Goal: Task Accomplishment & Management: Manage account settings

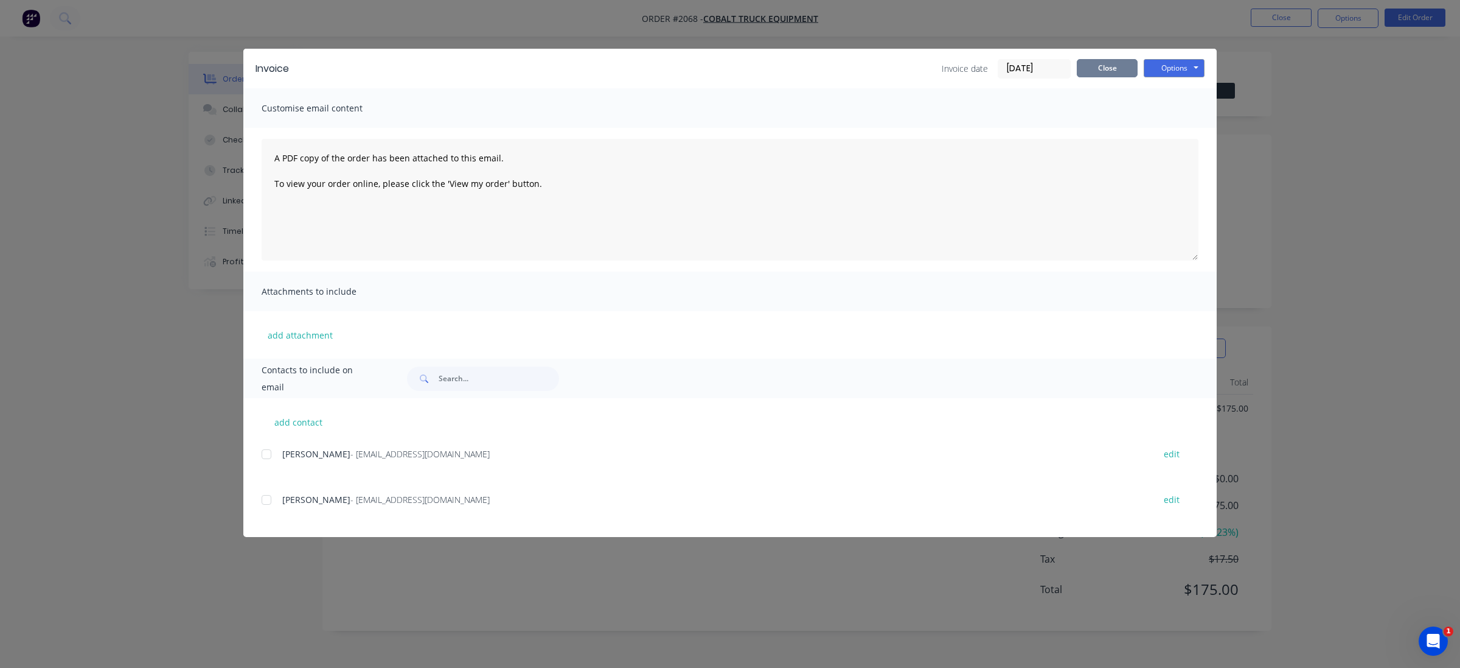
click at [1127, 64] on button "Close" at bounding box center [1107, 68] width 61 height 18
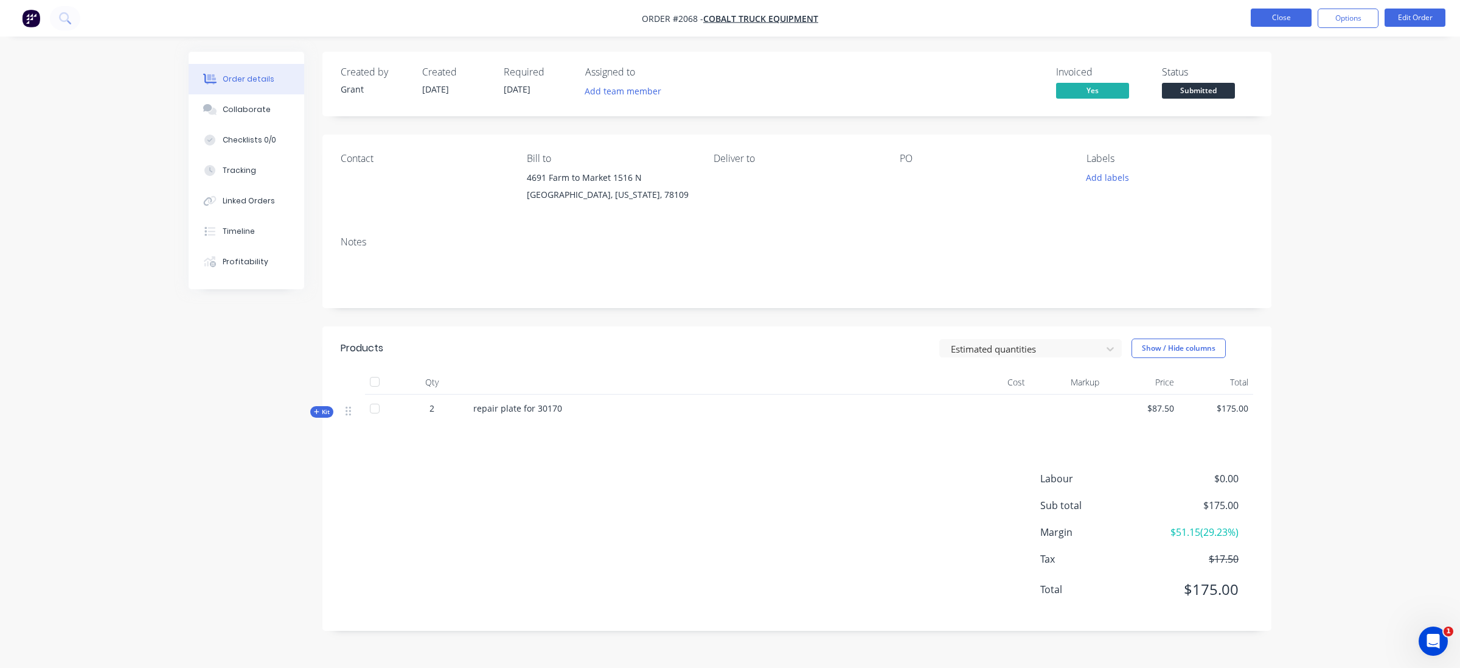
click at [1292, 25] on button "Close" at bounding box center [1281, 18] width 61 height 18
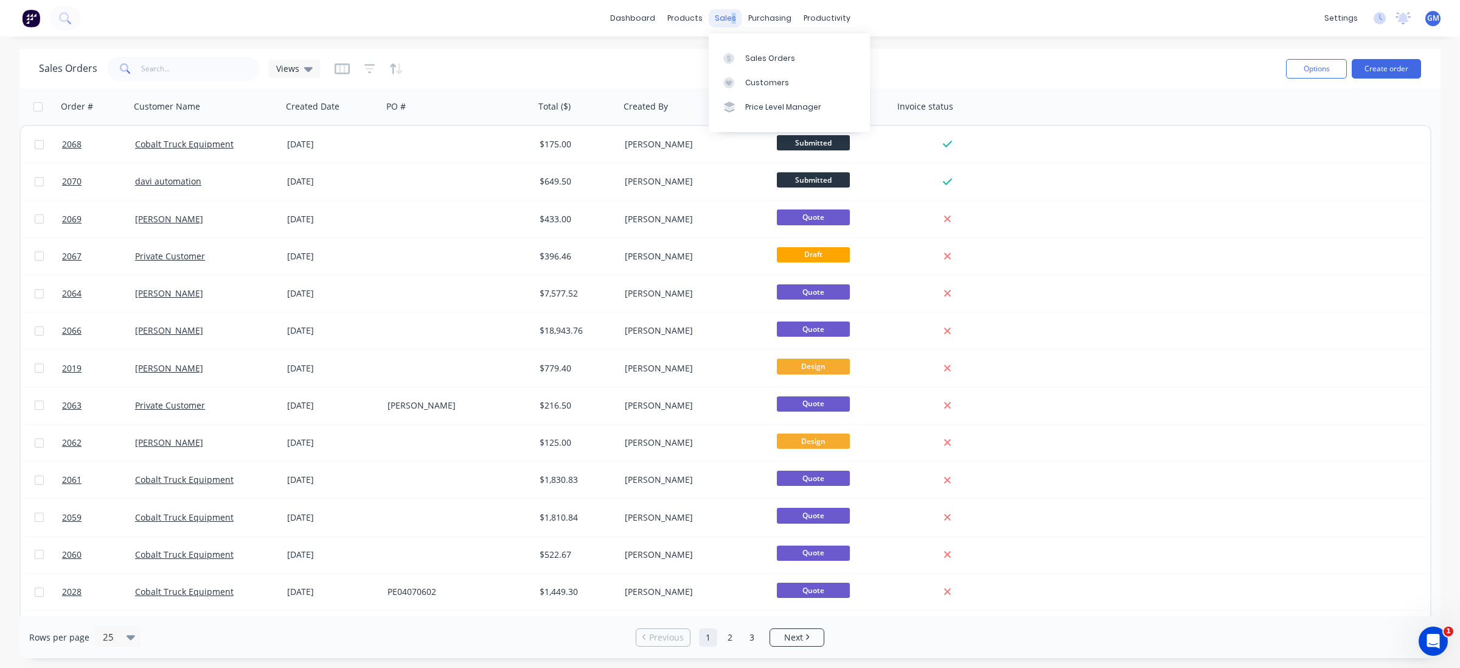
click at [732, 15] on div "sales" at bounding box center [725, 18] width 33 height 18
click at [728, 18] on div "sales" at bounding box center [725, 18] width 33 height 18
click at [765, 50] on link "Sales Orders" at bounding box center [789, 58] width 161 height 24
click at [749, 55] on div "Sales Orders" at bounding box center [770, 58] width 50 height 11
drag, startPoint x: 848, startPoint y: 26, endPoint x: 863, endPoint y: 55, distance: 32.9
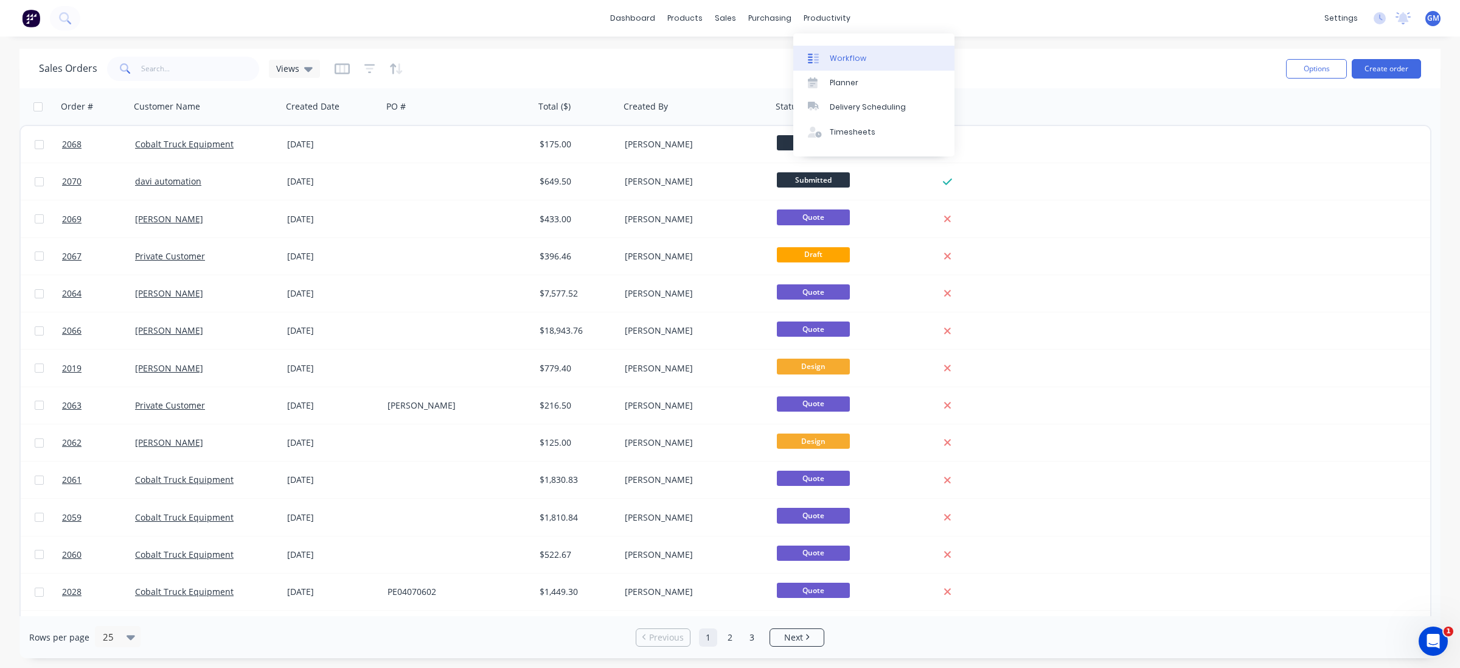
click at [863, 55] on link "Workflow" at bounding box center [874, 58] width 161 height 24
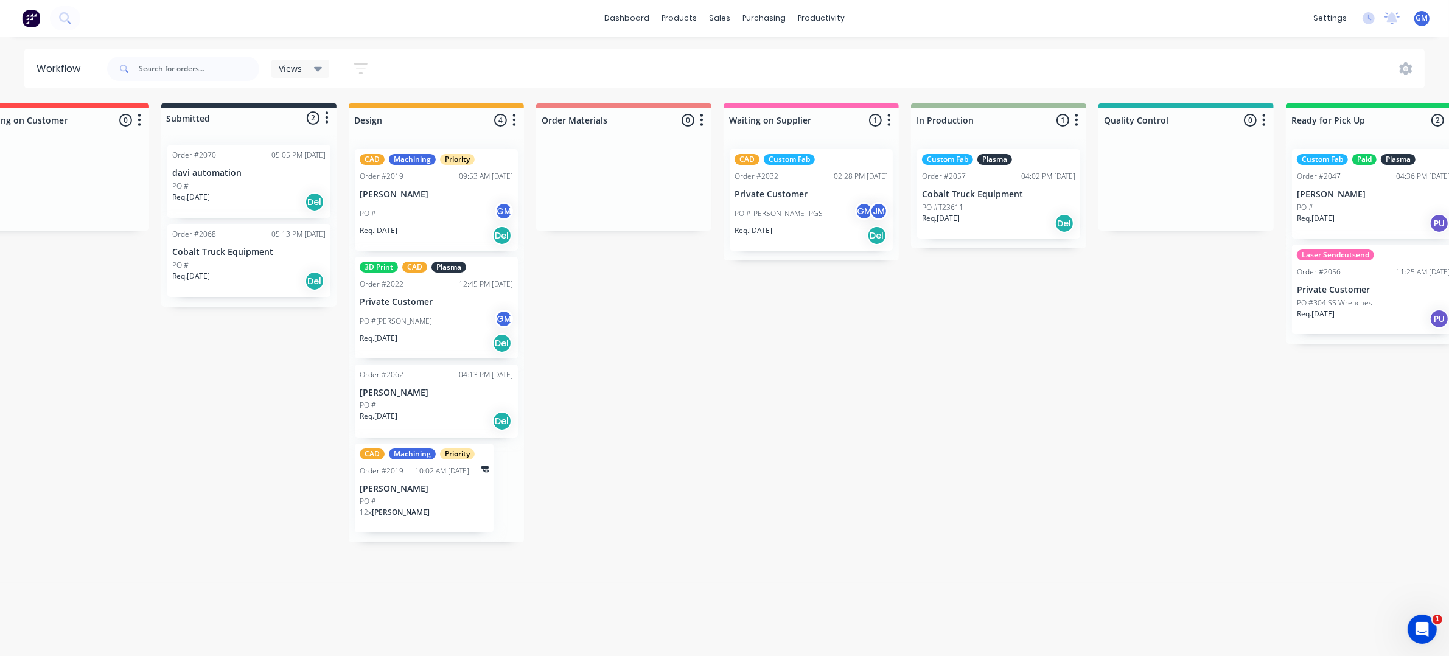
scroll to position [4, 933]
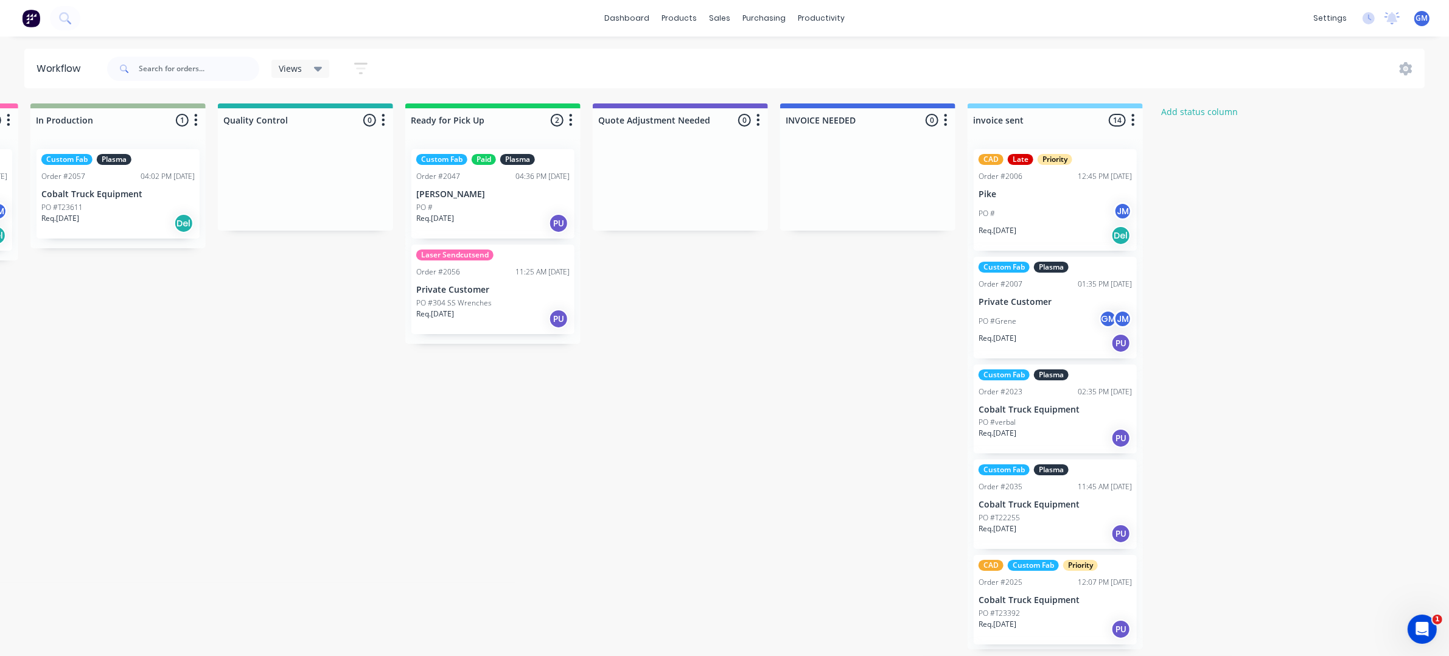
drag, startPoint x: 804, startPoint y: 470, endPoint x: 1374, endPoint y: 493, distance: 570.0
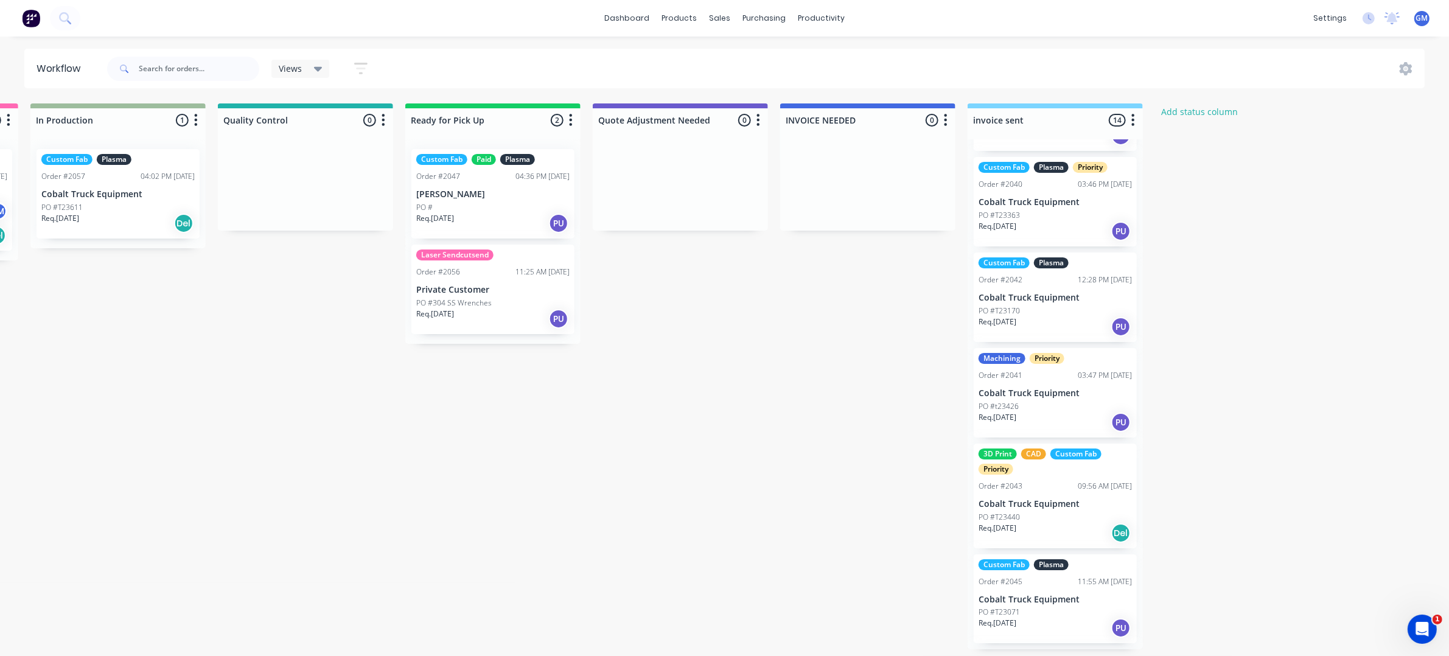
scroll to position [714, 0]
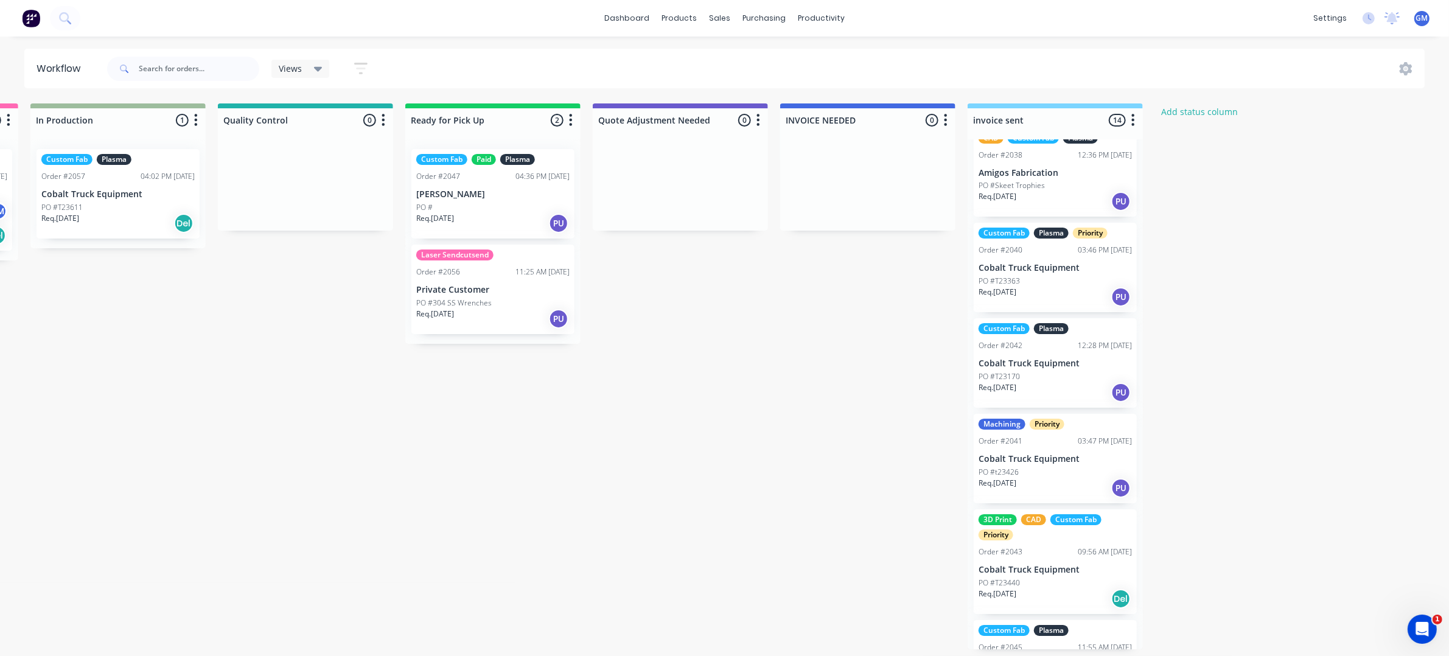
click at [1036, 382] on div "Req. 14/09/25 PU" at bounding box center [1054, 392] width 153 height 21
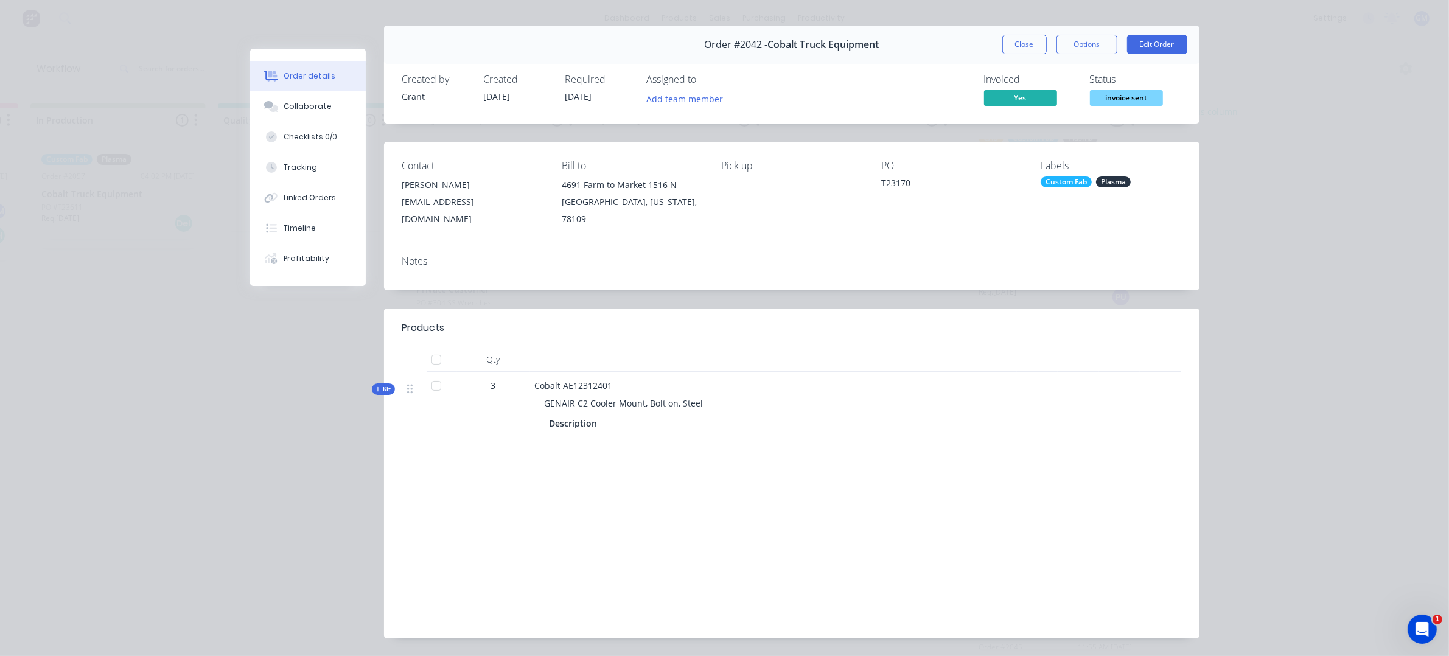
scroll to position [0, 0]
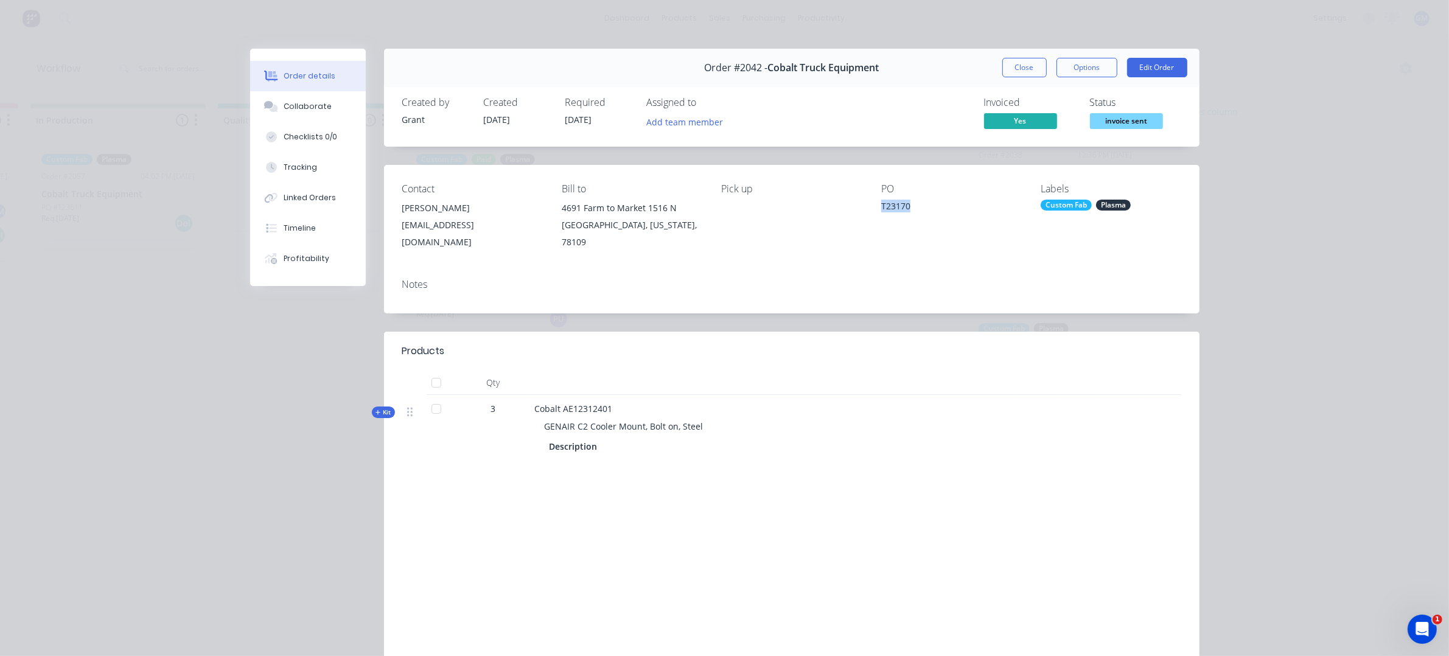
drag, startPoint x: 919, startPoint y: 201, endPoint x: 957, endPoint y: 201, distance: 38.3
click at [957, 201] on div "Contact Juan Simon jsimon@cobalttruck.com Bill to 4691 Farm to Market 1516 N Co…" at bounding box center [791, 217] width 815 height 104
click at [1094, 59] on button "Options" at bounding box center [1086, 67] width 61 height 19
click at [1167, 61] on button "Edit Order" at bounding box center [1157, 67] width 60 height 19
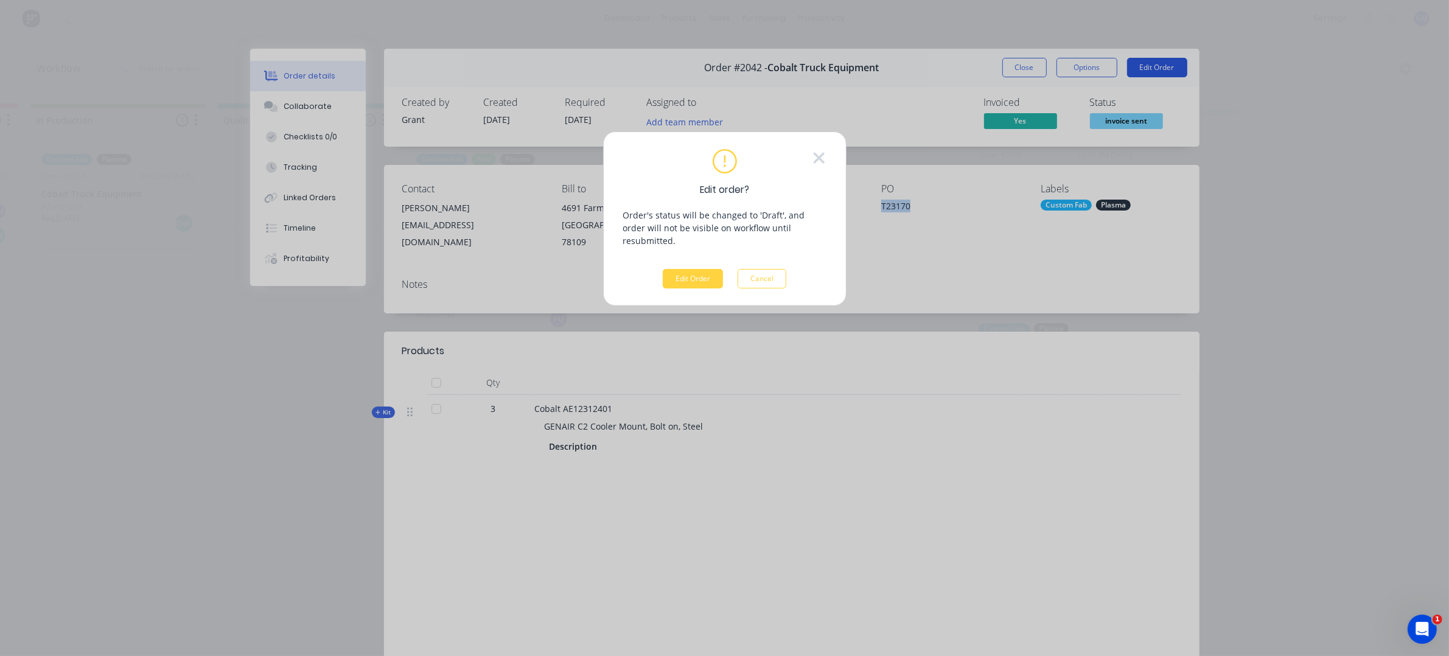
scroll to position [0, 922]
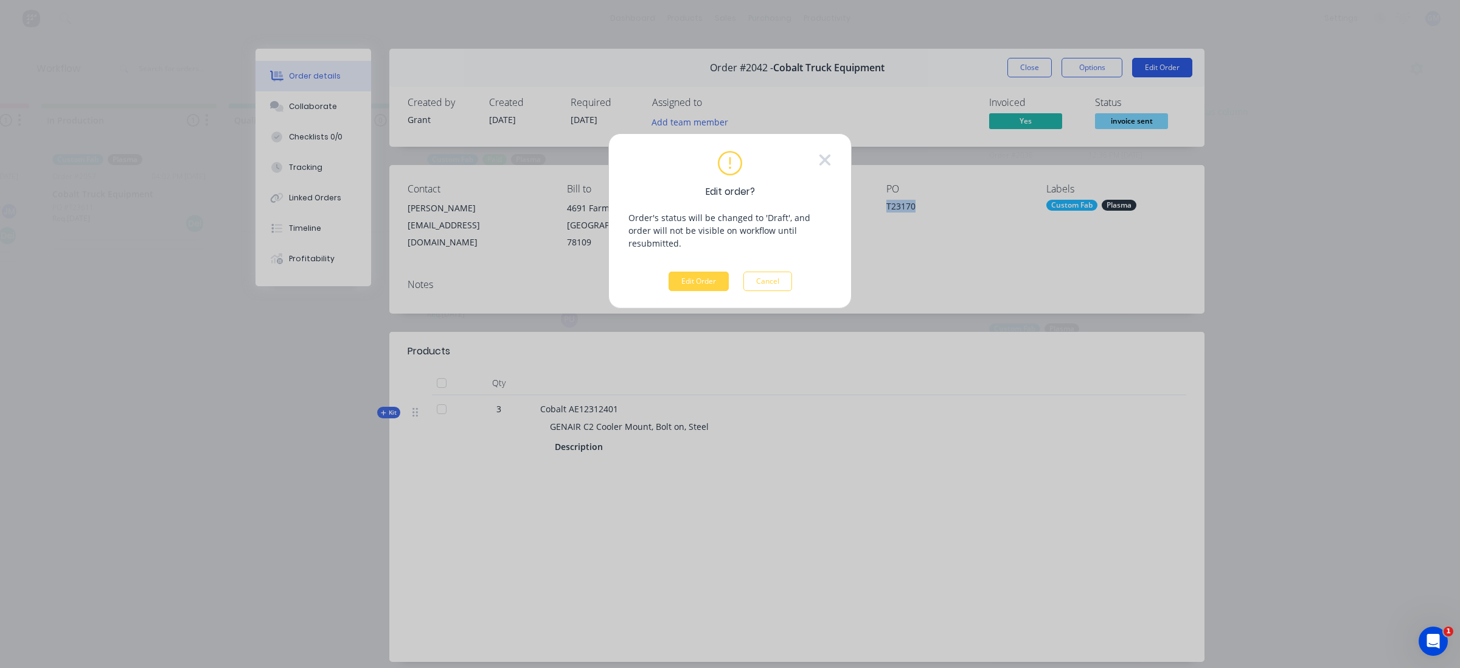
click at [1167, 61] on div "Edit order? Order's status will be changed to 'Draft', and order will not be vi…" at bounding box center [730, 334] width 1460 height 668
click at [920, 132] on div "Edit order? Order's status will be changed to 'Draft', and order will not be vi…" at bounding box center [730, 334] width 1460 height 668
click at [758, 271] on button "Cancel" at bounding box center [768, 280] width 49 height 19
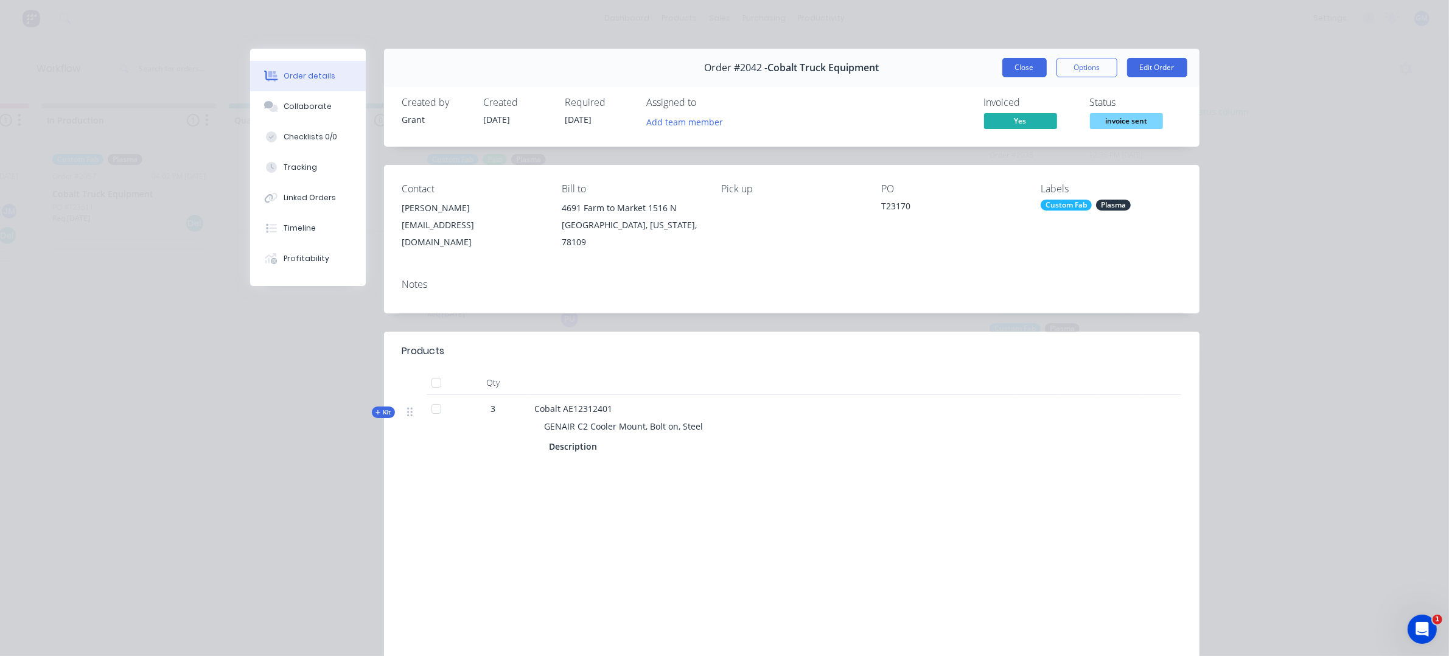
click at [1024, 70] on button "Close" at bounding box center [1024, 67] width 44 height 19
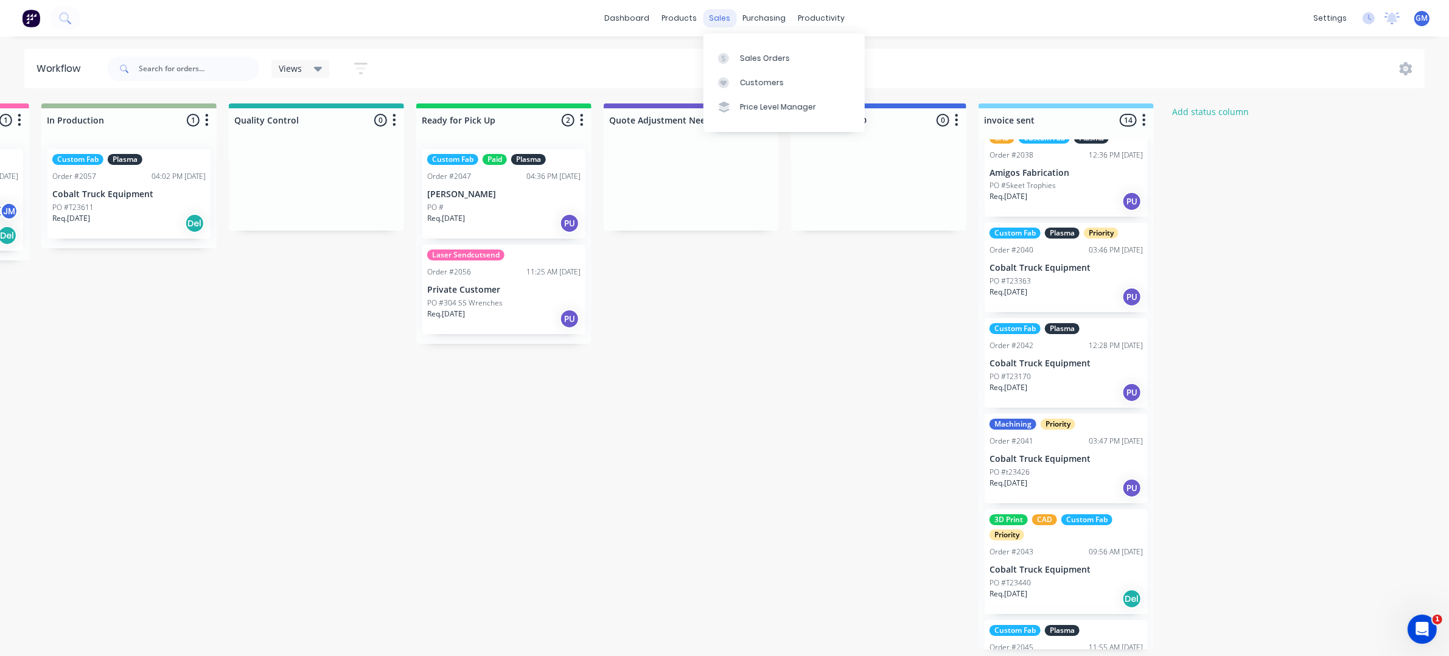
click at [708, 16] on div "sales" at bounding box center [719, 18] width 33 height 18
click at [741, 51] on link "Sales Orders" at bounding box center [783, 58] width 161 height 24
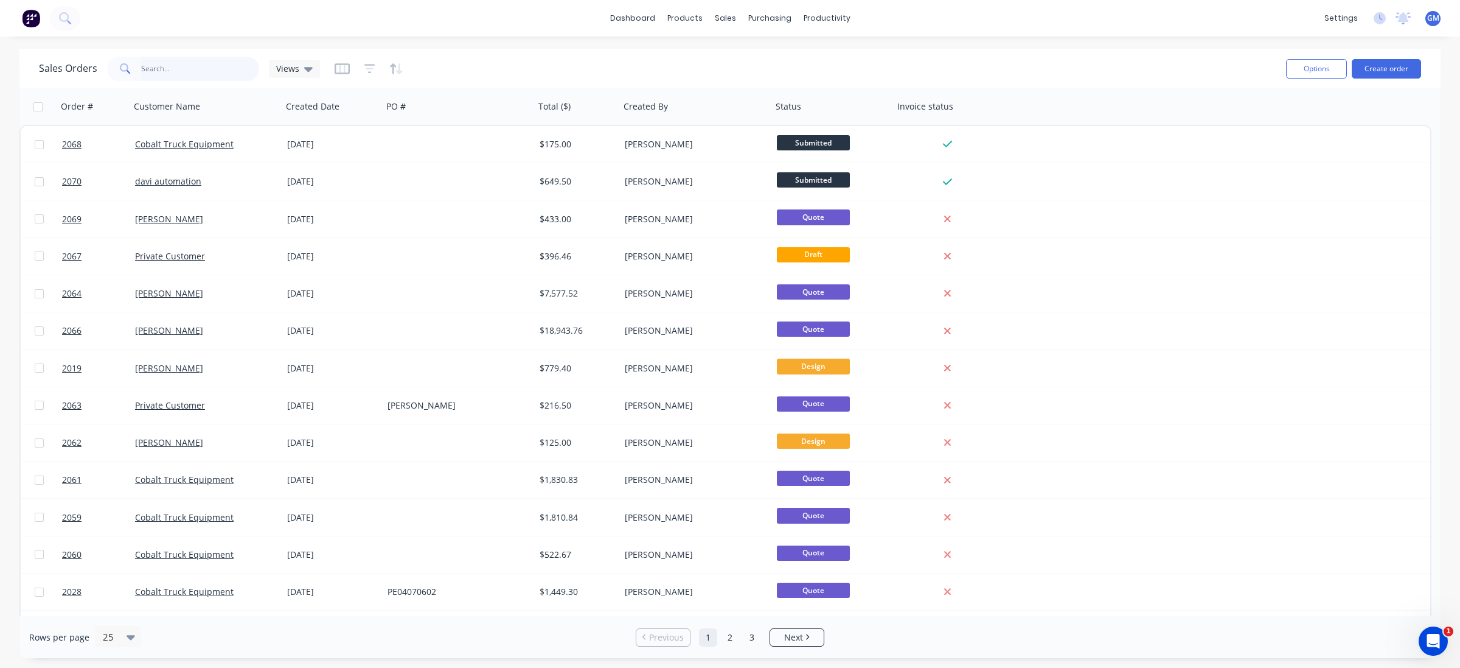
click at [211, 68] on input "text" at bounding box center [200, 69] width 119 height 24
type input "cobalt"
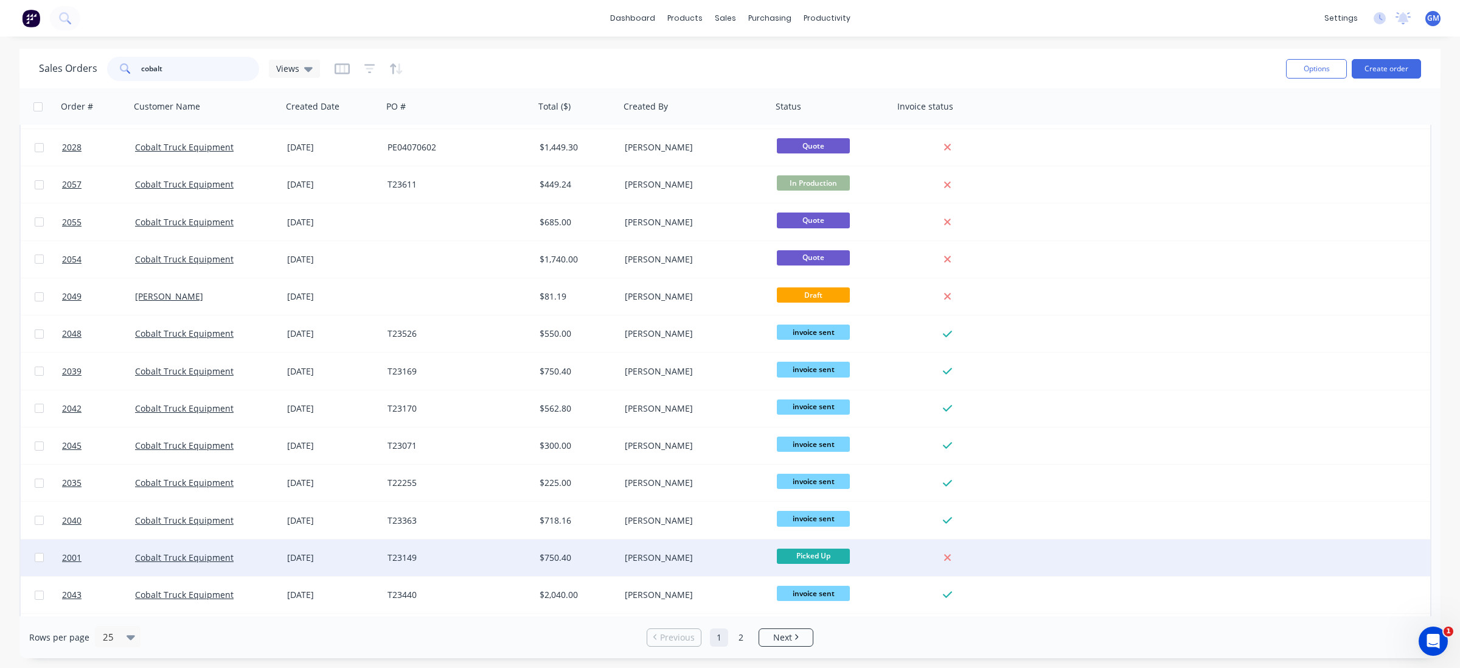
scroll to position [380, 0]
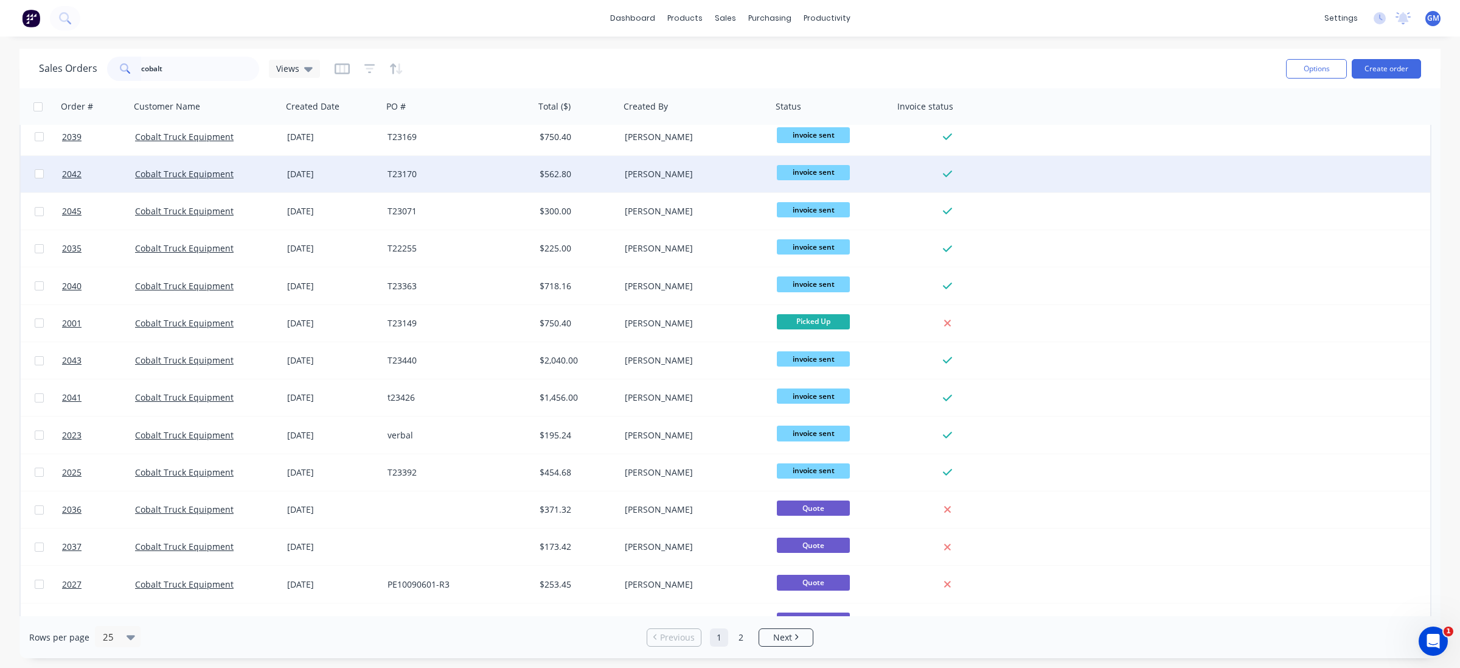
click at [41, 173] on input "checkbox" at bounding box center [39, 173] width 9 height 9
checkbox input "true"
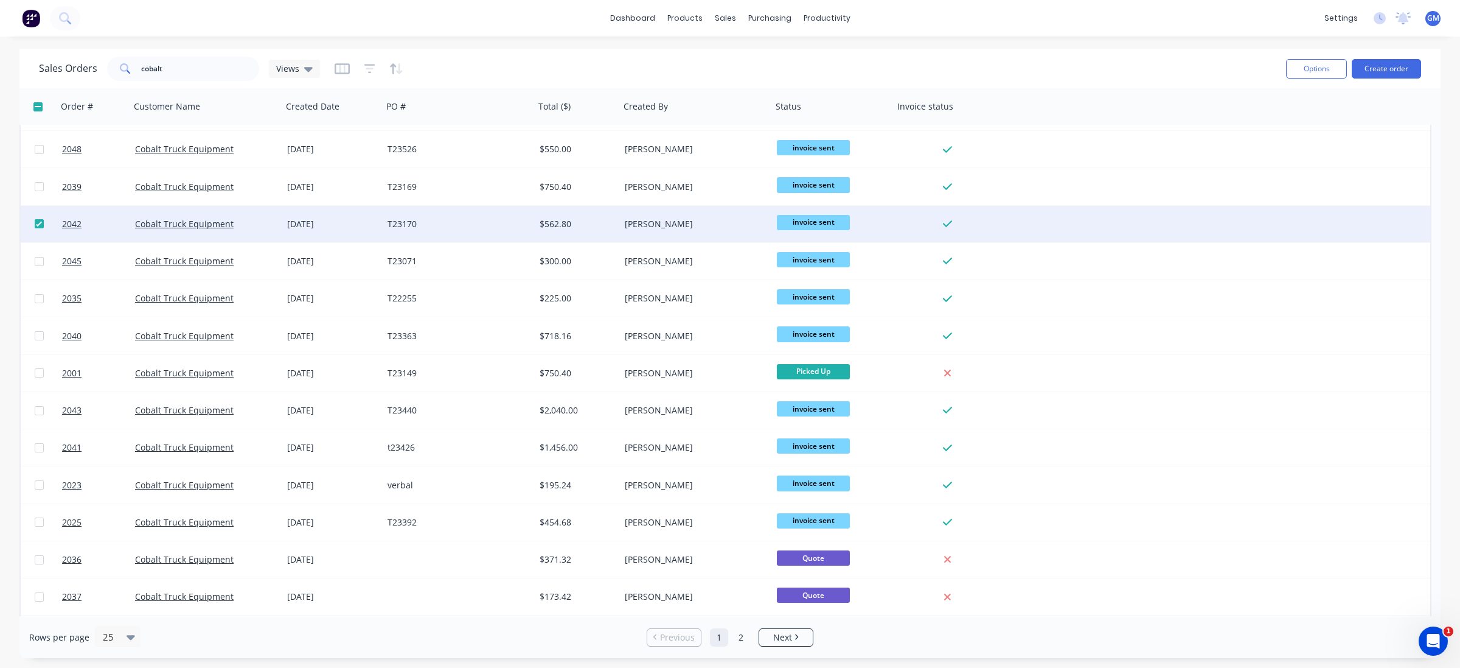
scroll to position [228, 0]
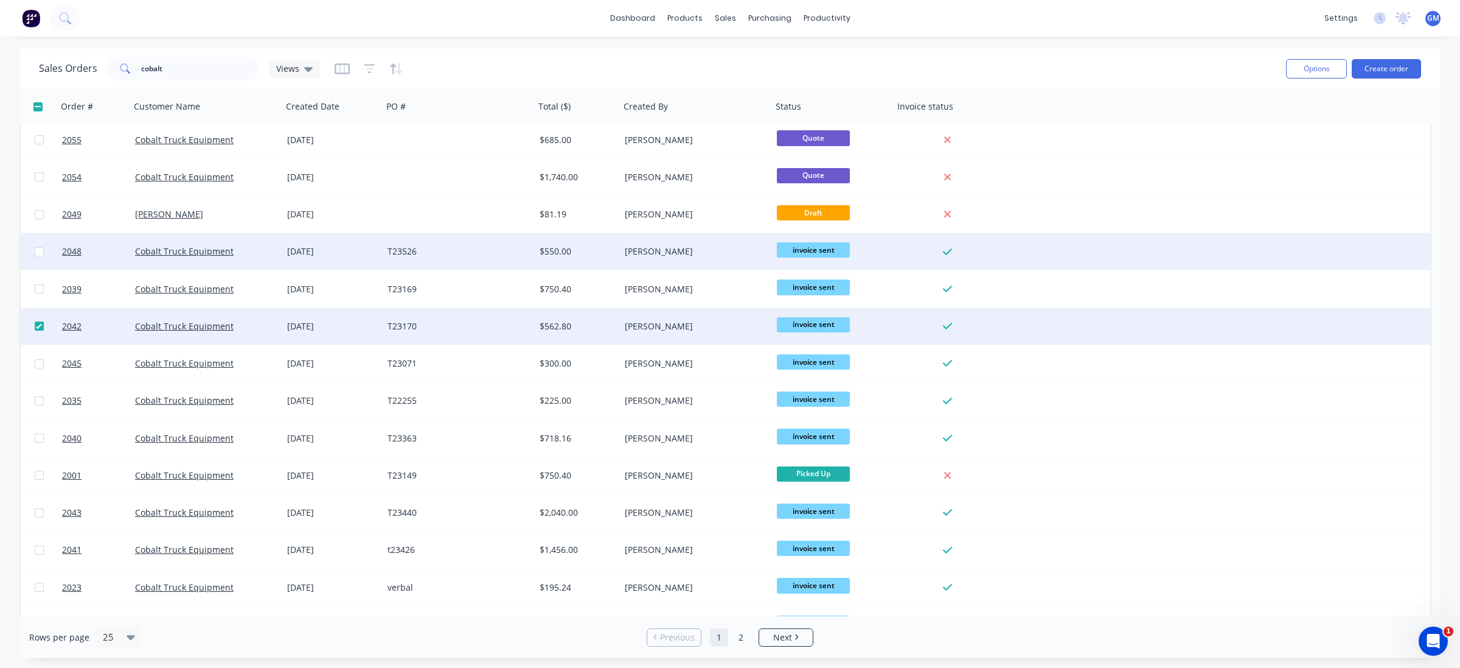
click at [35, 254] on input "checkbox" at bounding box center [39, 251] width 9 height 9
checkbox input "true"
click at [1330, 66] on button "Options" at bounding box center [1316, 68] width 61 height 19
click at [1292, 112] on button "Archive" at bounding box center [1280, 124] width 134 height 24
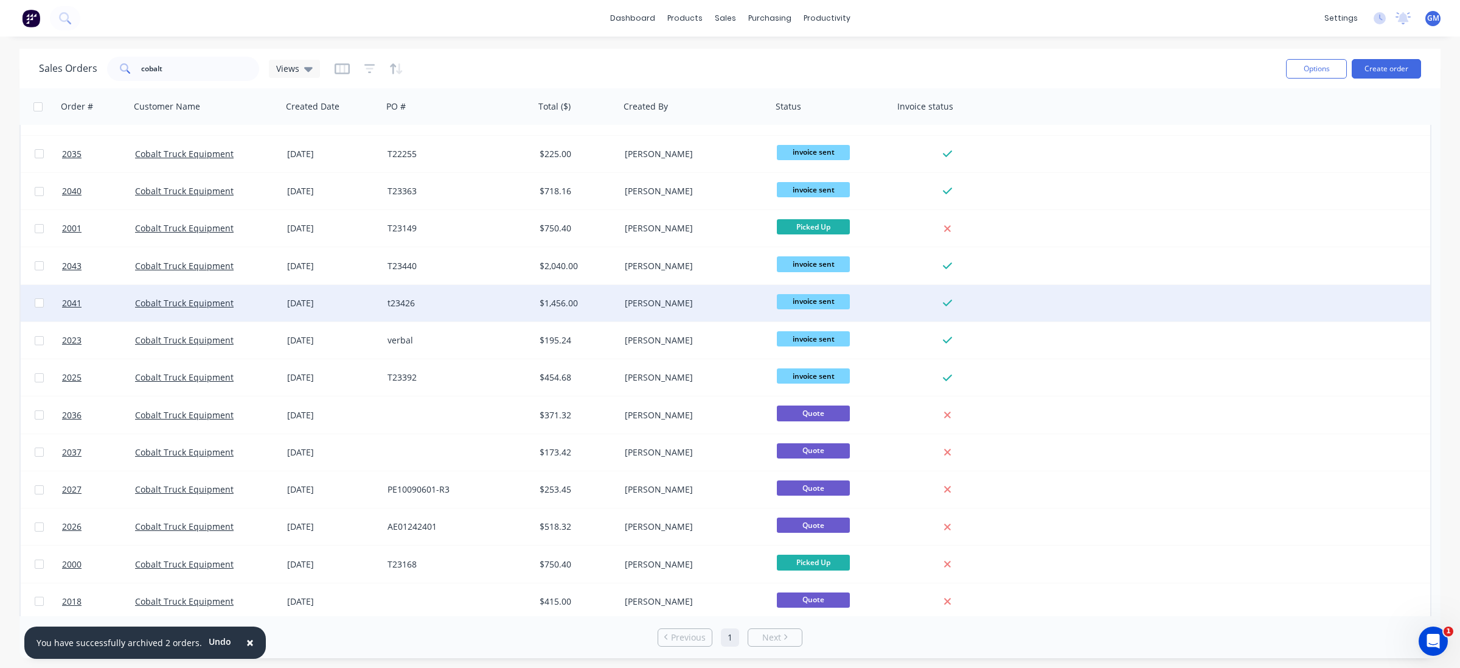
scroll to position [364, 0]
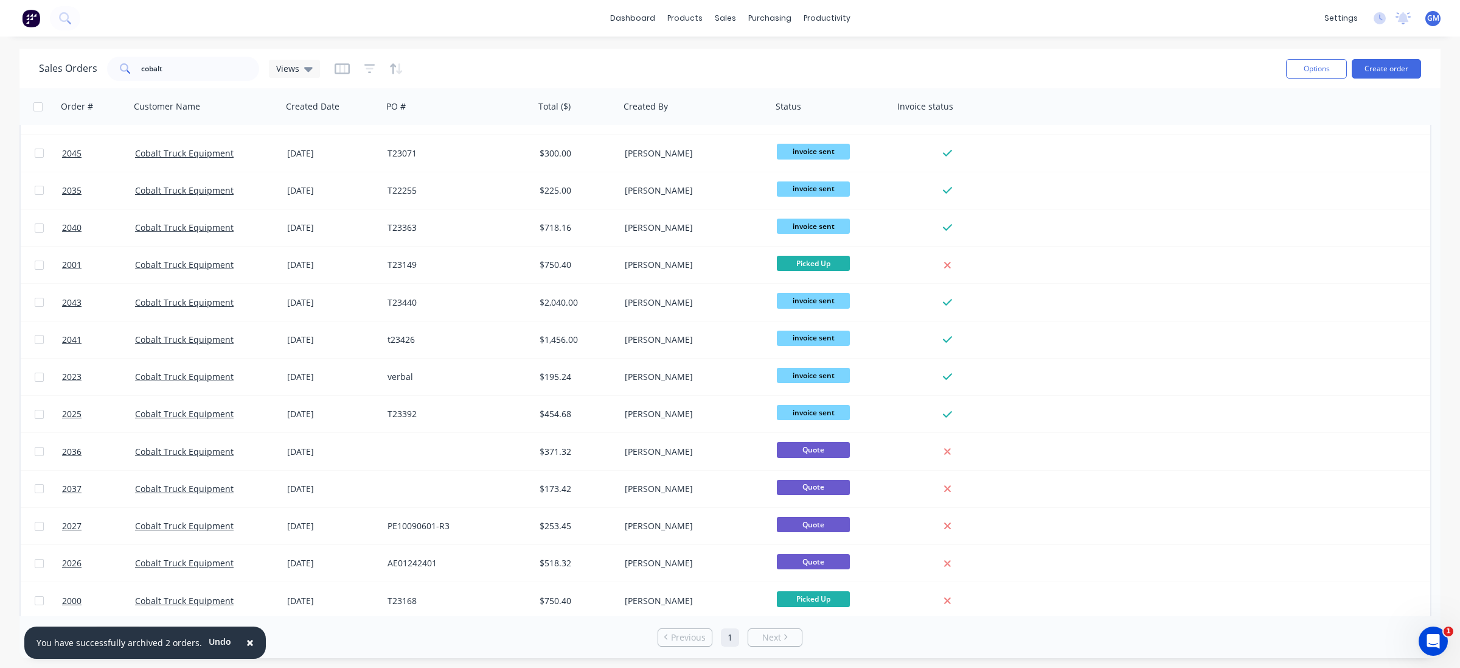
click at [14, 307] on div "Sales Orders cobalt Views Options Create order Order # Customer Name Created Da…" at bounding box center [730, 353] width 1460 height 609
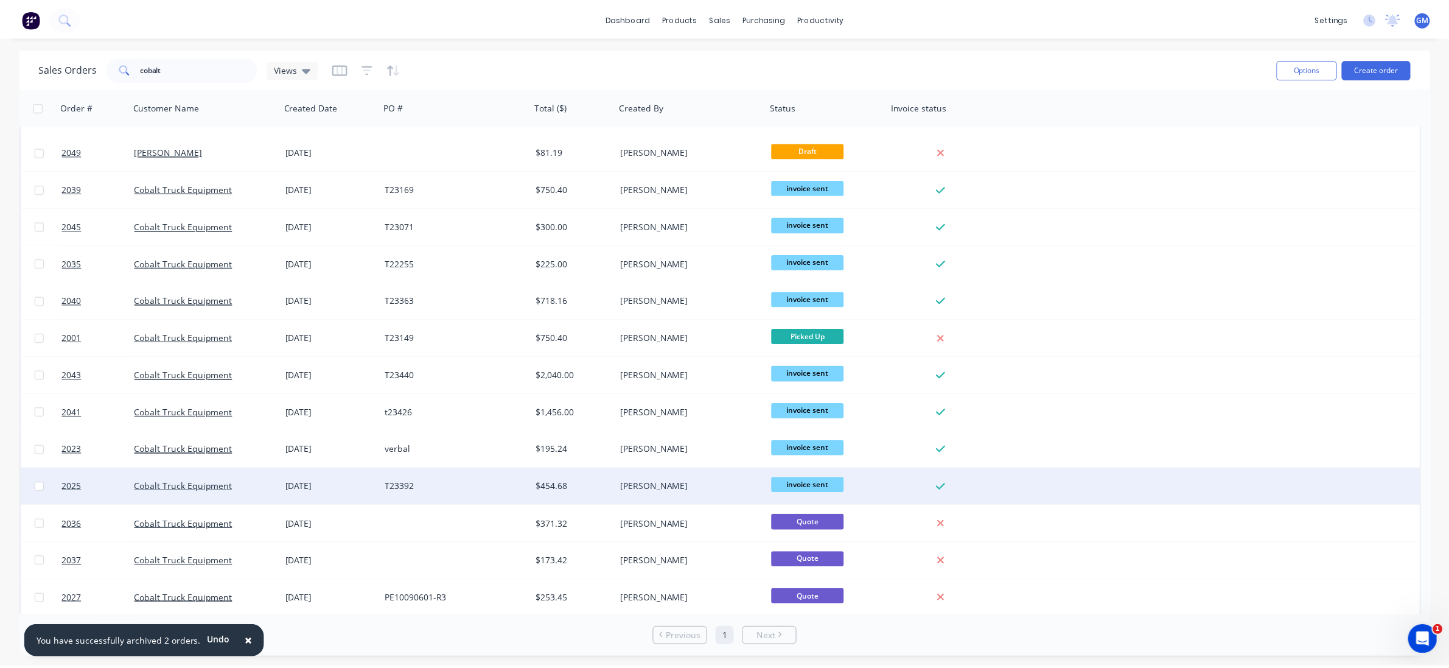
scroll to position [288, 0]
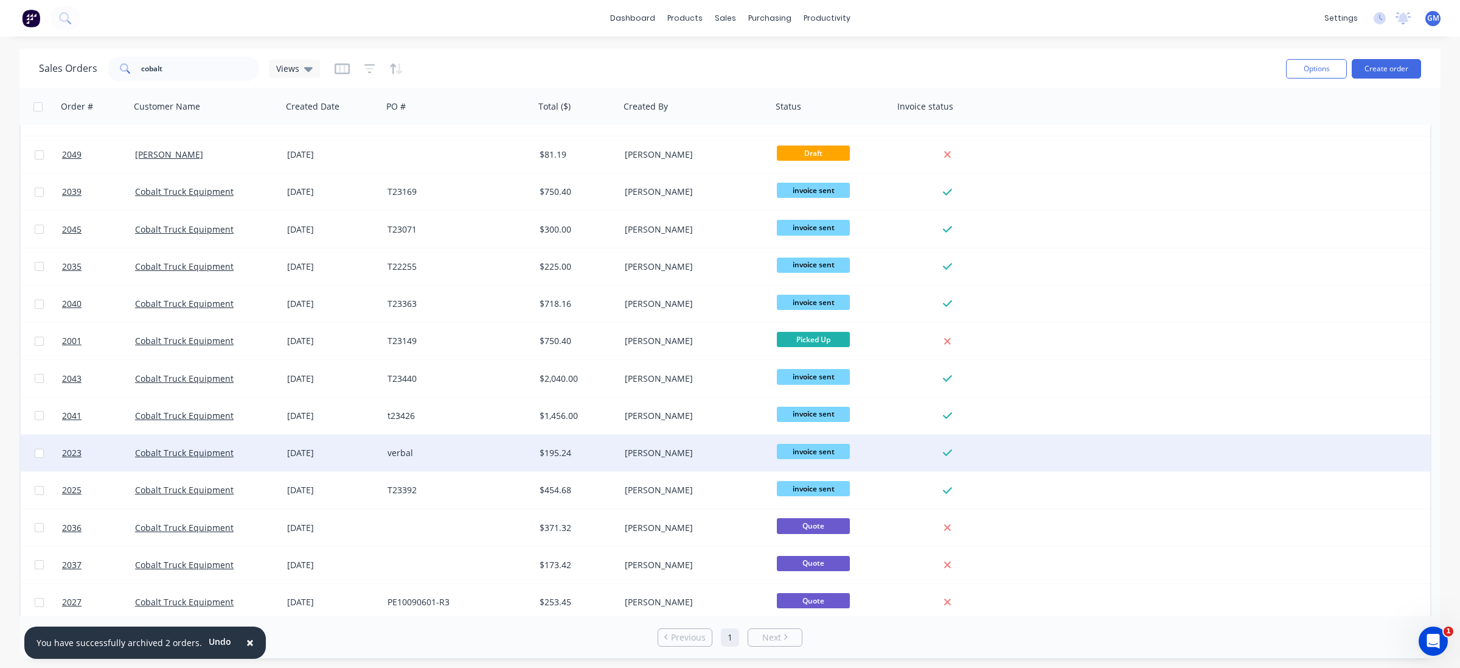
click at [493, 451] on div "verbal" at bounding box center [455, 453] width 135 height 12
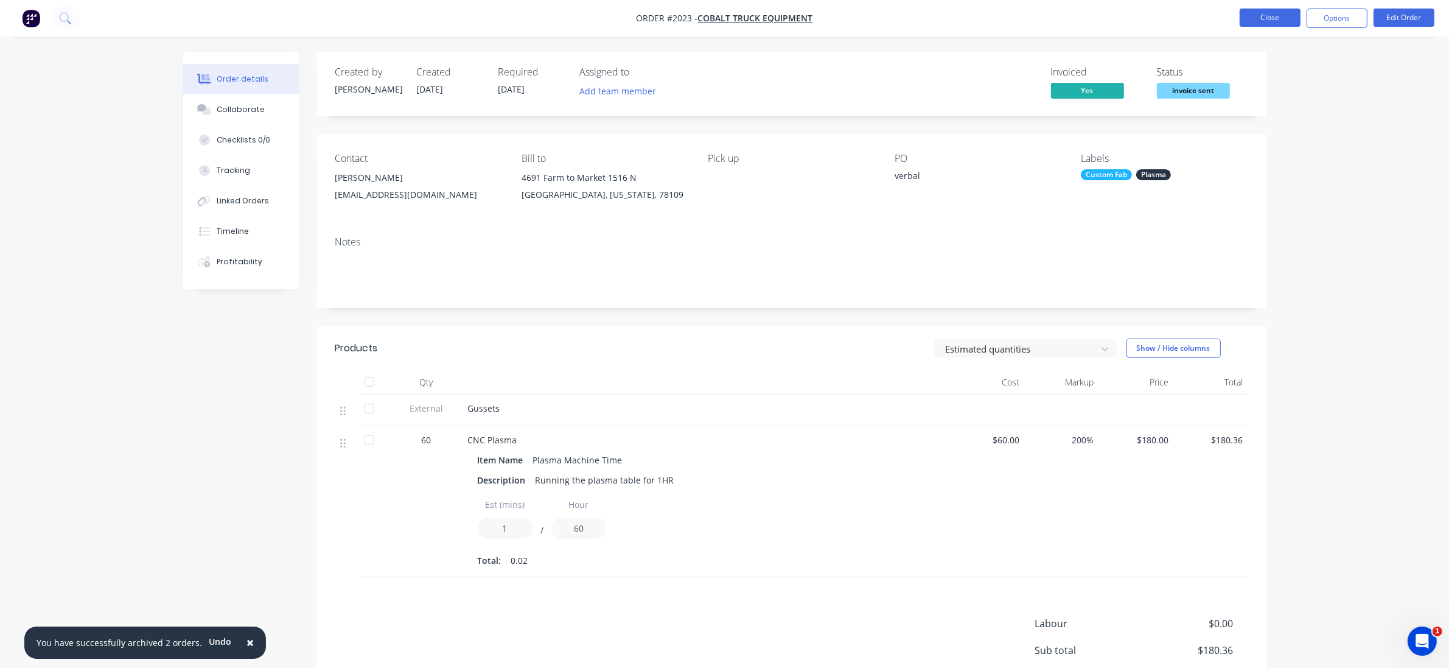
click at [1273, 14] on button "Close" at bounding box center [1270, 18] width 61 height 18
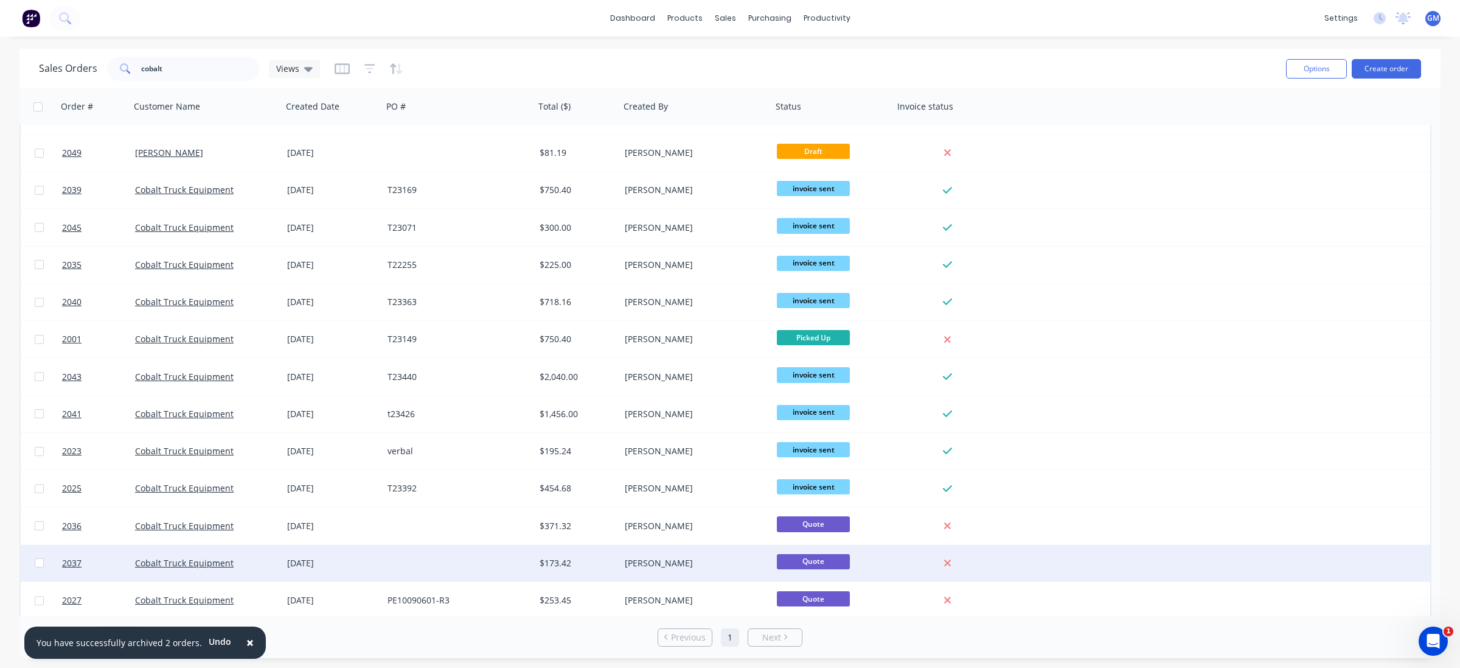
scroll to position [288, 0]
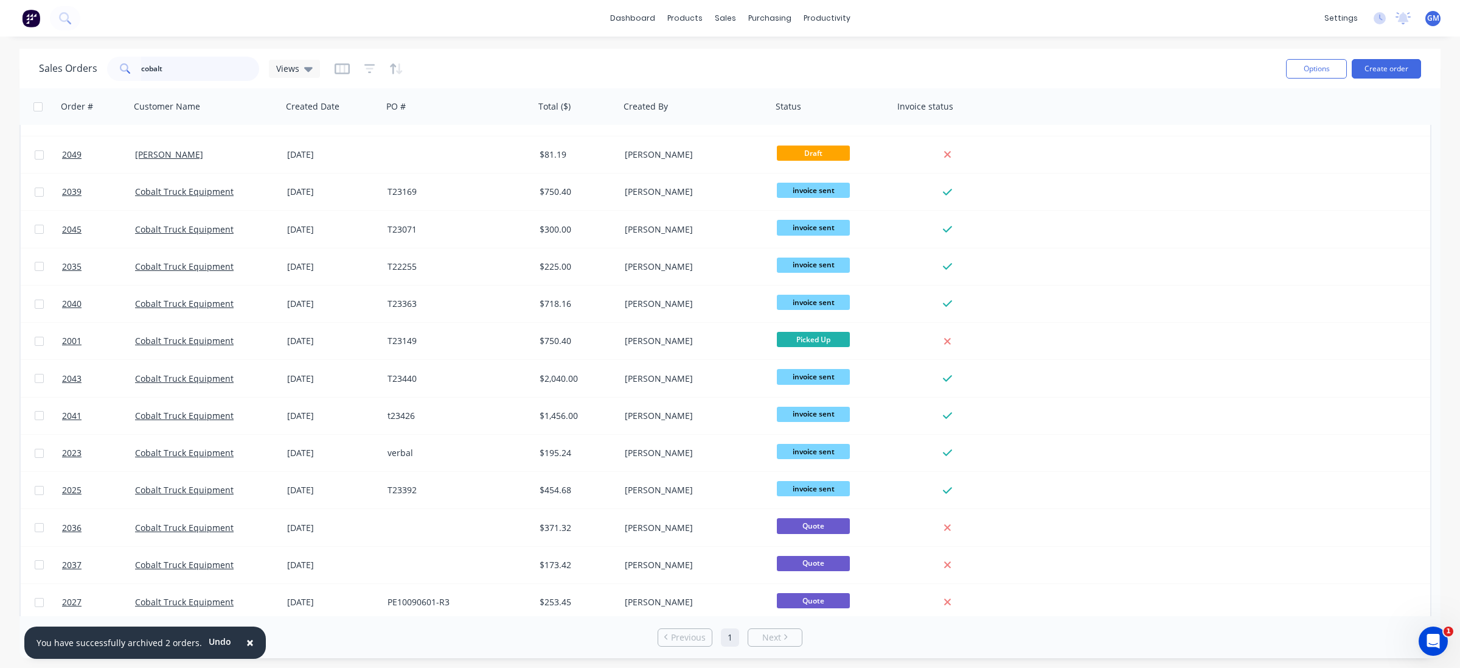
click at [169, 68] on input "cobalt" at bounding box center [200, 69] width 119 height 24
drag, startPoint x: 192, startPoint y: 64, endPoint x: 92, endPoint y: 52, distance: 100.5
click at [92, 52] on div "Sales Orders cobalt Views Options Create order" at bounding box center [729, 69] width 1421 height 40
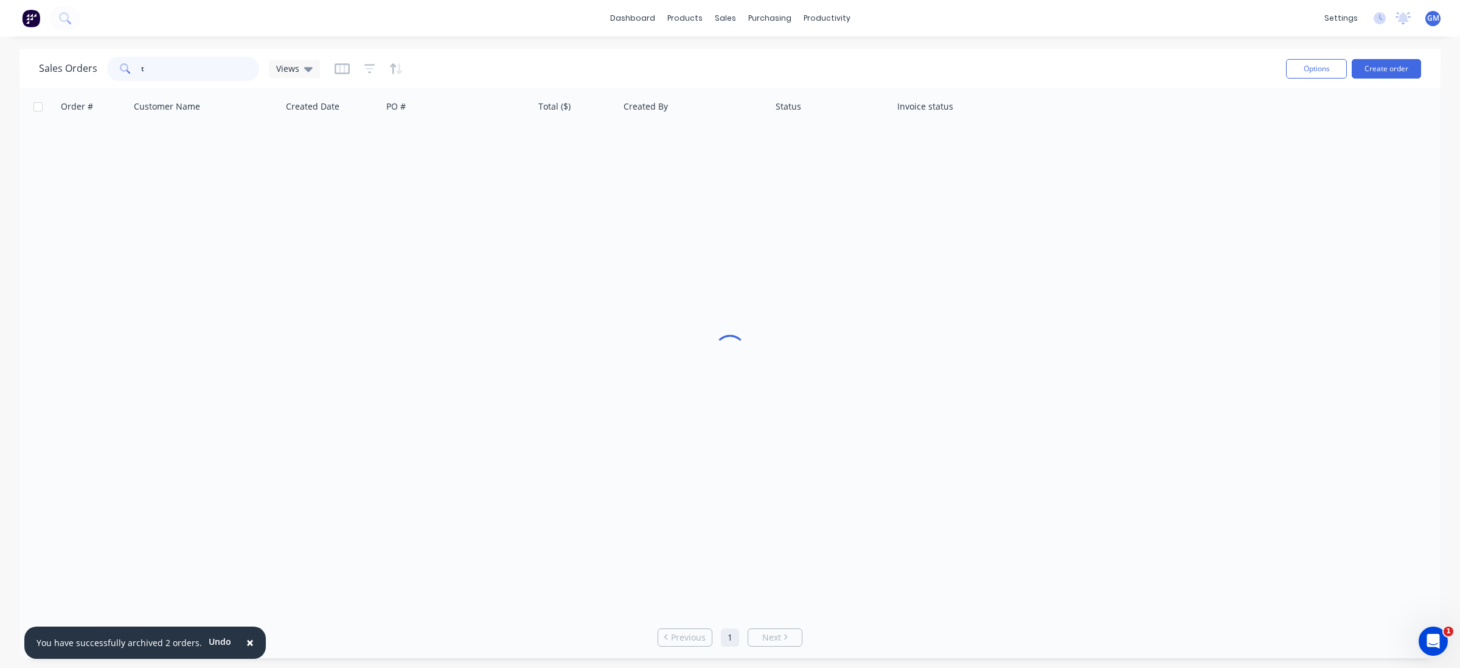
scroll to position [0, 0]
type input "t23363"
click at [410, 187] on div "Order # Customer Name Created Date PO # Total ($) Created By Status Invoice sta…" at bounding box center [729, 352] width 1421 height 528
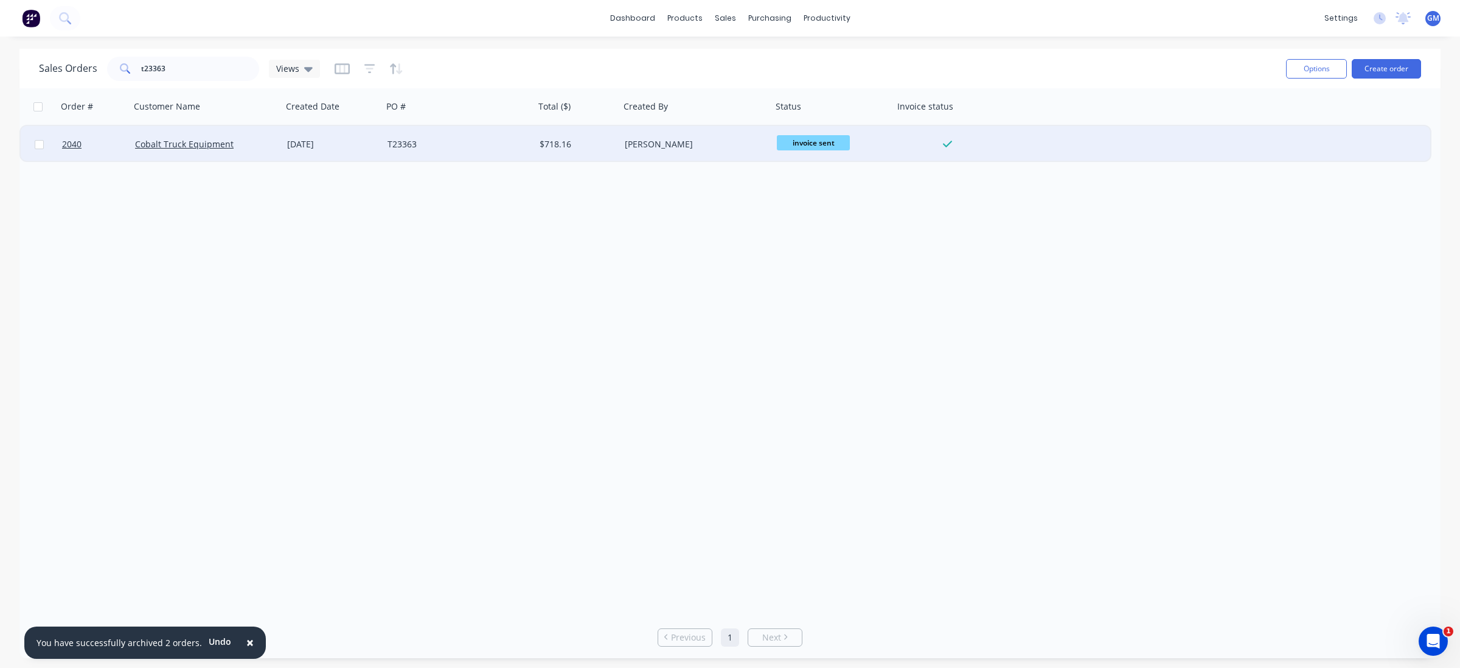
click at [35, 142] on input "checkbox" at bounding box center [39, 144] width 9 height 9
checkbox input "true"
click at [1308, 64] on button "Options" at bounding box center [1316, 68] width 61 height 19
click at [1288, 119] on div "Archive" at bounding box center [1280, 124] width 112 height 18
checkbox input "false"
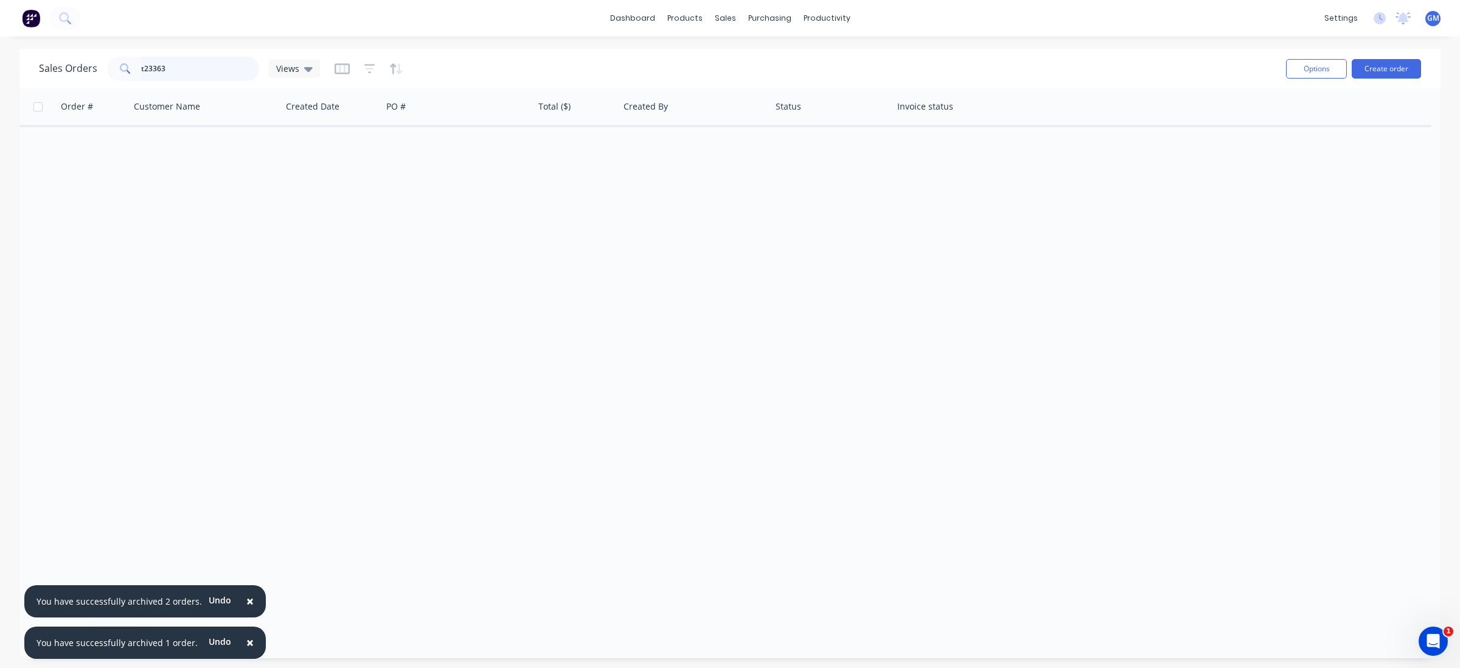
click at [177, 67] on input "t23363" at bounding box center [200, 69] width 119 height 24
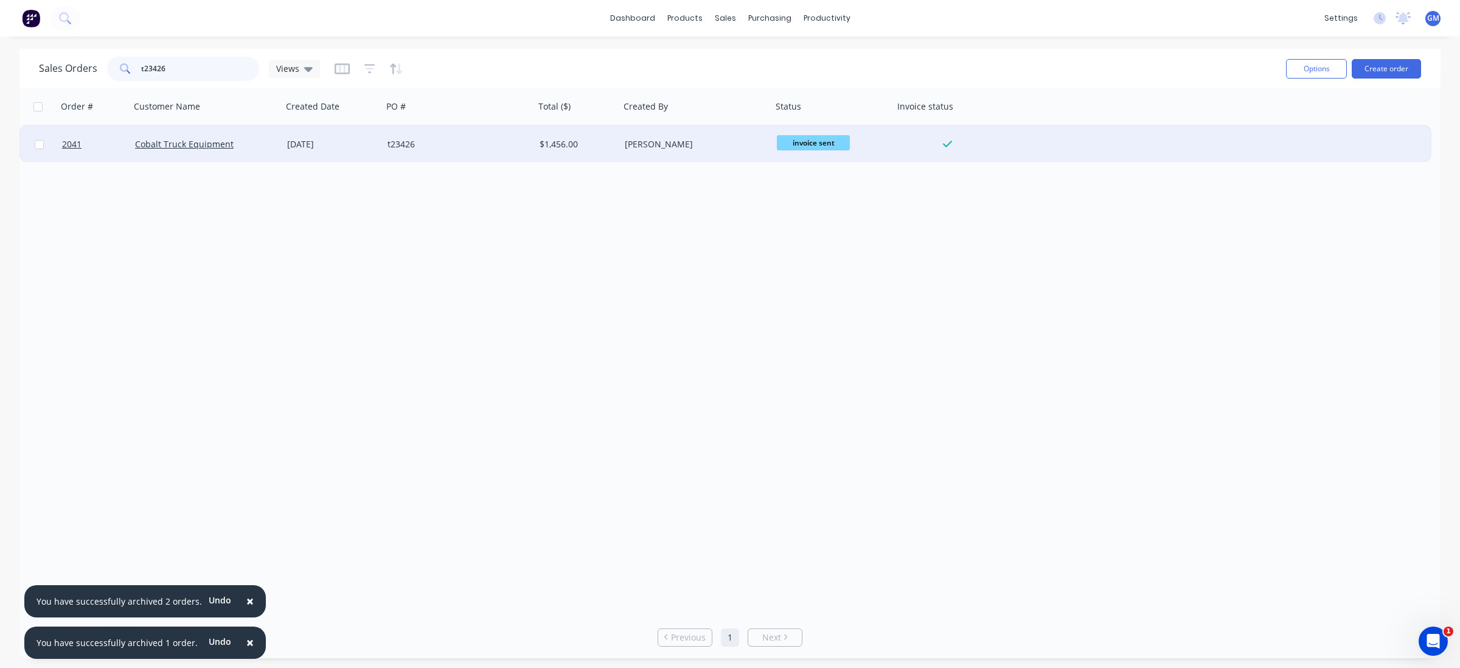
type input "t23426"
click at [35, 140] on input "checkbox" at bounding box center [39, 144] width 9 height 9
checkbox input "true"
click at [1322, 57] on div "Options Create order" at bounding box center [1352, 69] width 140 height 30
click at [1298, 61] on button "Options" at bounding box center [1316, 68] width 61 height 19
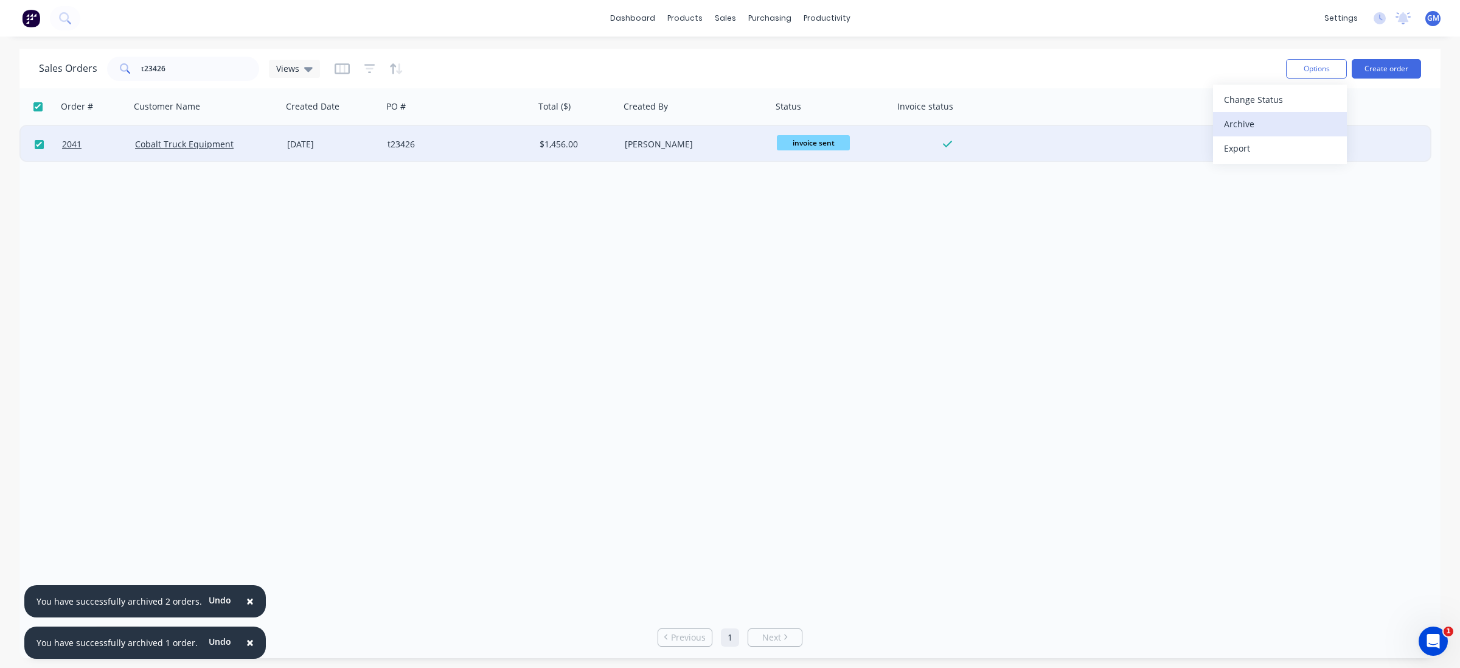
click at [1274, 119] on div "Archive" at bounding box center [1280, 124] width 112 height 18
checkbox input "false"
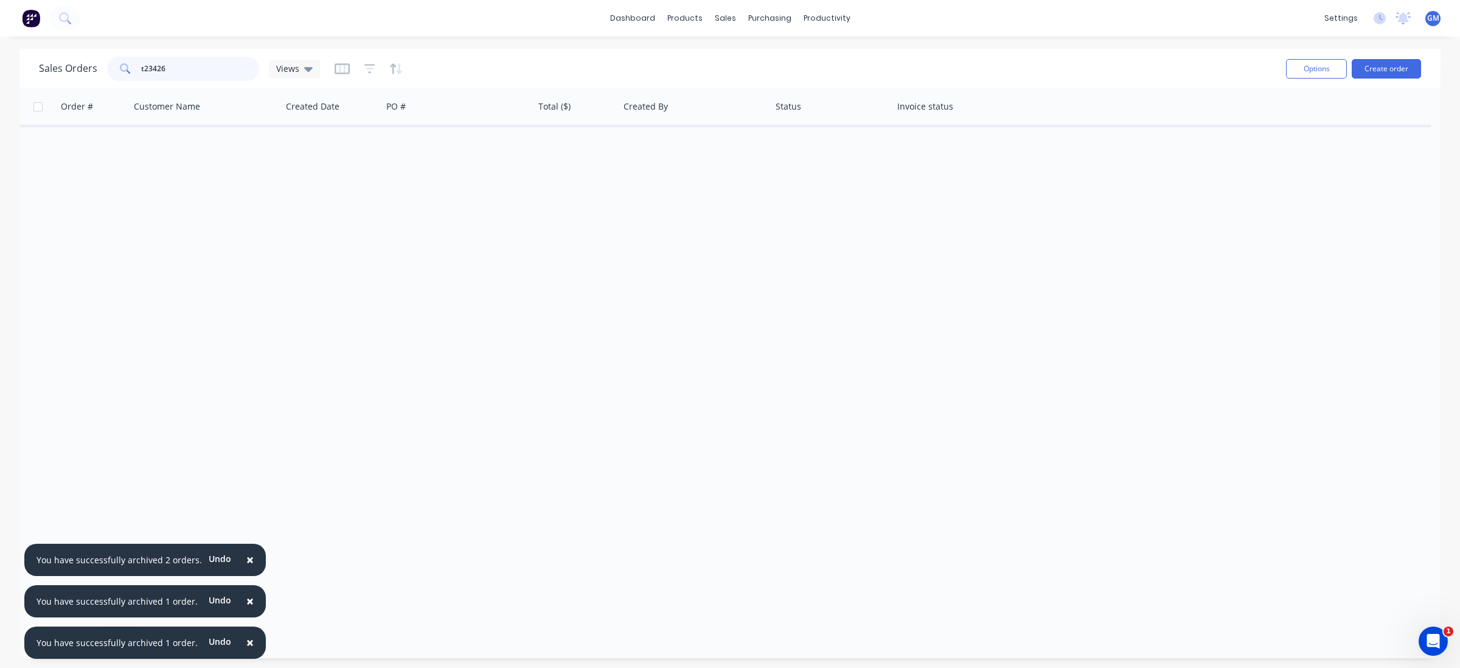
click at [195, 66] on input "t23426" at bounding box center [200, 69] width 119 height 24
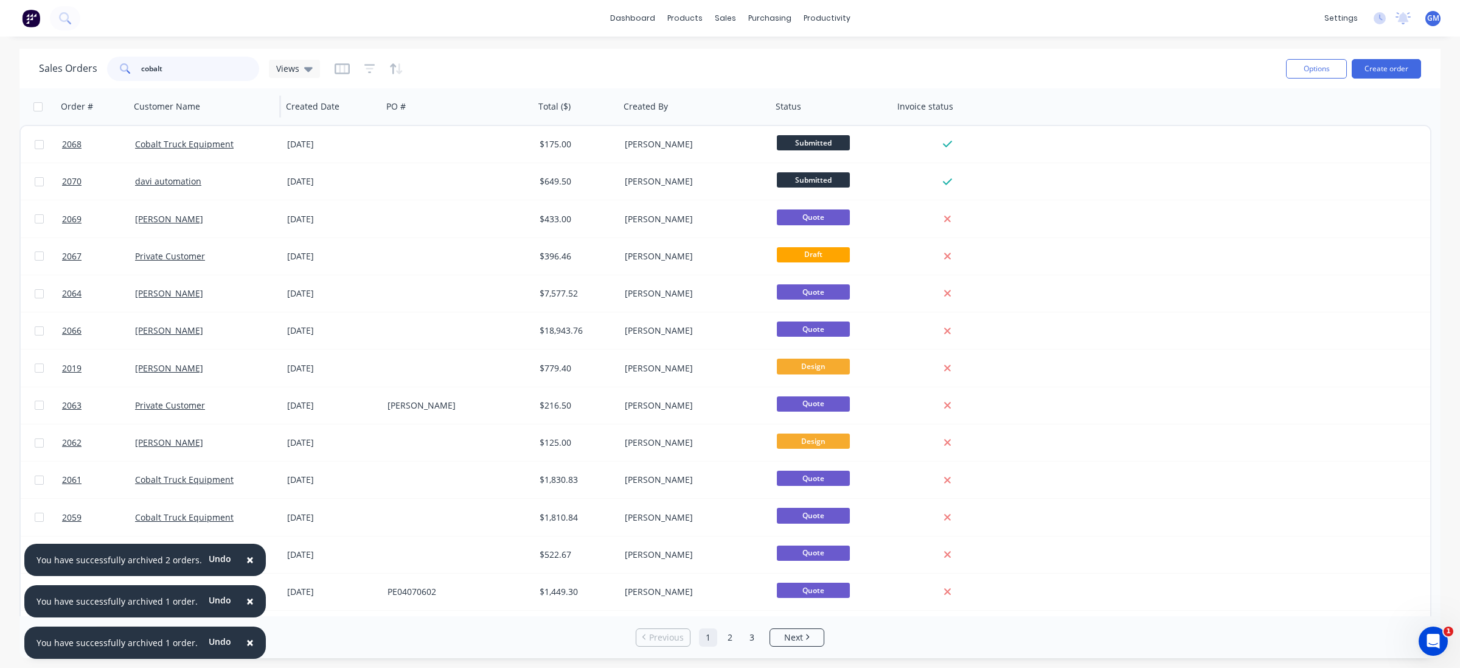
type input "cobalt"
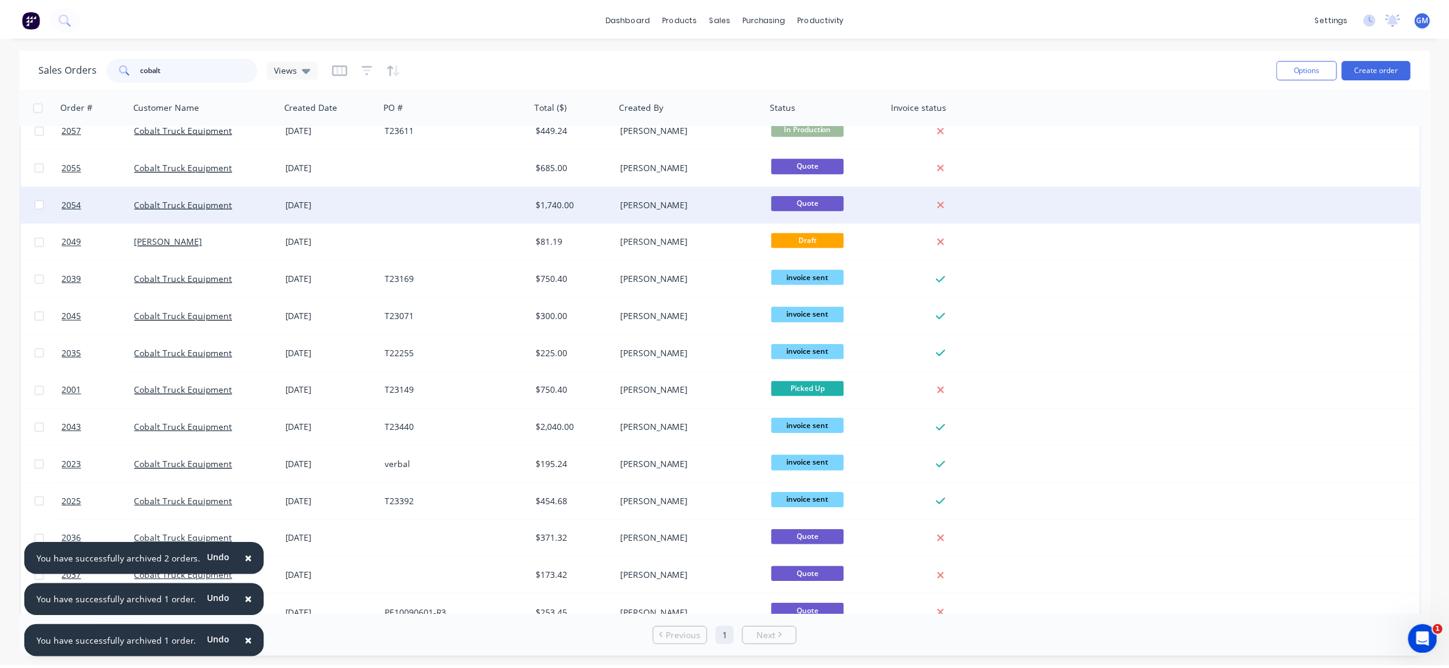
scroll to position [228, 0]
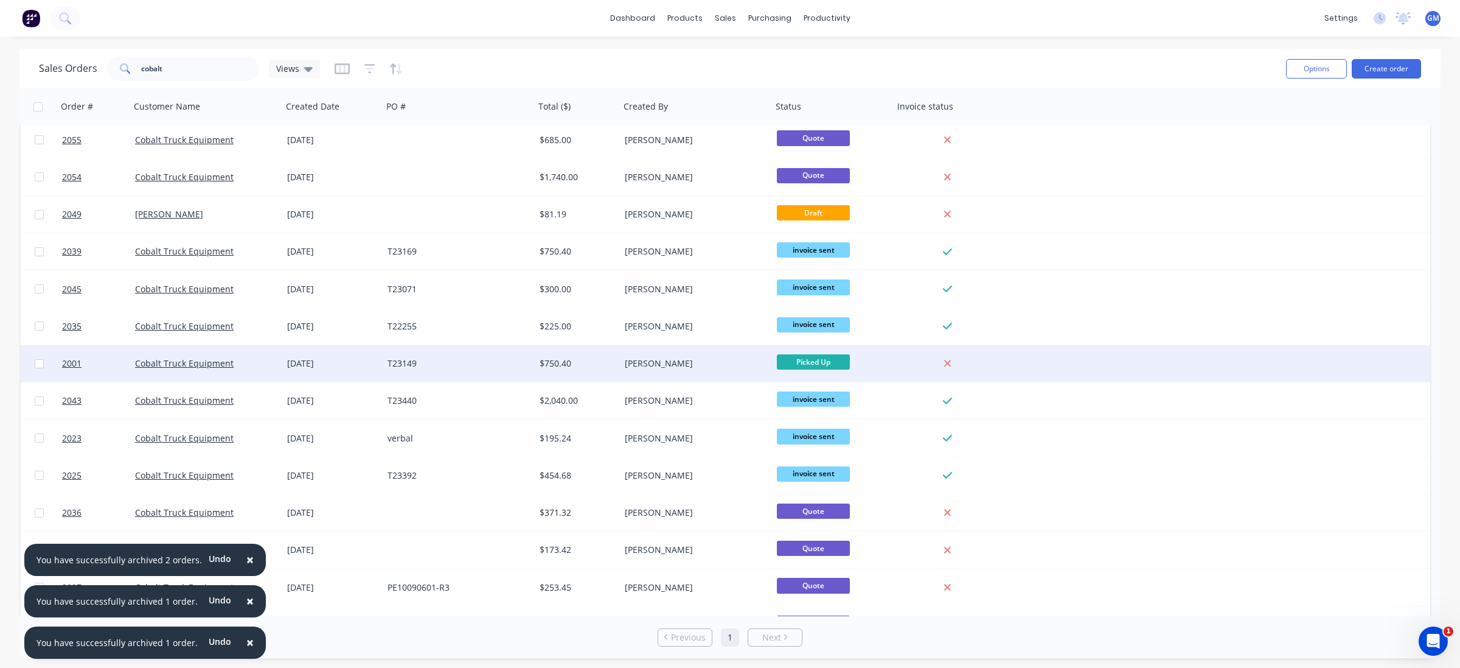
click at [428, 369] on div "T23149" at bounding box center [459, 363] width 152 height 37
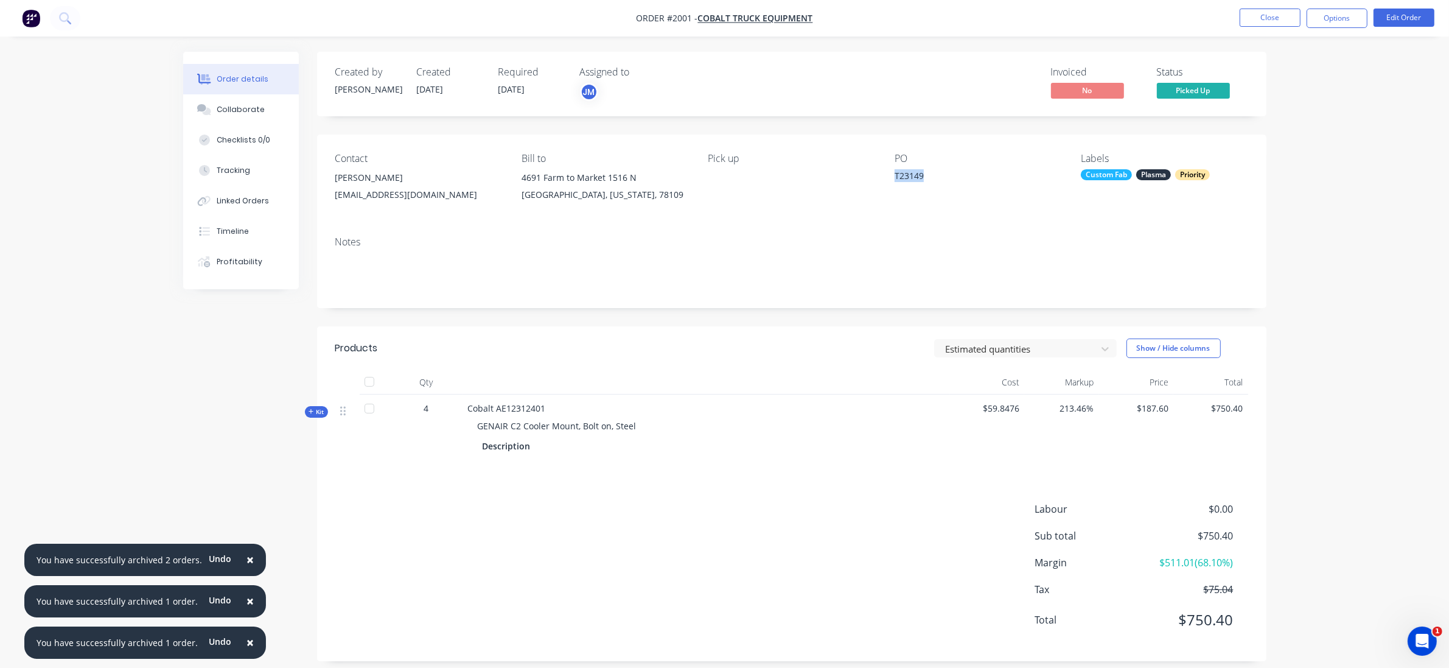
drag, startPoint x: 917, startPoint y: 172, endPoint x: 948, endPoint y: 172, distance: 31.0
click at [948, 172] on div "Contact Juan Simon jsimon@cobalttruck.com Bill to 4691 Farm to Market 1516 N Co…" at bounding box center [791, 180] width 949 height 92
click at [1187, 94] on span "Picked Up" at bounding box center [1193, 90] width 73 height 15
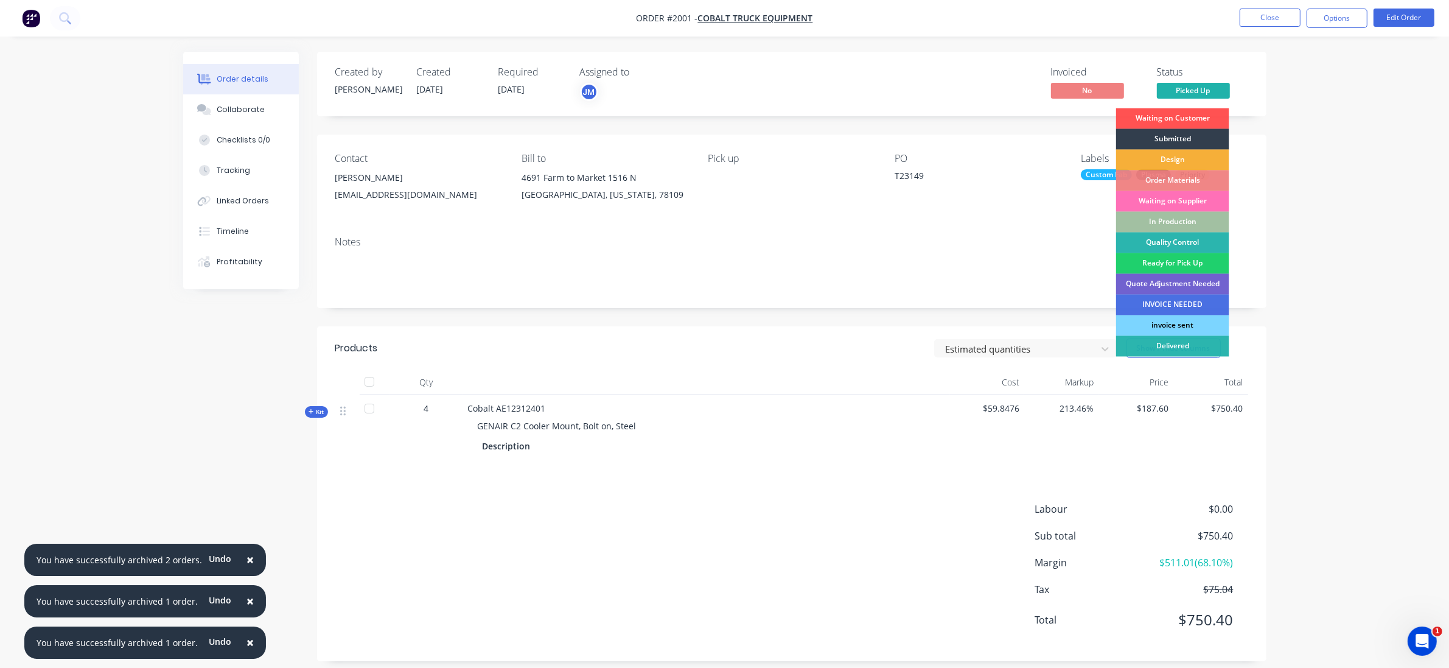
click at [1209, 327] on div "invoice sent" at bounding box center [1172, 325] width 113 height 21
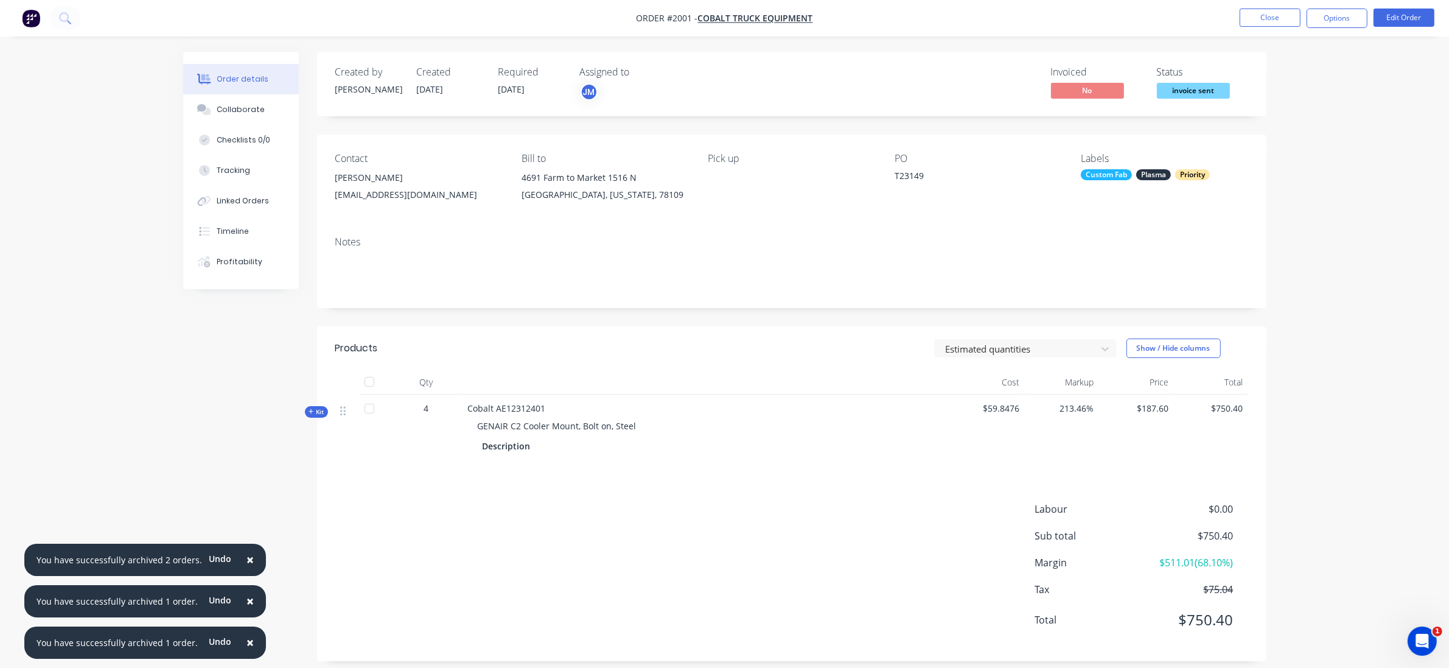
click at [1304, 225] on div "Order details Collaborate Checklists 0/0 Tracking Linked Orders Timeline Profit…" at bounding box center [724, 339] width 1449 height 679
click at [1345, 18] on button "Options" at bounding box center [1336, 18] width 61 height 19
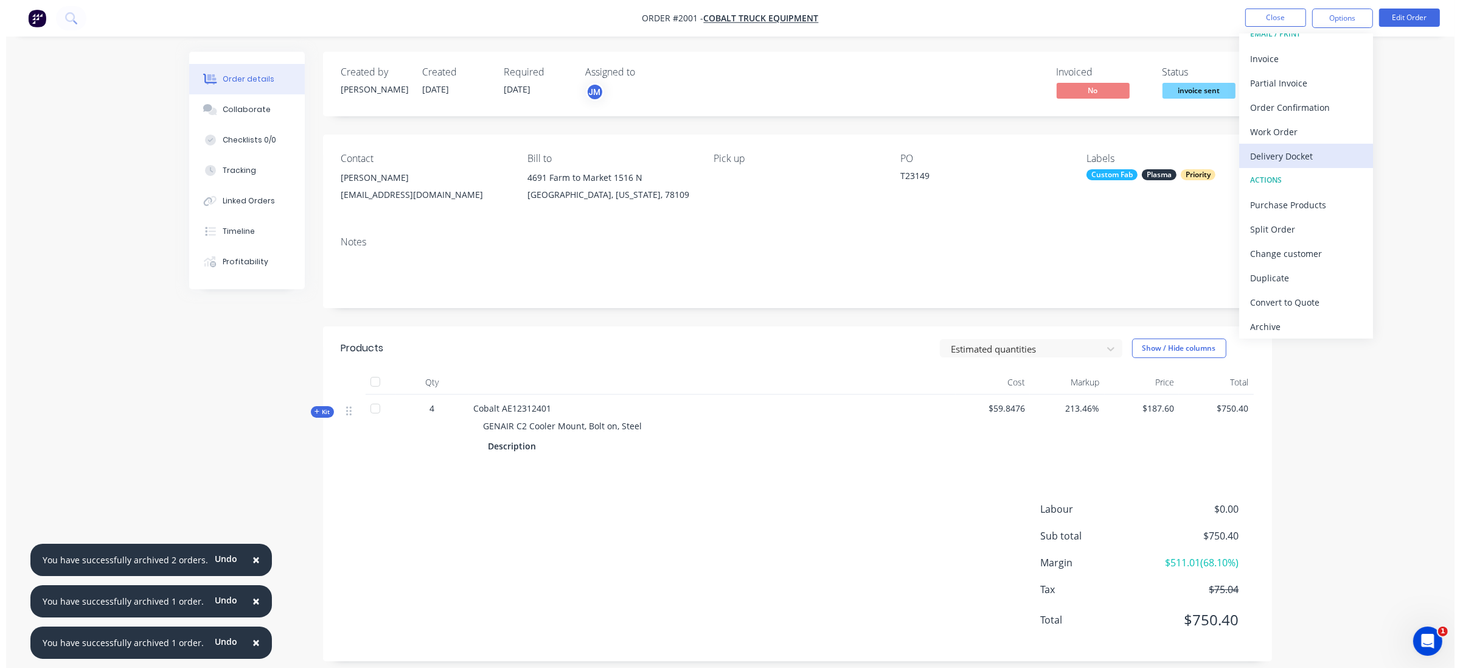
scroll to position [18, 0]
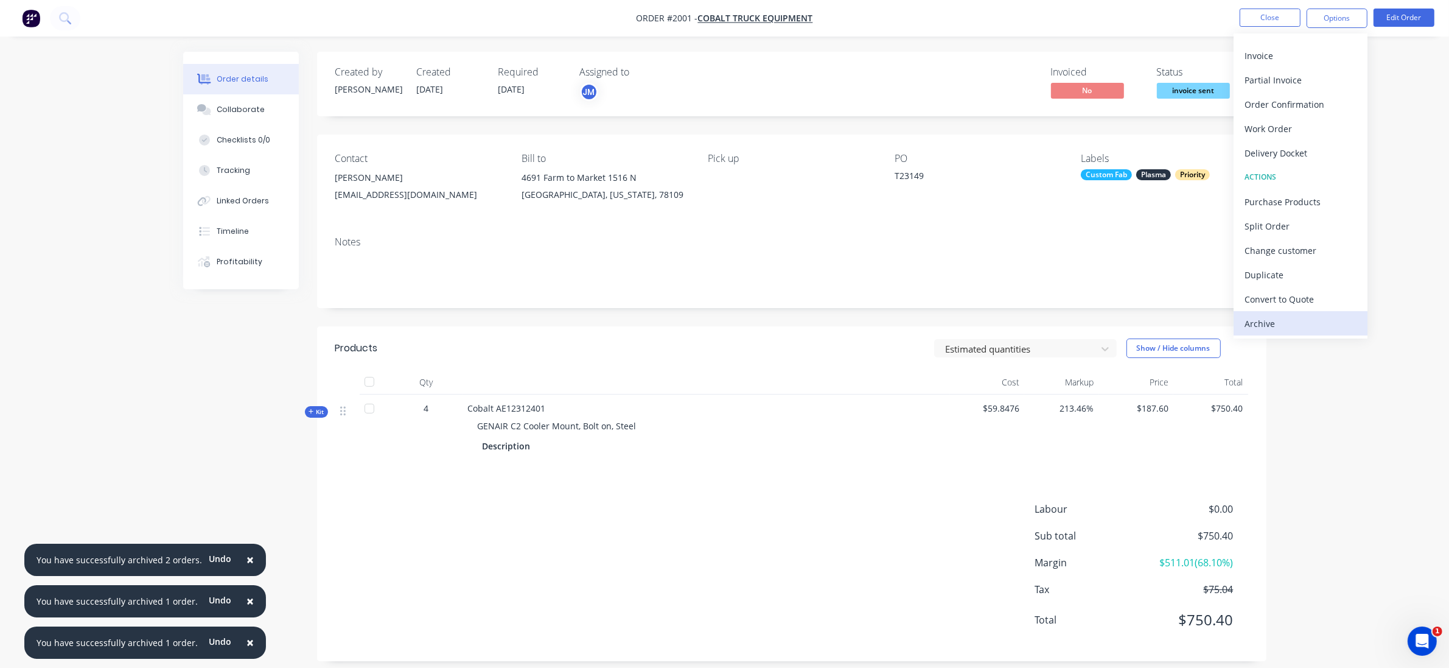
click at [1281, 321] on div "Archive" at bounding box center [1300, 324] width 112 height 18
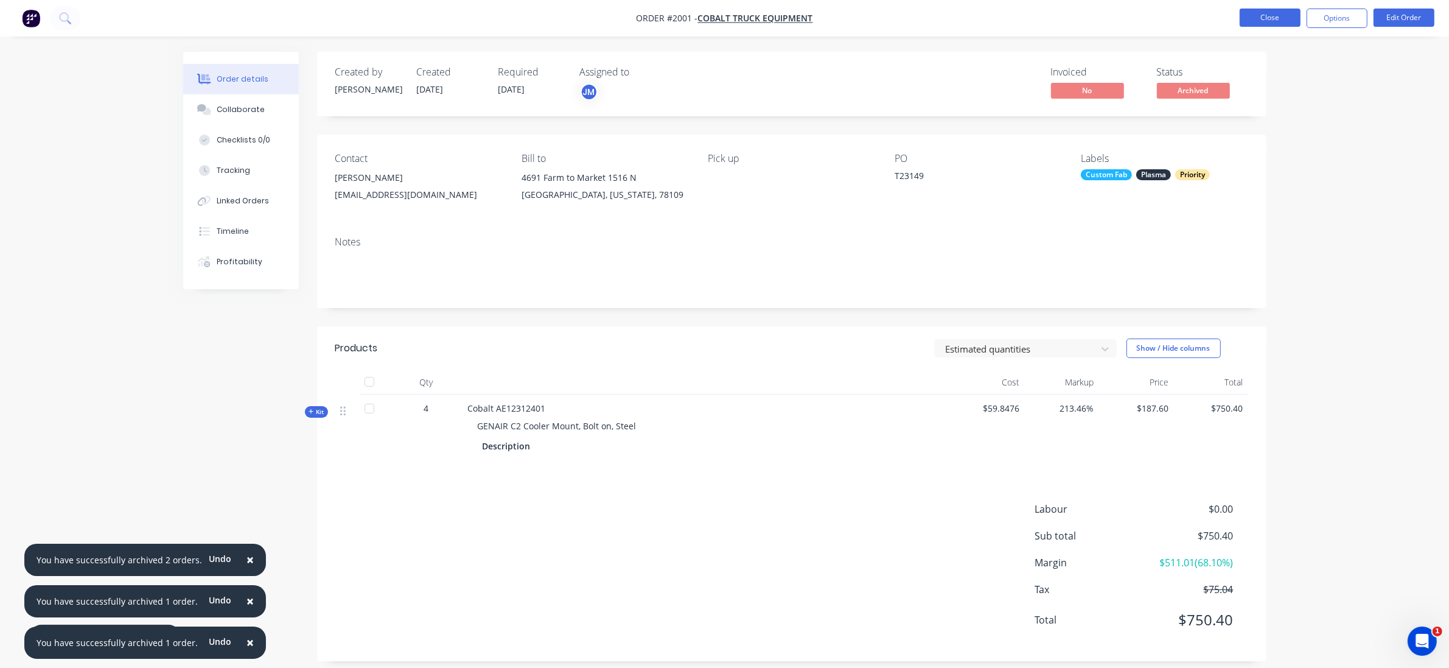
click at [1276, 17] on button "Close" at bounding box center [1270, 18] width 61 height 18
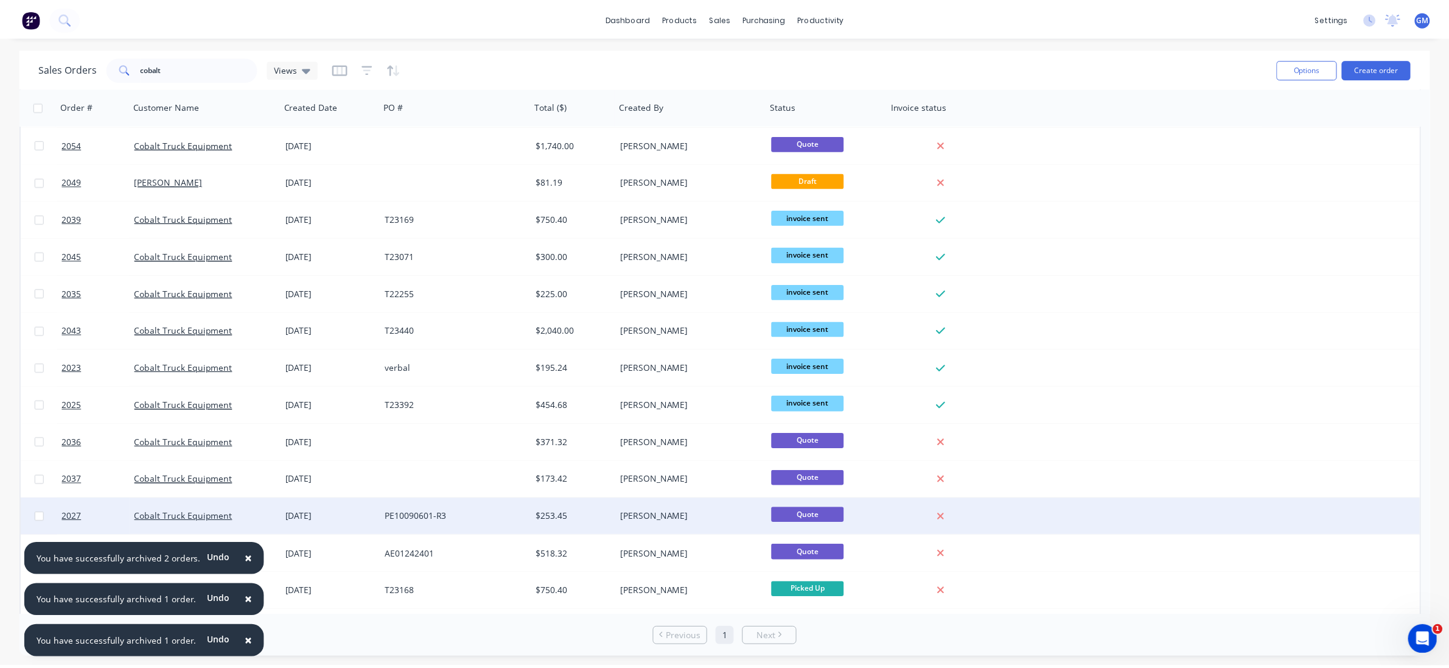
scroll to position [329, 0]
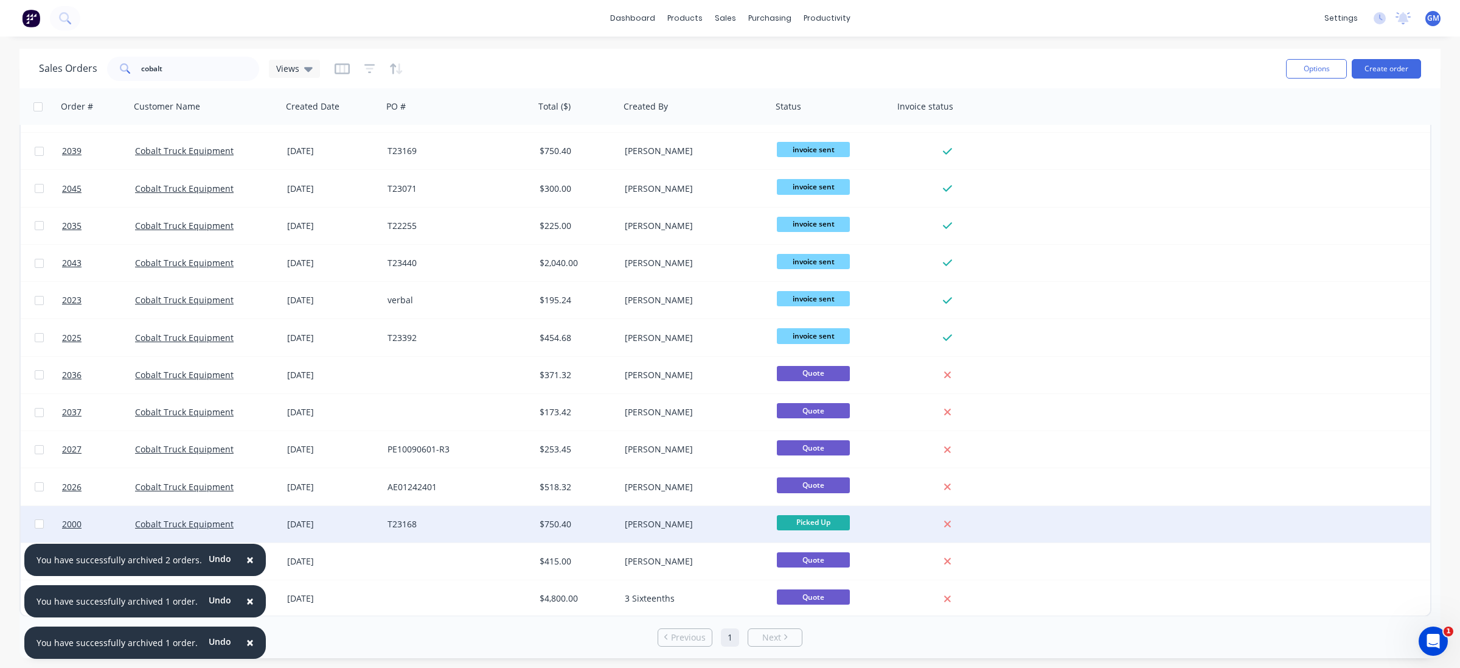
click at [453, 526] on div "T23168" at bounding box center [455, 524] width 135 height 12
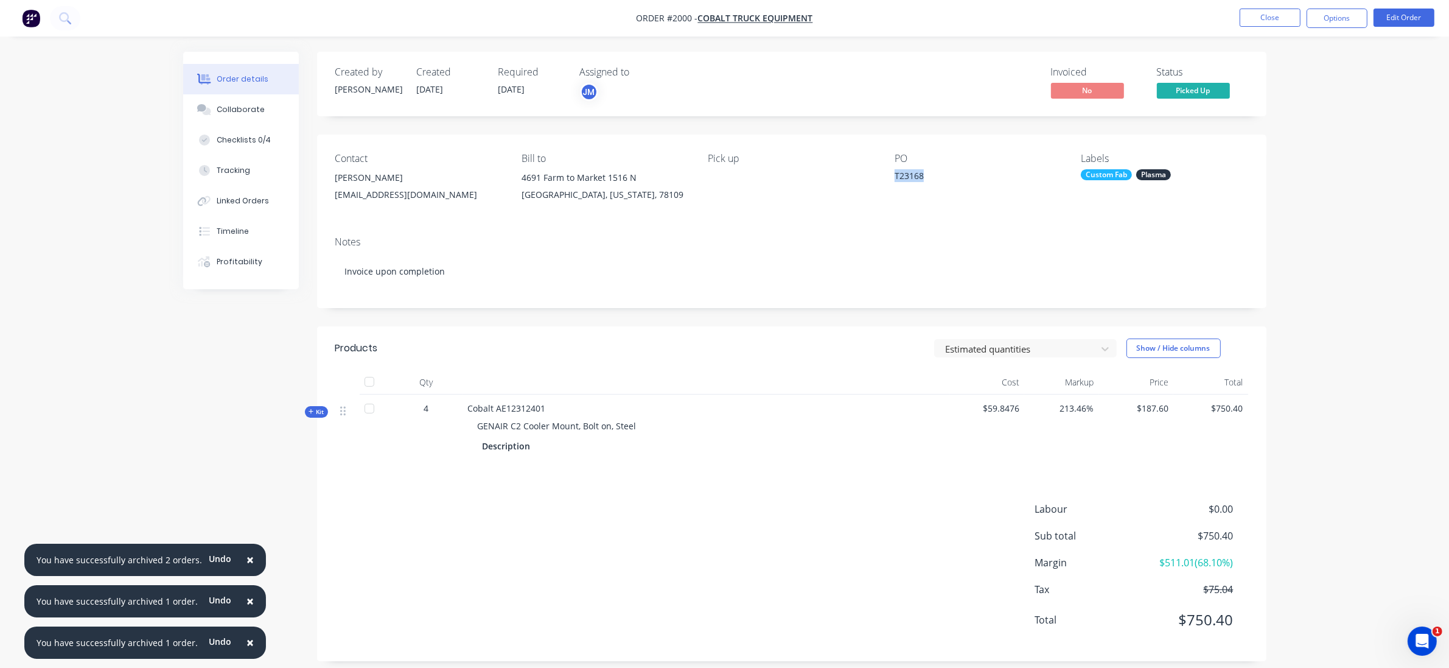
drag, startPoint x: 890, startPoint y: 175, endPoint x: 962, endPoint y: 187, distance: 73.3
click at [962, 187] on div "Contact Juan Simon jsimon@cobalttruck.com Bill to 4691 Farm to Market 1516 N Co…" at bounding box center [791, 180] width 949 height 92
copy div "T23168"
click at [1351, 13] on button "Options" at bounding box center [1336, 18] width 61 height 19
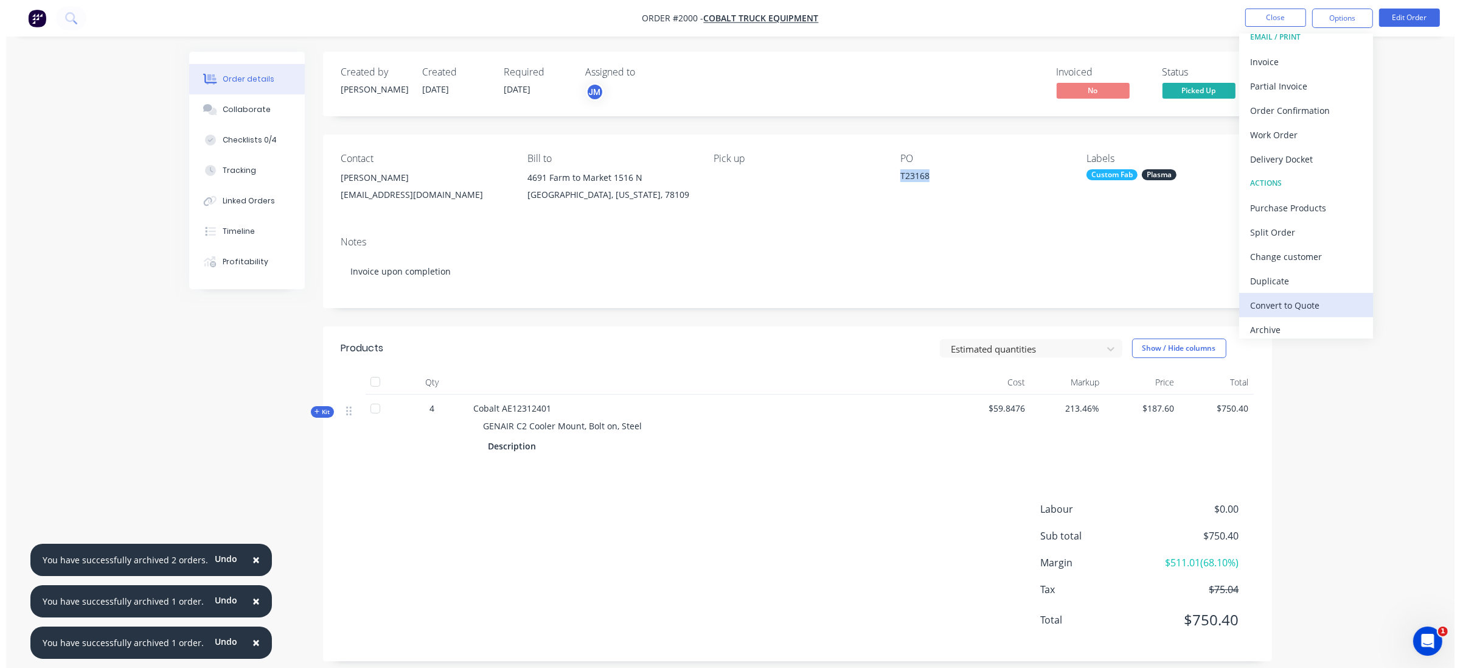
scroll to position [18, 0]
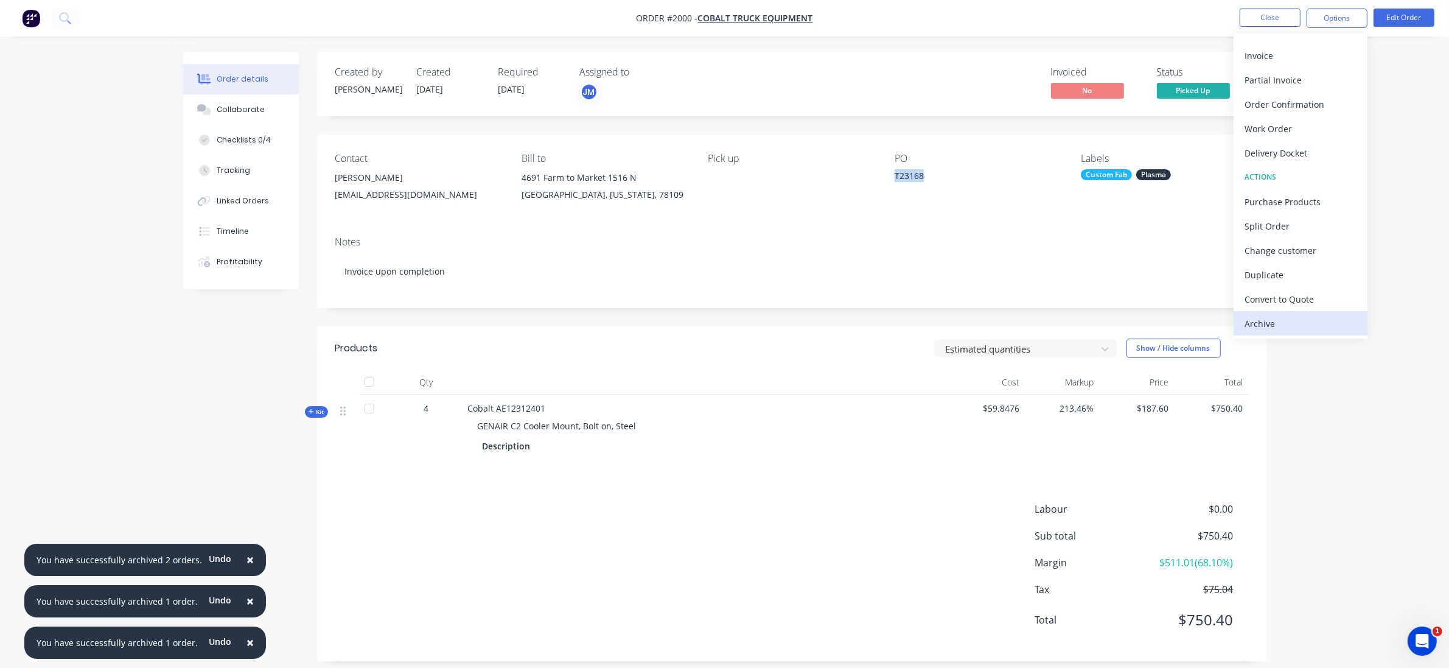
click at [1292, 317] on div "Archive" at bounding box center [1300, 324] width 112 height 18
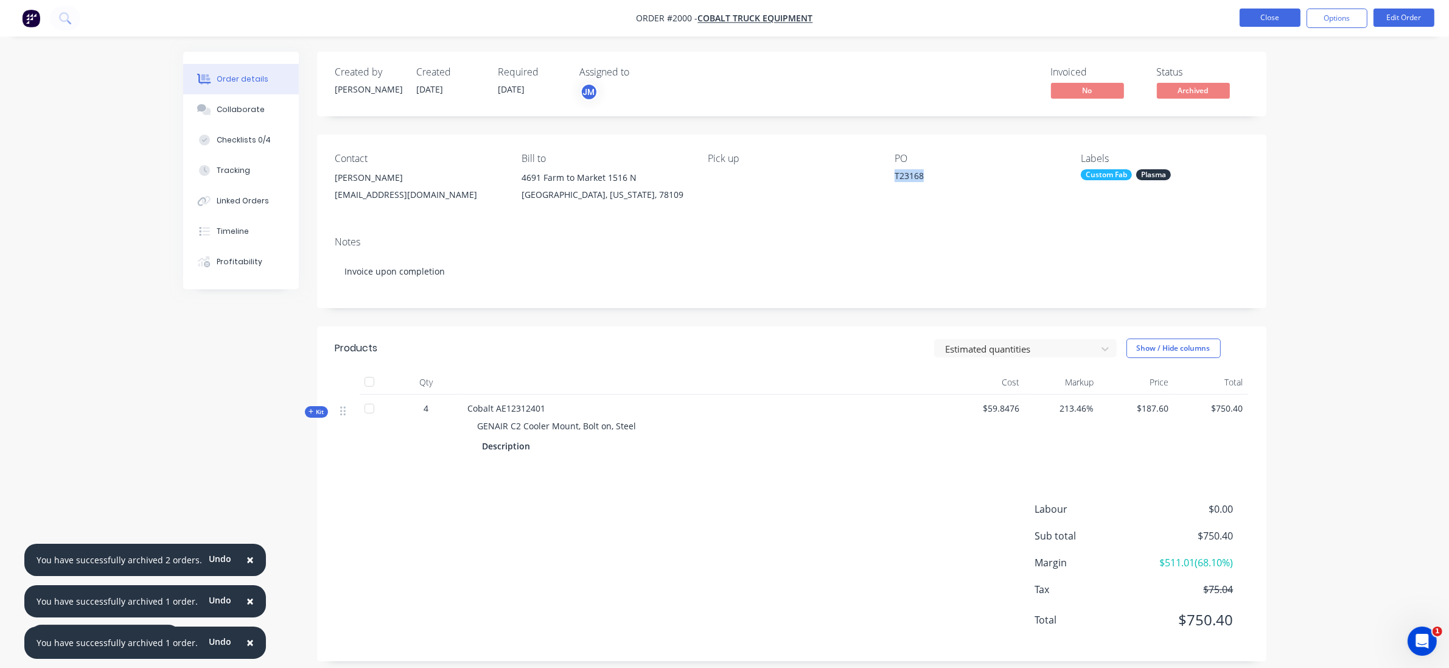
click at [1269, 20] on button "Close" at bounding box center [1270, 18] width 61 height 18
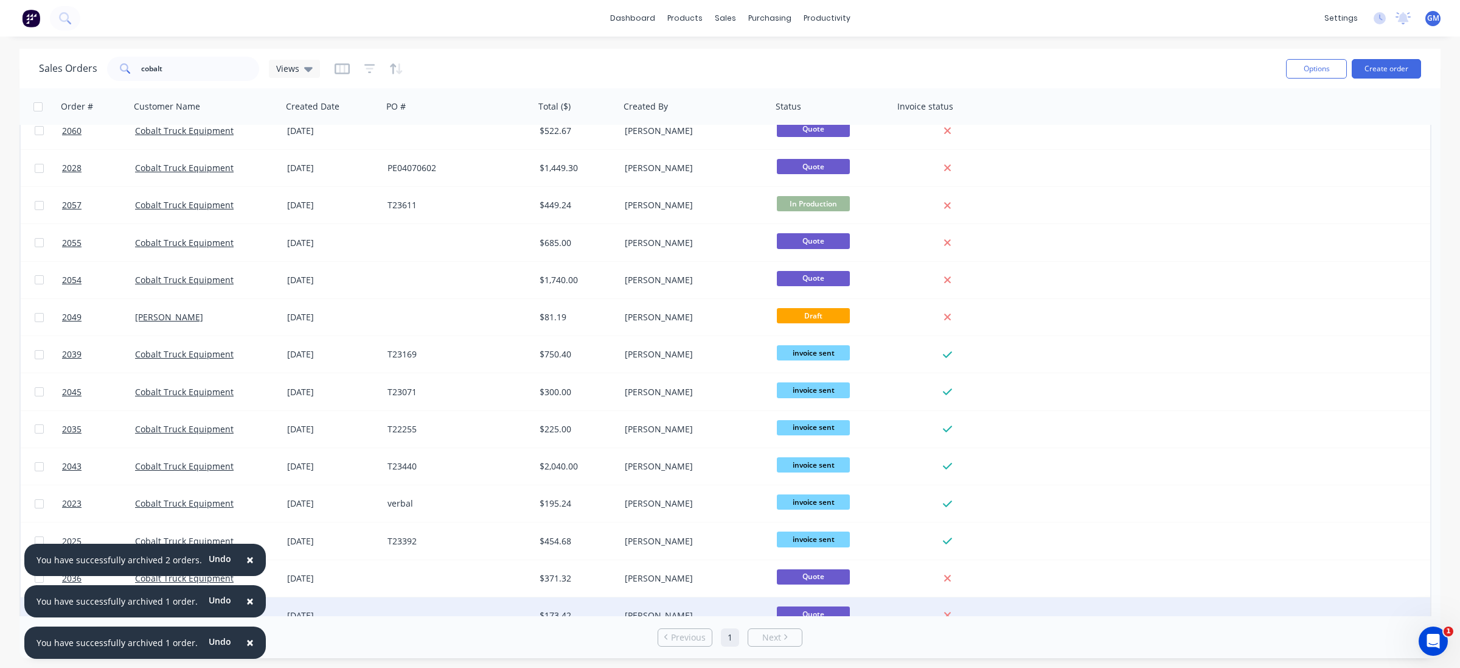
scroll to position [291, 0]
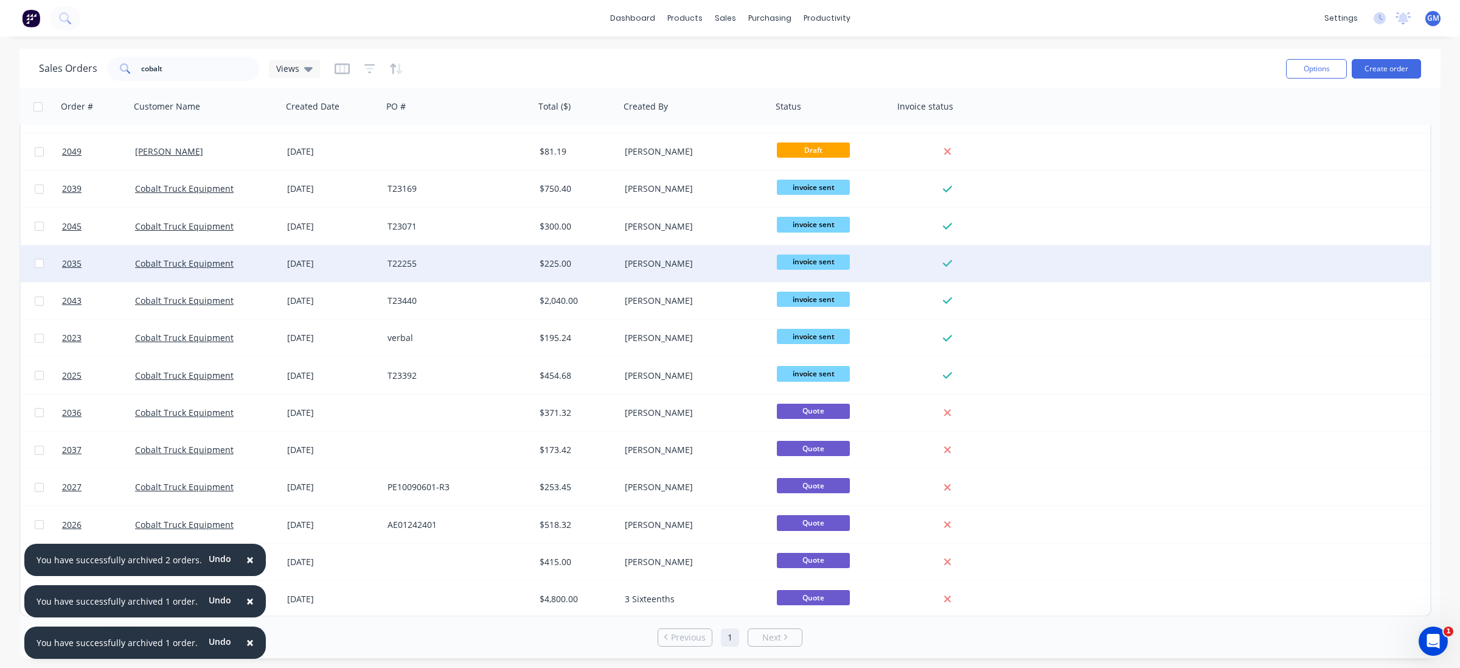
click at [540, 269] on div "$225.00" at bounding box center [577, 263] width 85 height 37
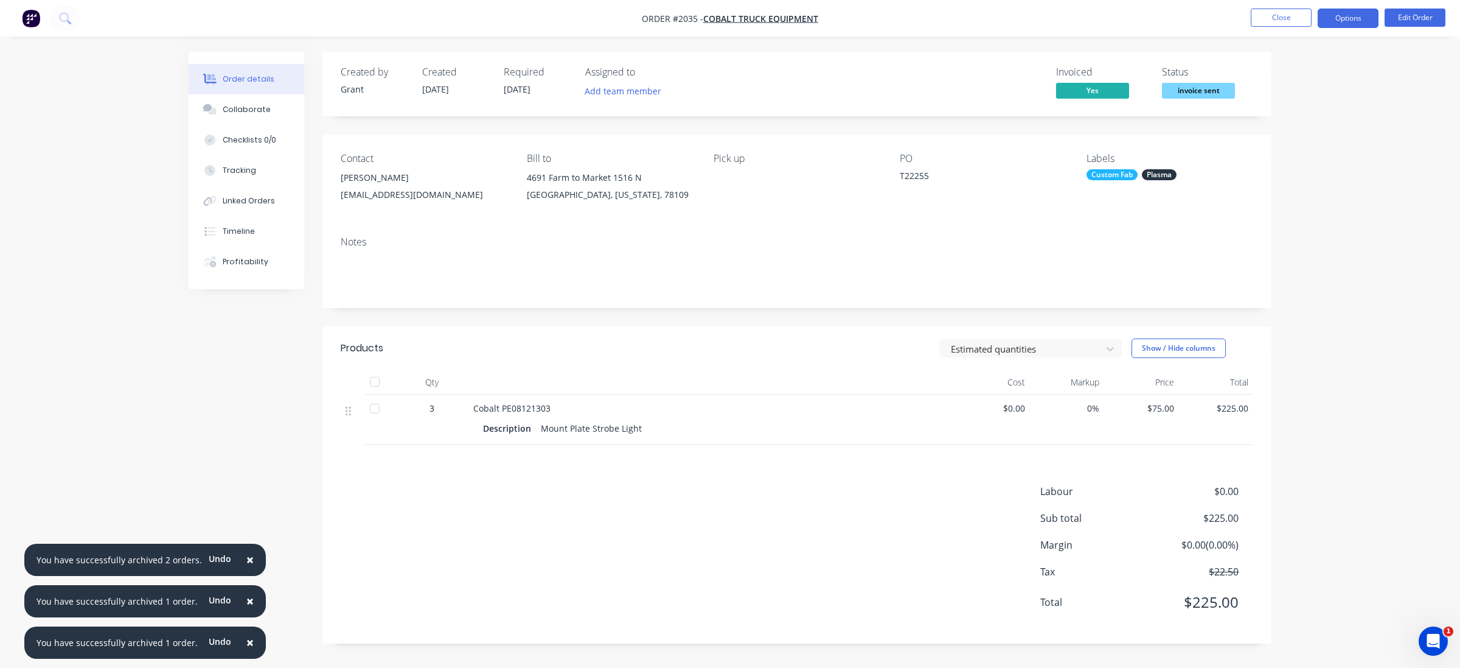
click at [1350, 23] on button "Options" at bounding box center [1348, 18] width 61 height 19
click at [1316, 315] on div "Archive" at bounding box center [1312, 318] width 112 height 18
click at [1270, 20] on button "Close" at bounding box center [1281, 18] width 61 height 18
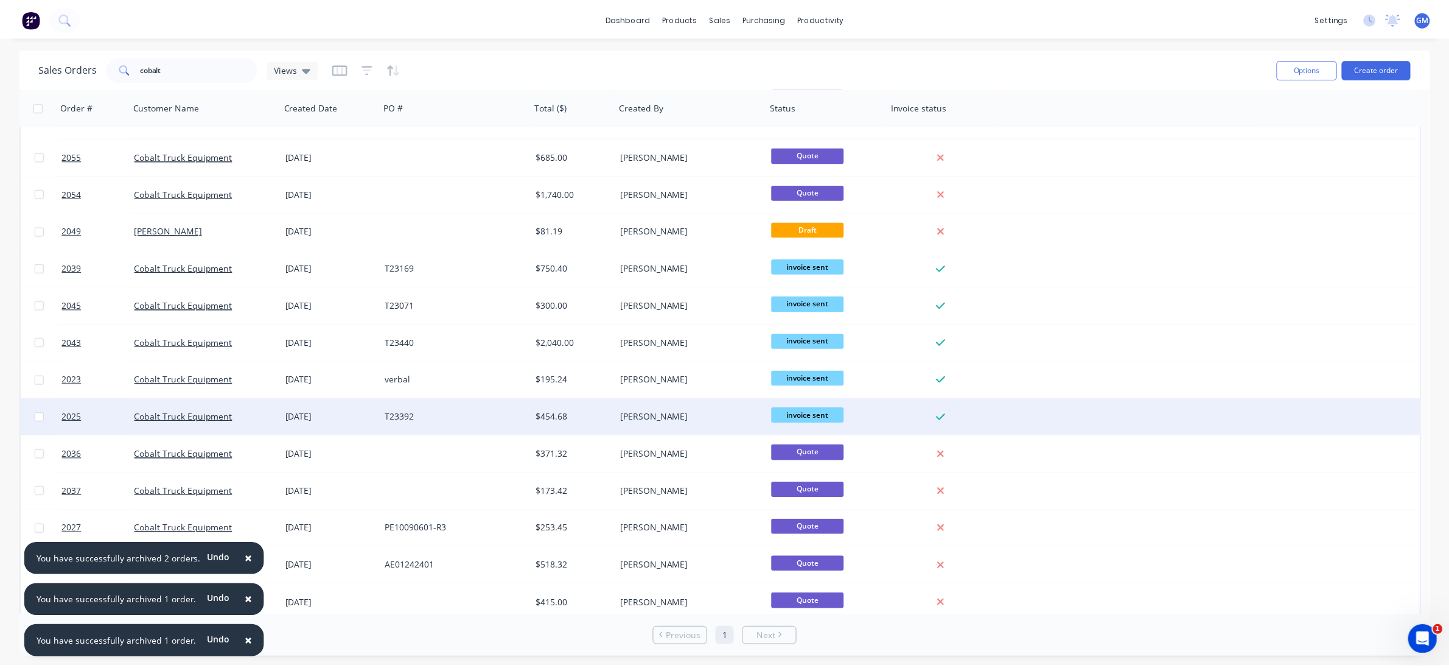
scroll to position [178, 0]
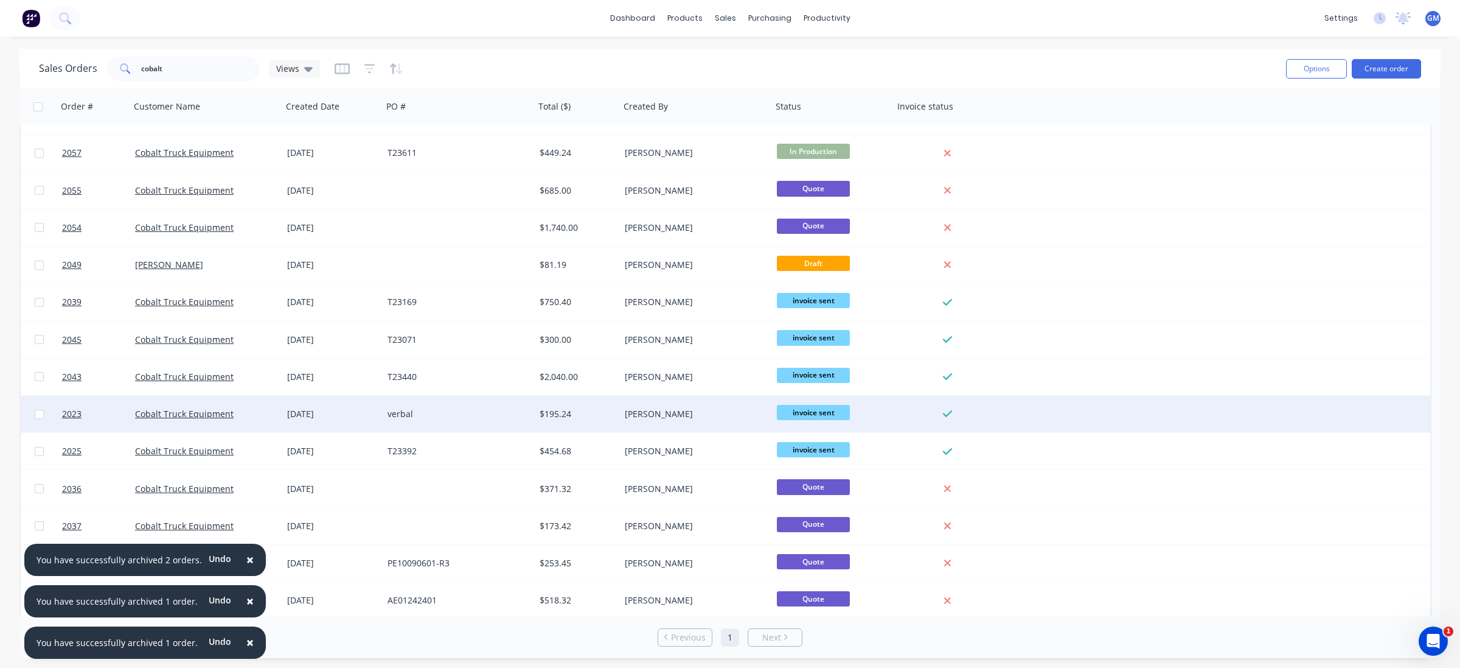
click at [423, 416] on div "verbal" at bounding box center [455, 414] width 135 height 12
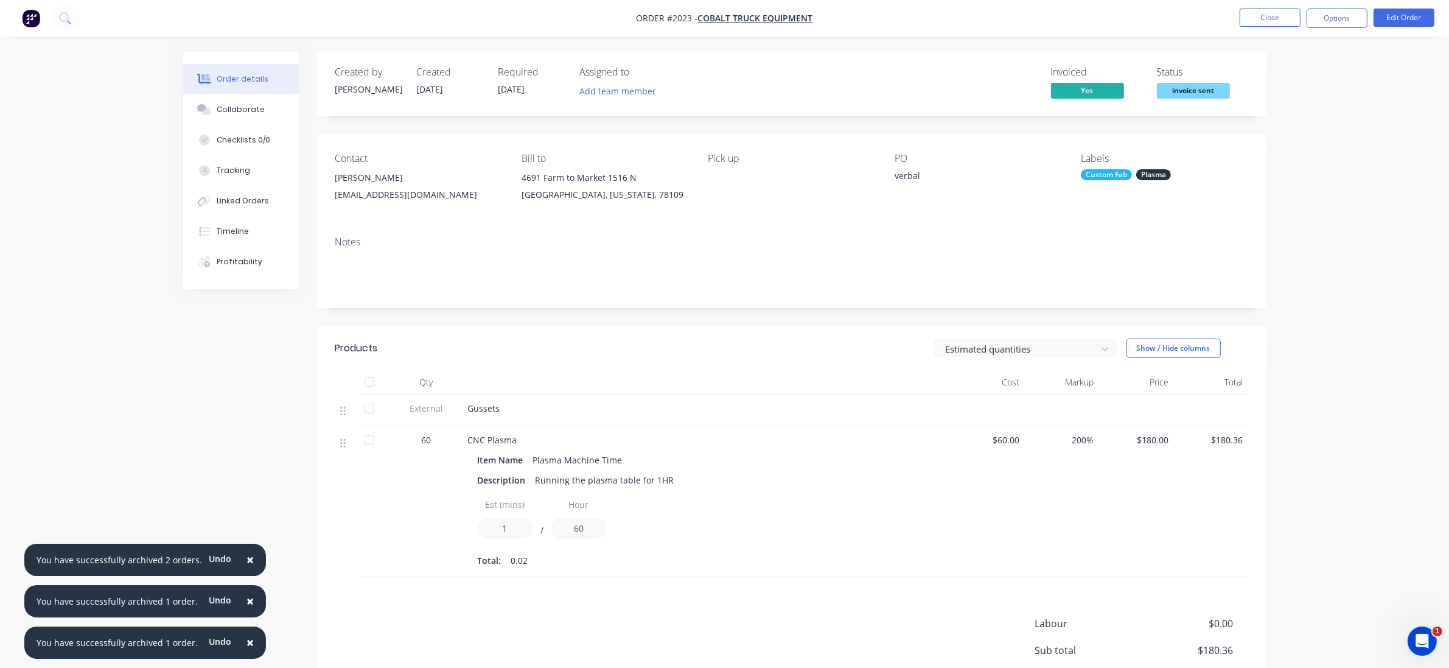
click at [223, 400] on div "Created by Jared Created 30/07/25 Required 09/07/25 Assigned to Add team member…" at bounding box center [724, 423] width 1083 height 742
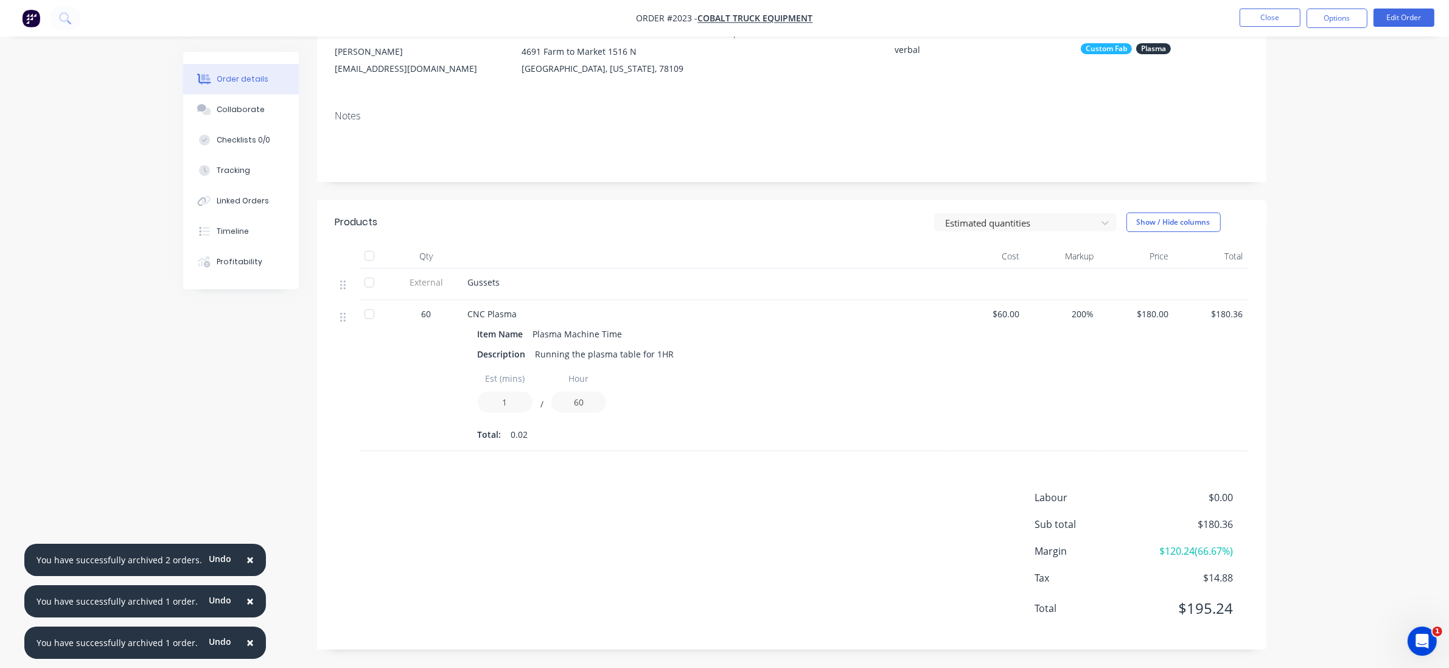
scroll to position [127, 0]
drag, startPoint x: 439, startPoint y: 540, endPoint x: 452, endPoint y: 542, distance: 12.2
click at [437, 540] on div "Labour $0.00 Sub total $180.36 Margin $120.24 ( 66.67 %) Tax $14.88 Total $195.…" at bounding box center [791, 560] width 913 height 141
click at [1343, 13] on button "Options" at bounding box center [1336, 18] width 61 height 19
click at [1270, 312] on div "Archive" at bounding box center [1300, 318] width 112 height 18
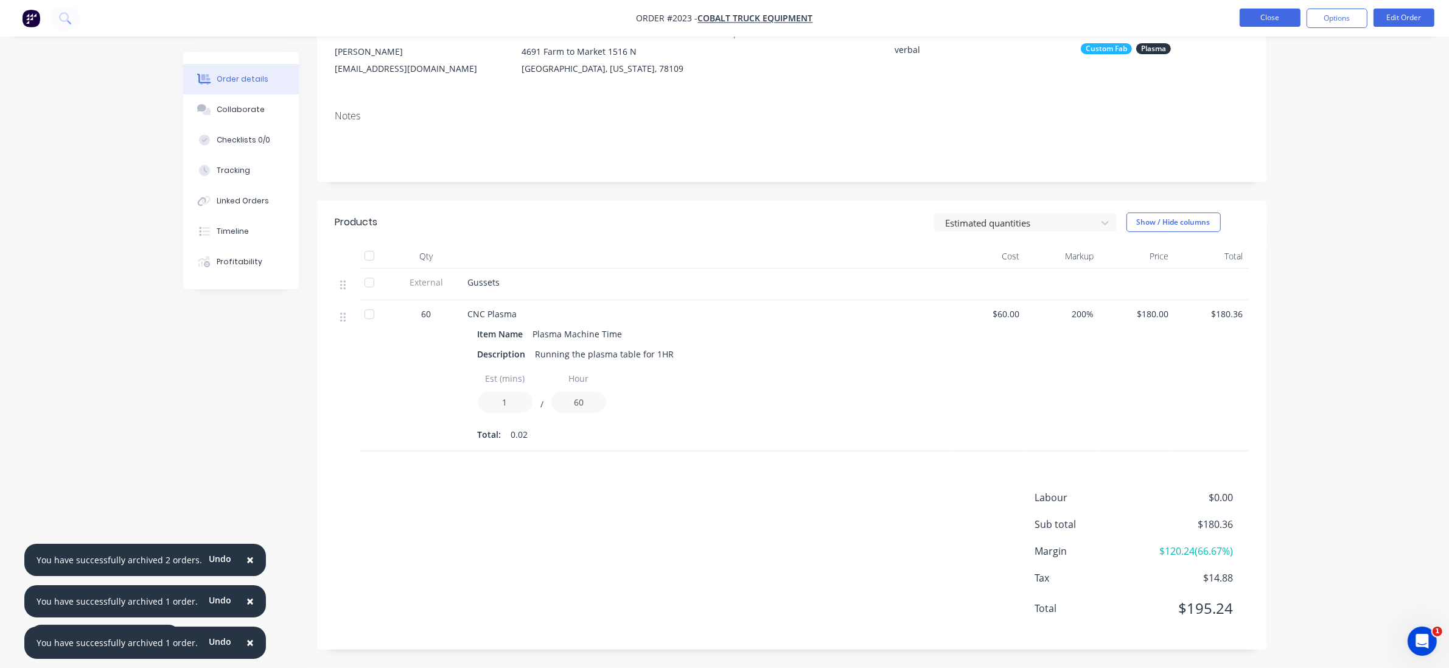
click at [1275, 13] on button "Close" at bounding box center [1270, 18] width 61 height 18
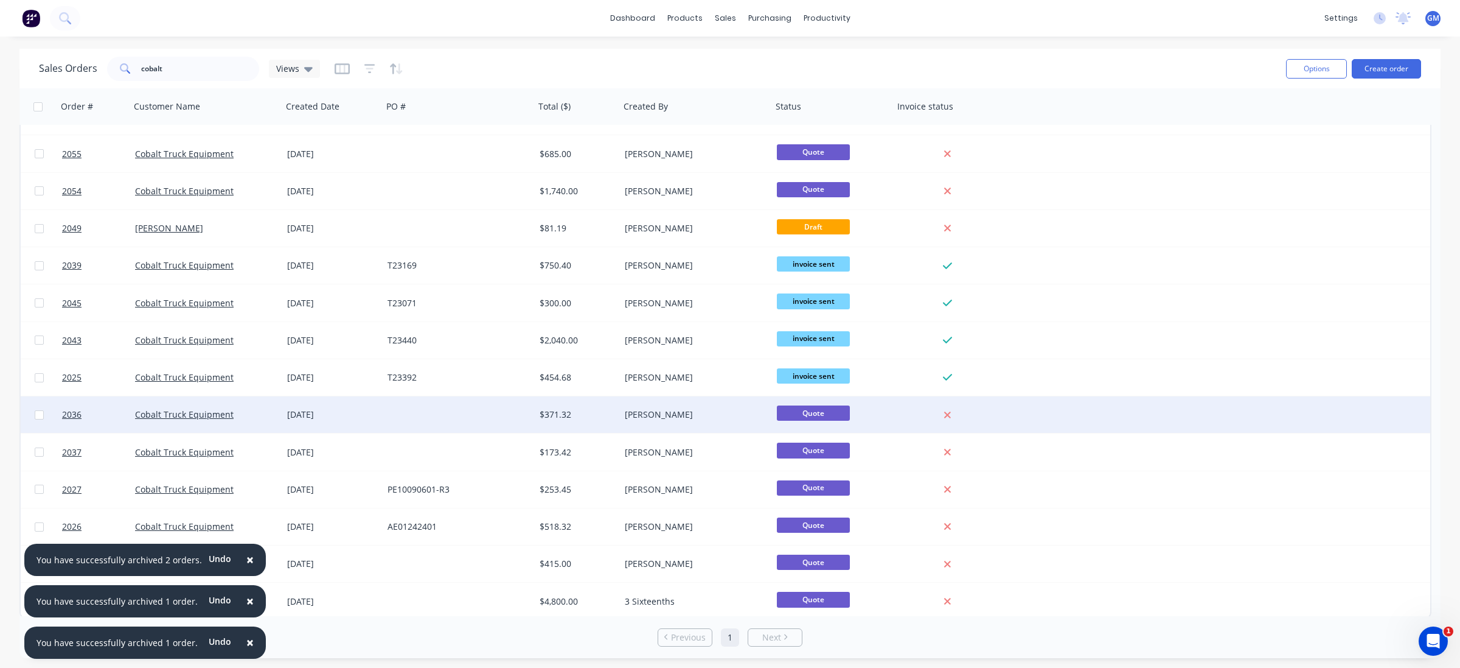
scroll to position [217, 0]
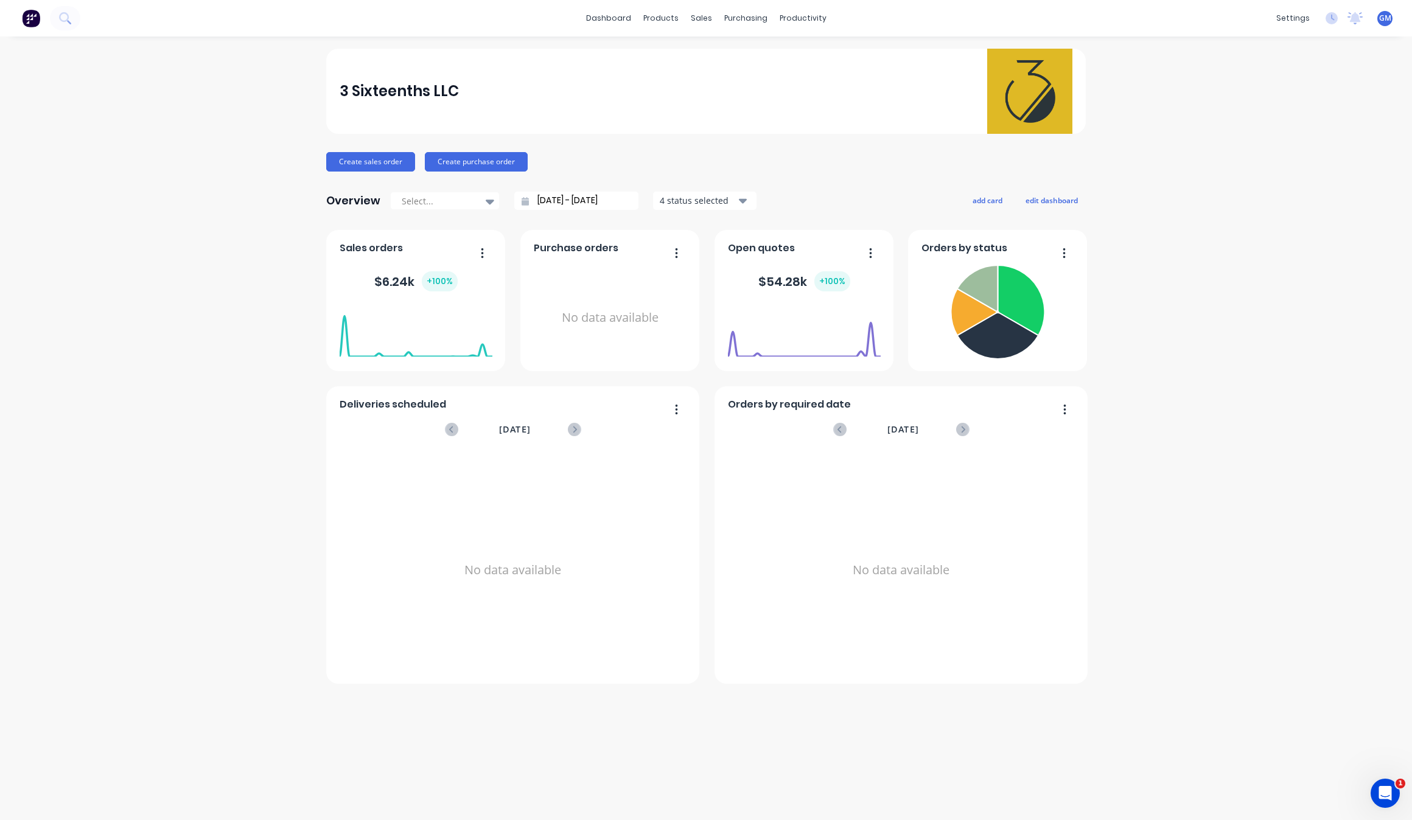
drag, startPoint x: 222, startPoint y: 302, endPoint x: 257, endPoint y: 316, distance: 38.2
click at [223, 302] on div "3 Sixteenths LLC Create sales order Create purchase order Overview Select... [D…" at bounding box center [706, 428] width 1412 height 759
click at [702, 16] on div "sales" at bounding box center [701, 18] width 33 height 18
click at [716, 57] on div at bounding box center [708, 58] width 18 height 11
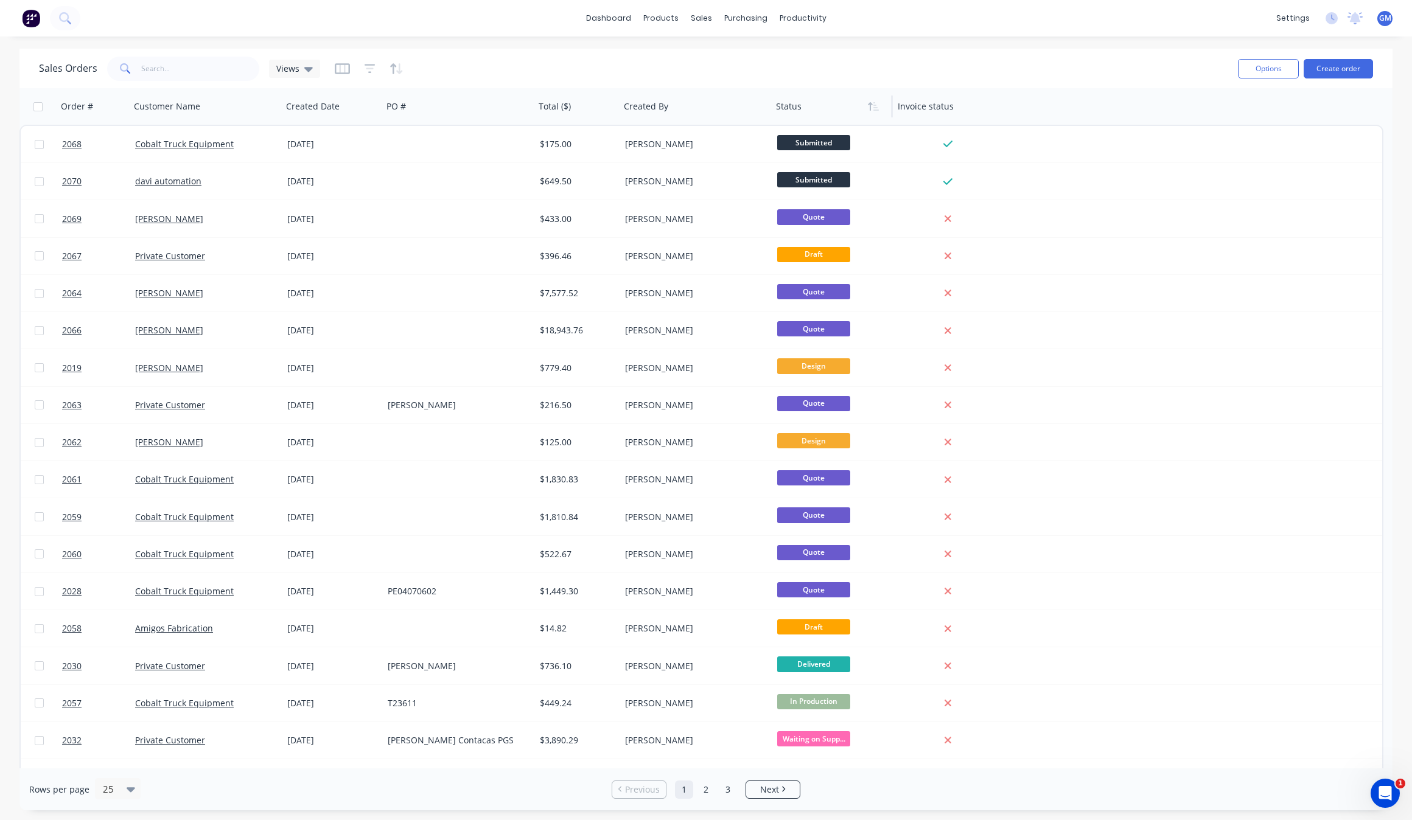
click at [844, 104] on div at bounding box center [829, 106] width 106 height 24
click at [873, 111] on button "button" at bounding box center [873, 106] width 18 height 18
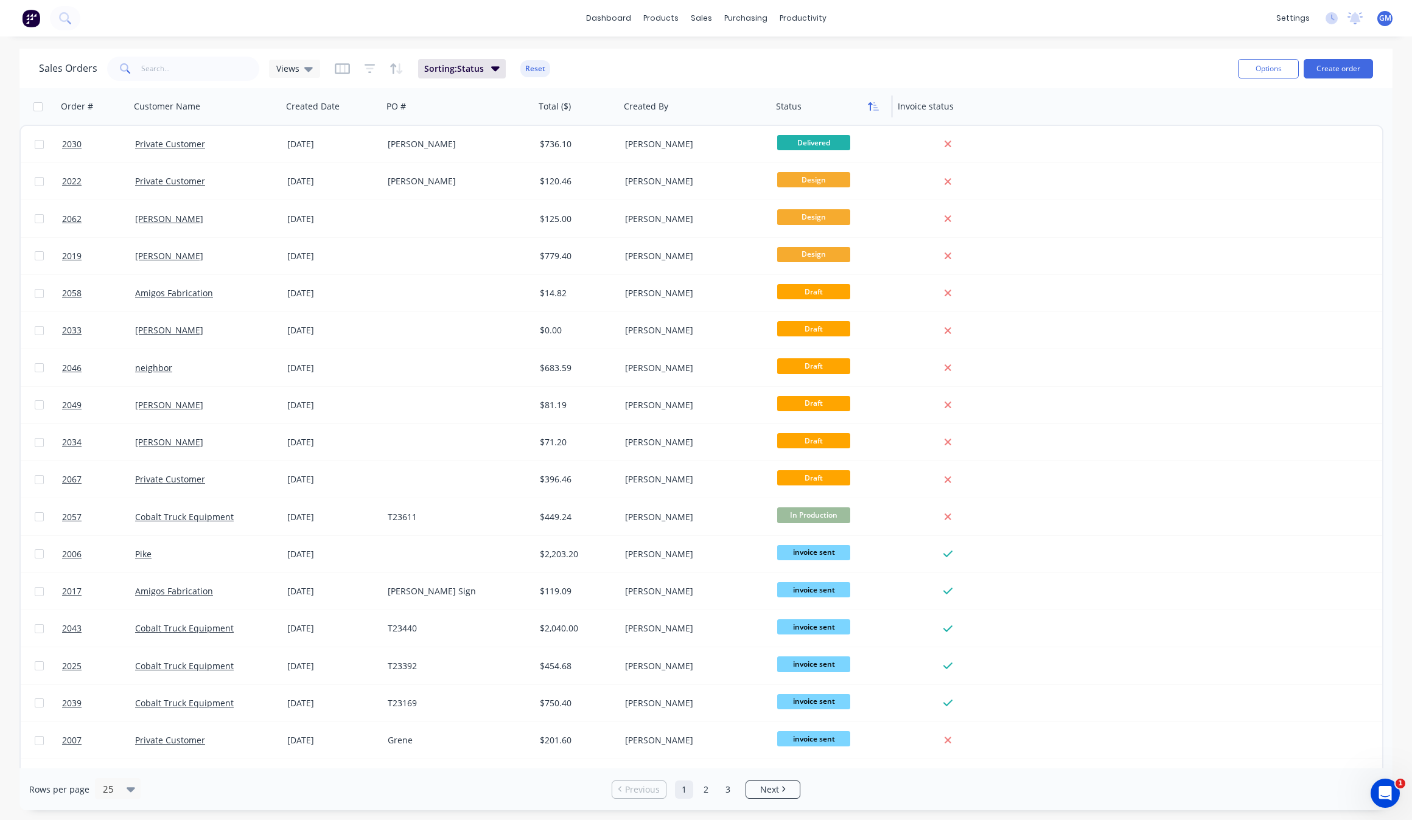
click at [875, 106] on icon "button" at bounding box center [873, 107] width 11 height 10
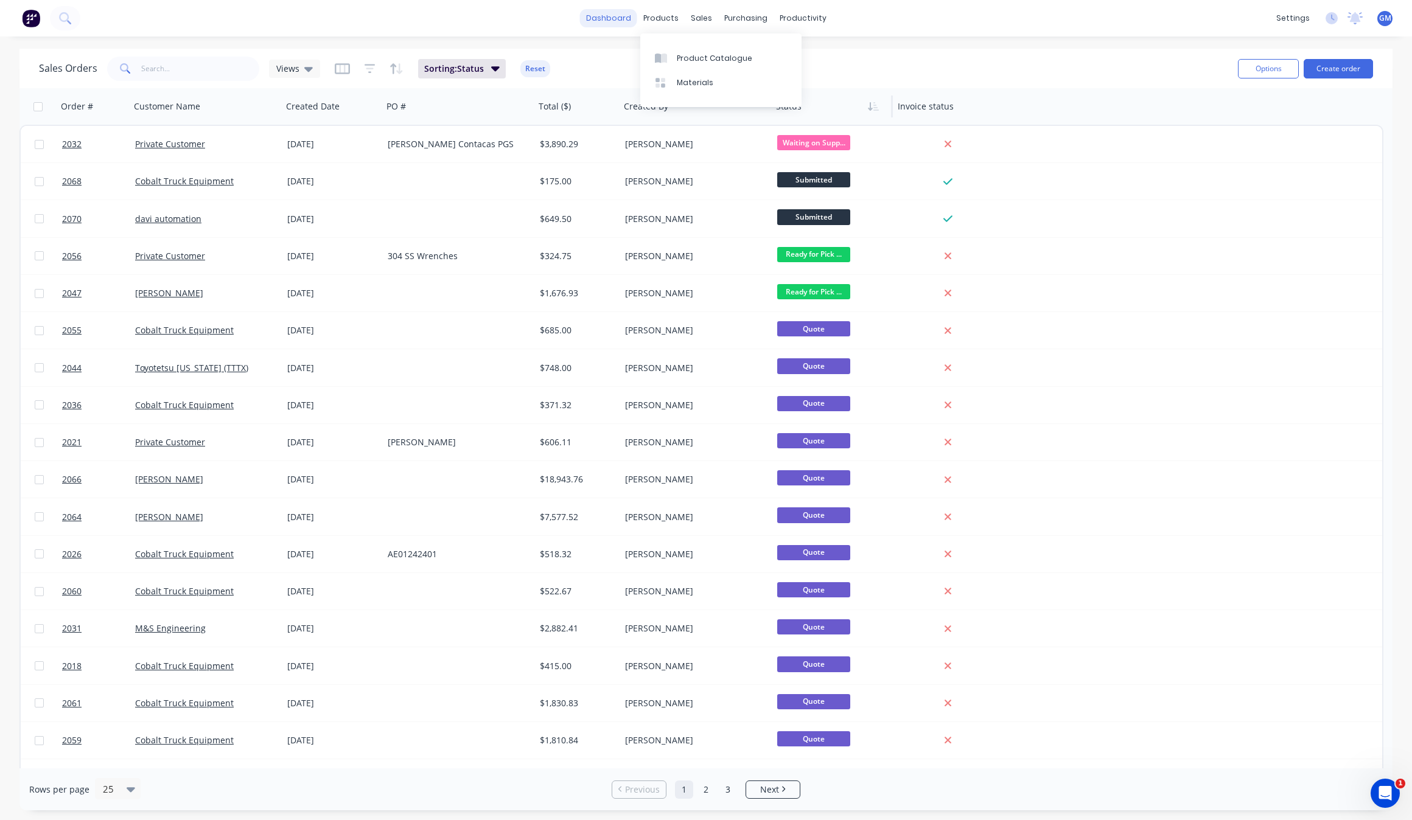
click at [604, 26] on link "dashboard" at bounding box center [608, 18] width 57 height 18
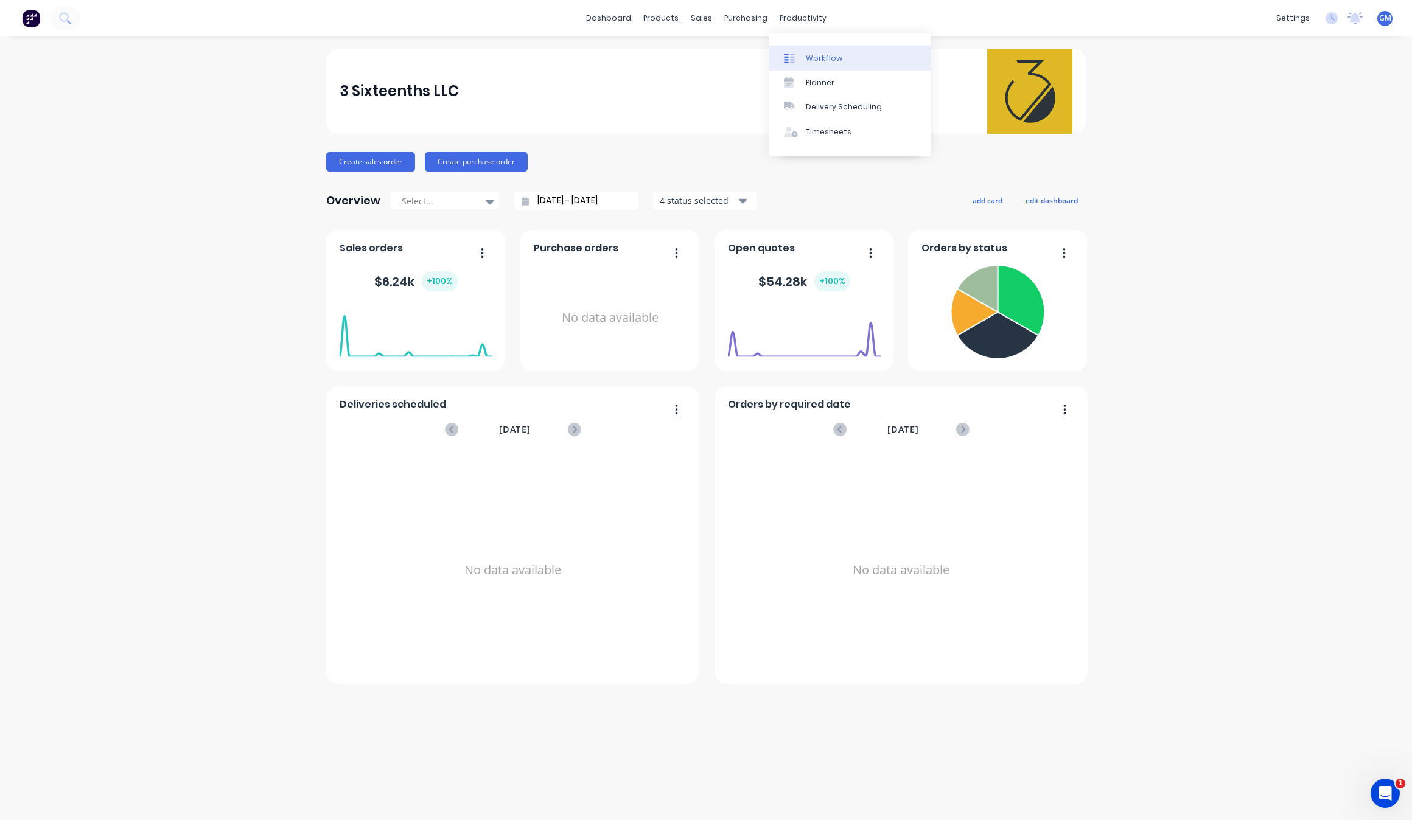
click at [832, 61] on div "Workflow" at bounding box center [824, 58] width 37 height 11
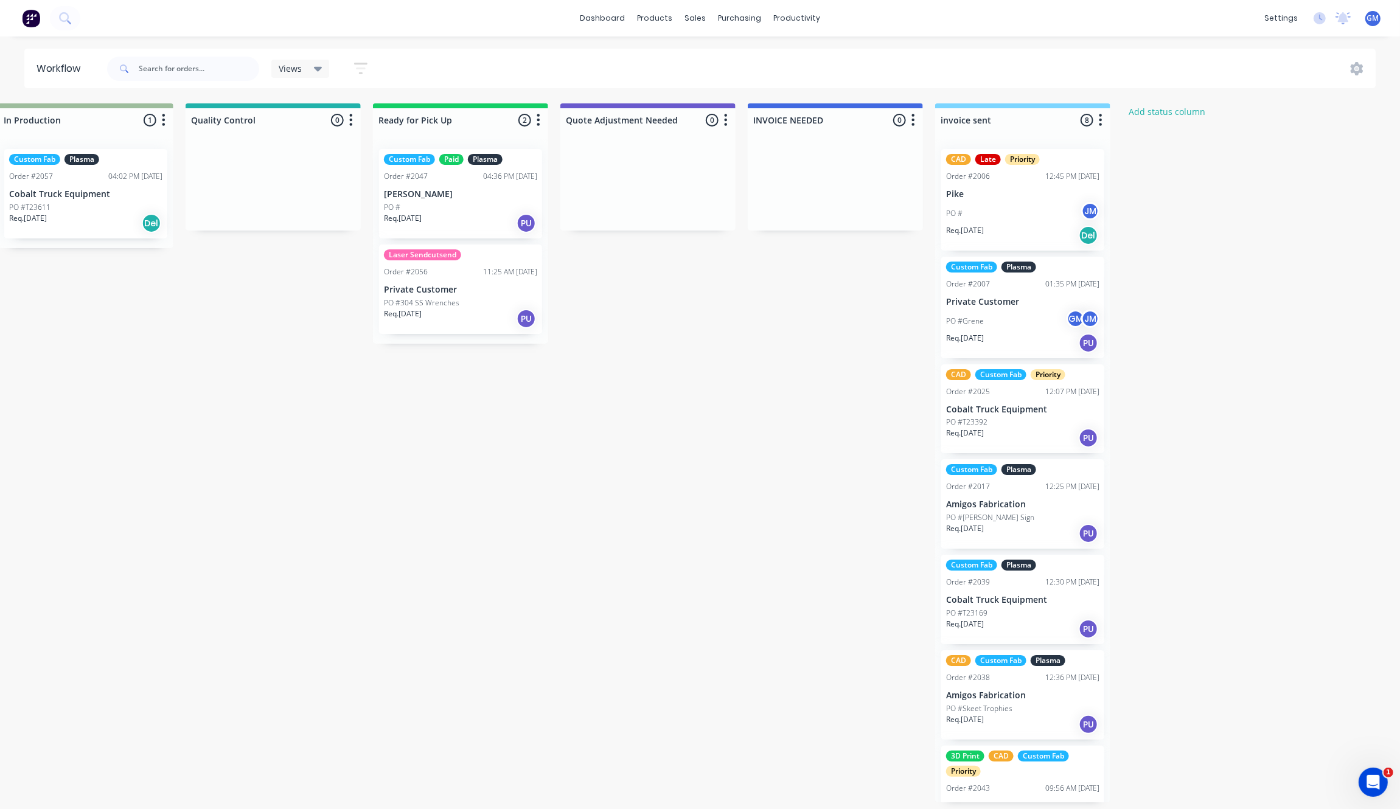
scroll to position [0, 982]
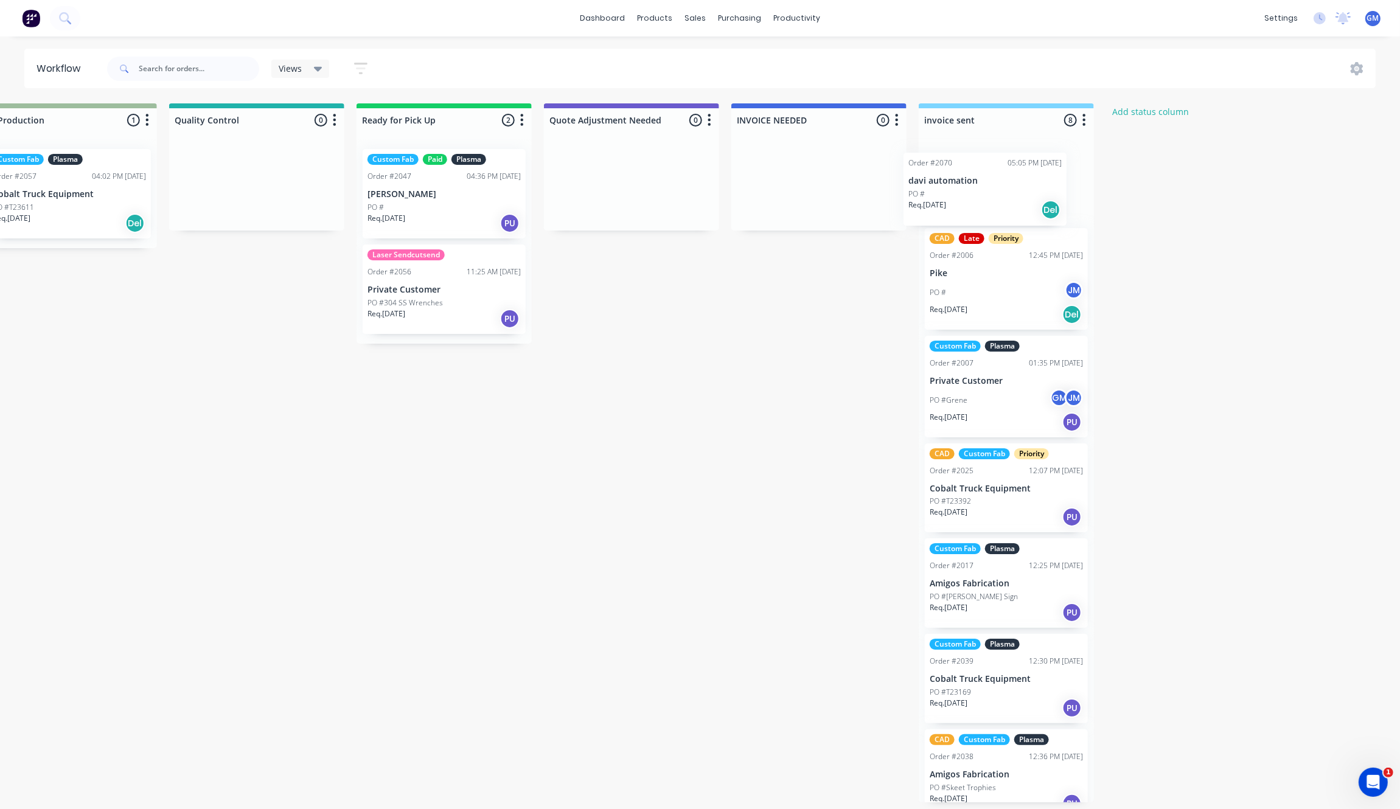
drag, startPoint x: 282, startPoint y: 187, endPoint x: 975, endPoint y: 202, distance: 693.3
click at [975, 202] on div "Waiting on Customer 0 Status colour #FF4949 hex #FF4949 Save Cancel Notificatio…" at bounding box center [200, 452] width 2382 height 699
click at [1048, 175] on p "davi automation" at bounding box center [1006, 177] width 153 height 10
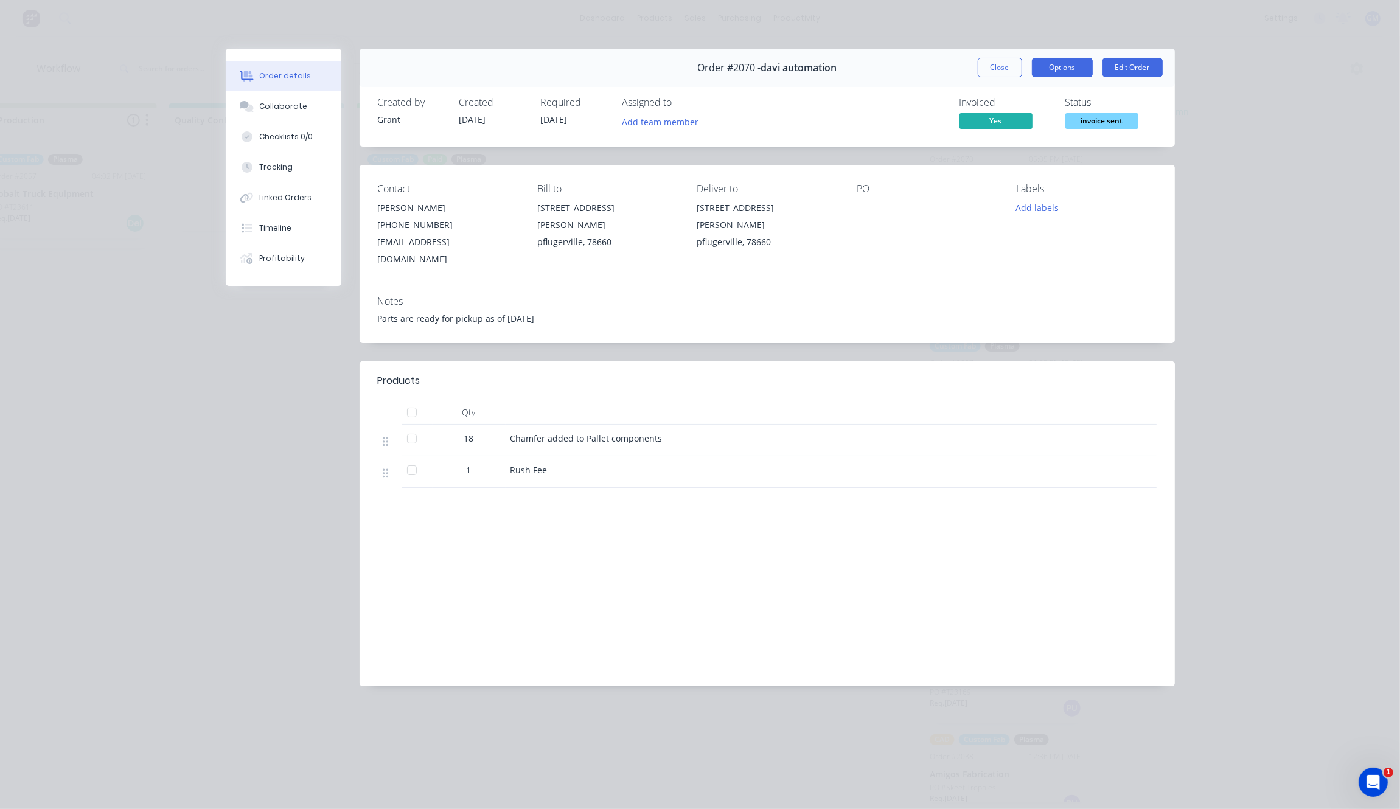
click at [1076, 77] on button "Options" at bounding box center [1062, 67] width 61 height 19
click at [998, 68] on button "Close" at bounding box center [1000, 67] width 44 height 19
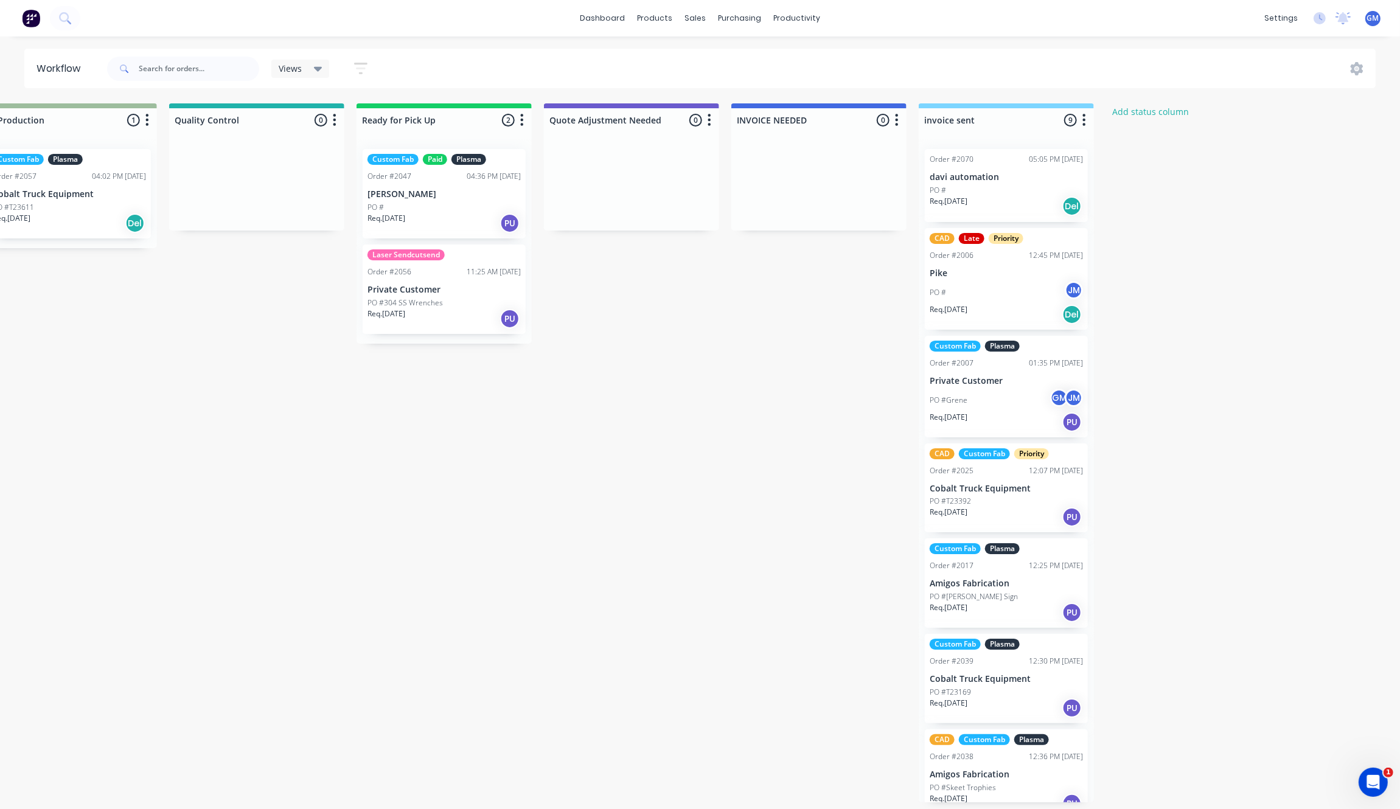
drag, startPoint x: 1202, startPoint y: 166, endPoint x: 1194, endPoint y: 173, distance: 11.2
click at [1205, 166] on div "Waiting on Customer 0 Status colour #FF4949 hex #FF4949 Save Cancel Notificatio…" at bounding box center [200, 452] width 2382 height 699
click at [720, 58] on div "Sales Orders" at bounding box center [741, 58] width 50 height 11
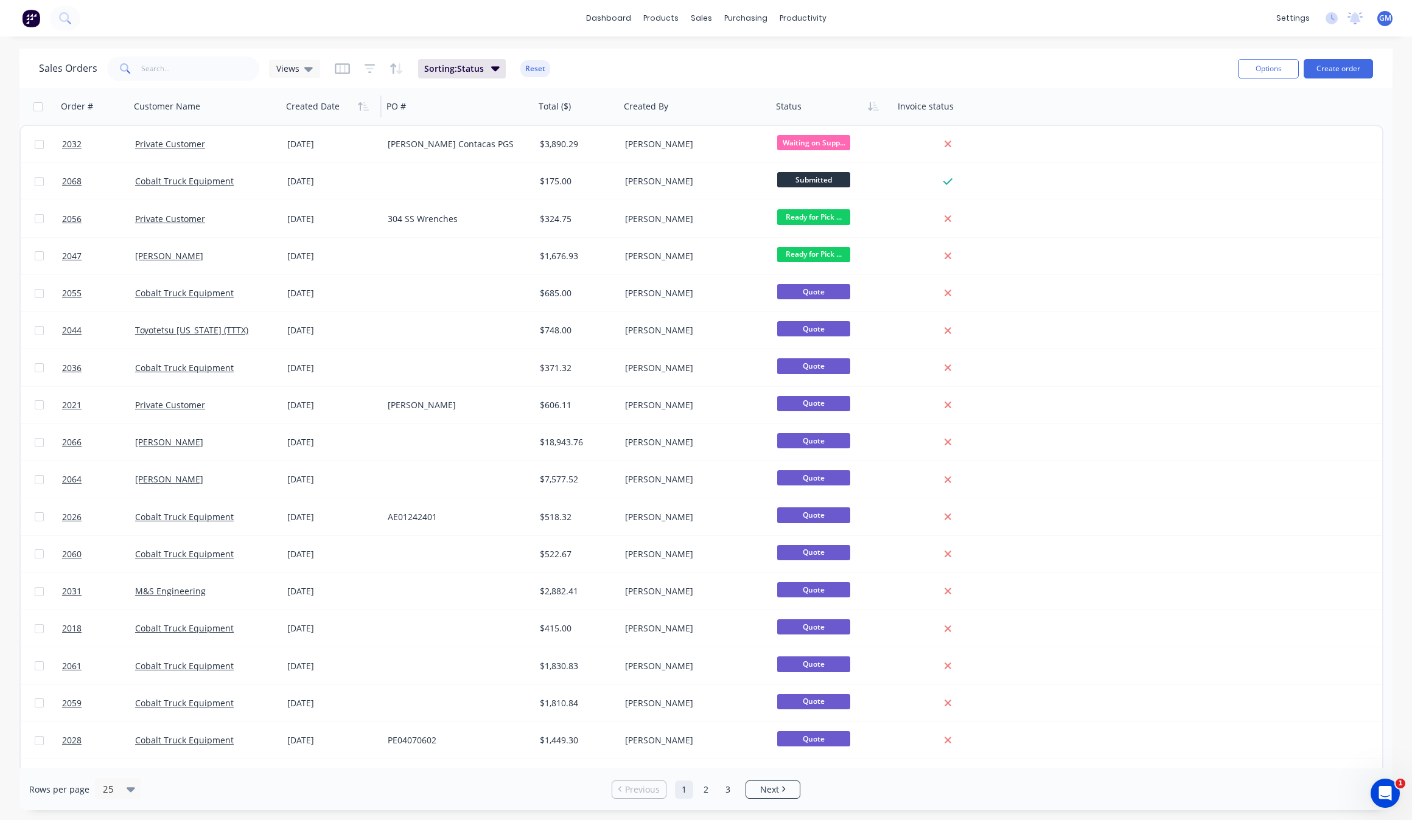
click at [365, 116] on div at bounding box center [329, 106] width 86 height 24
click at [365, 110] on icon "button" at bounding box center [365, 106] width 5 height 9
click at [358, 110] on icon "button" at bounding box center [363, 107] width 11 height 10
click at [153, 71] on input "text" at bounding box center [200, 69] width 119 height 24
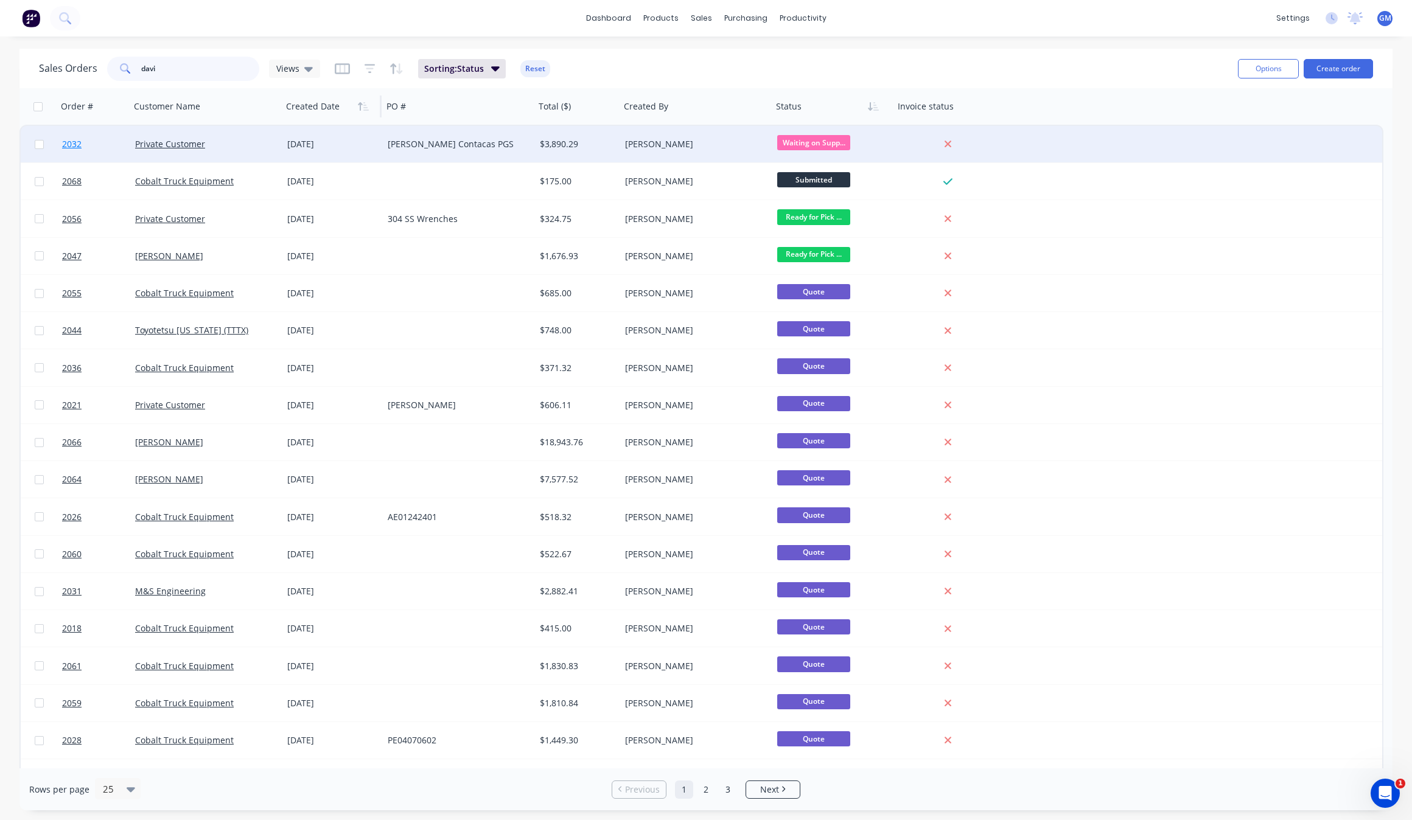
type input "davi"
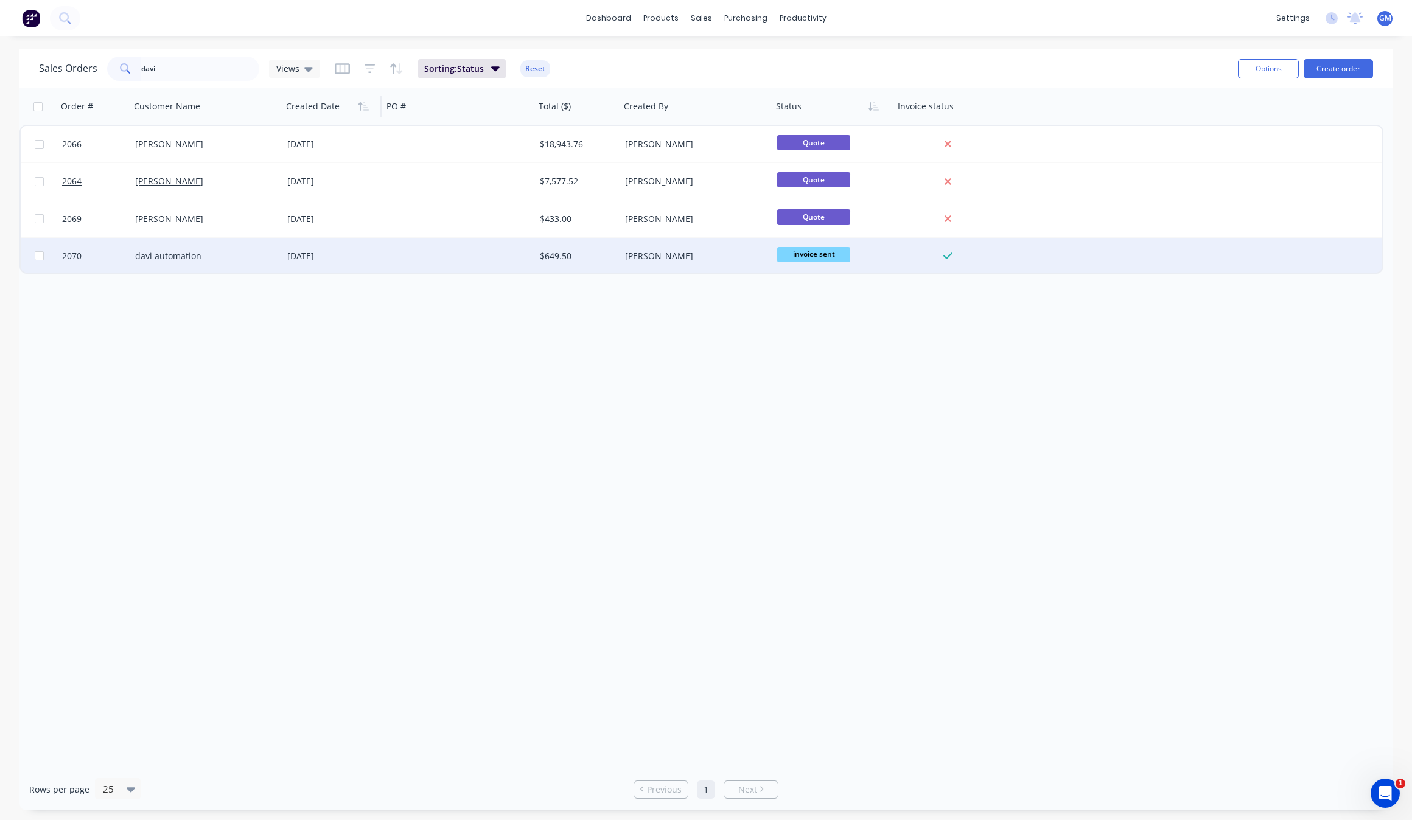
click at [923, 251] on div at bounding box center [948, 256] width 98 height 11
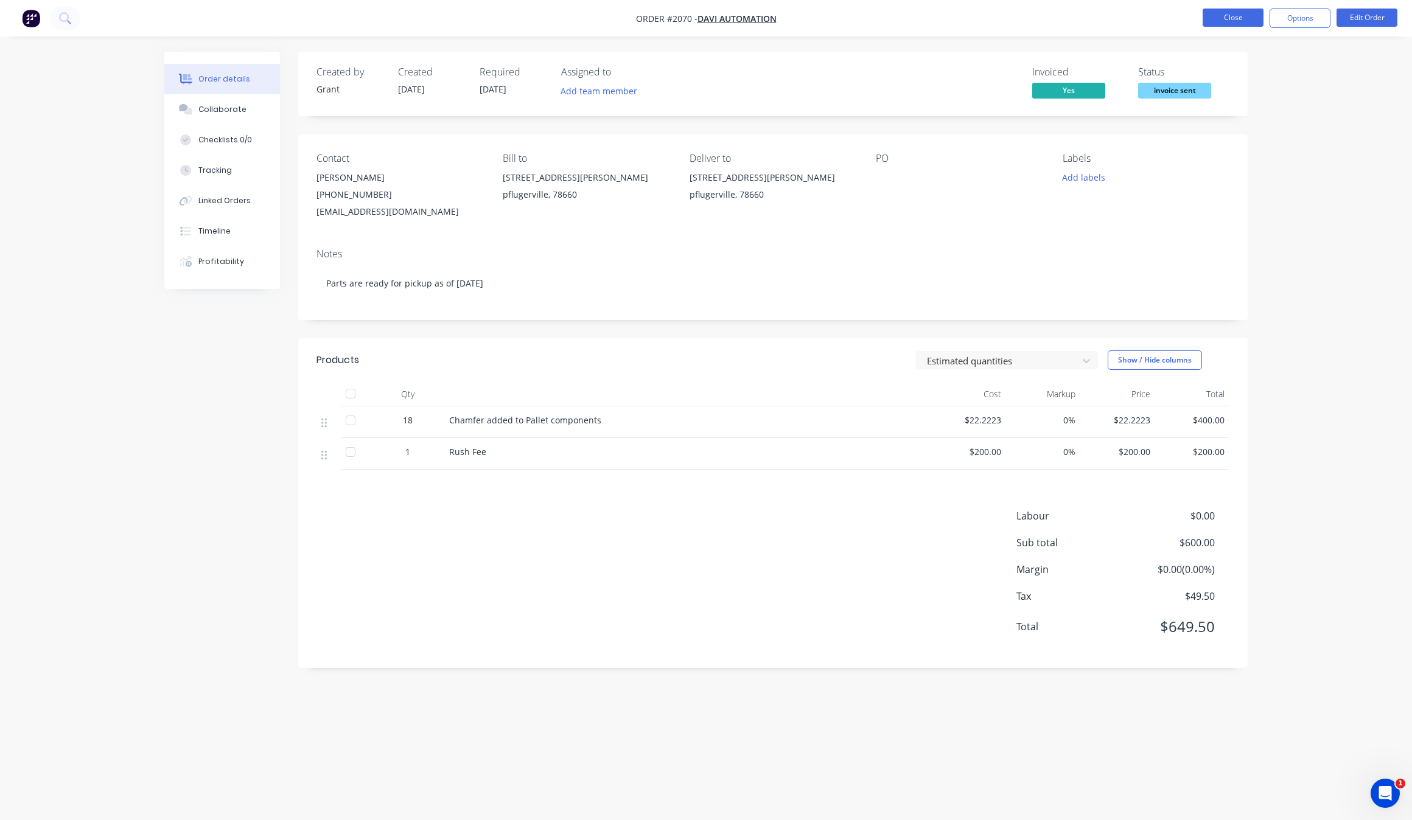
click at [1243, 26] on button "Close" at bounding box center [1232, 18] width 61 height 18
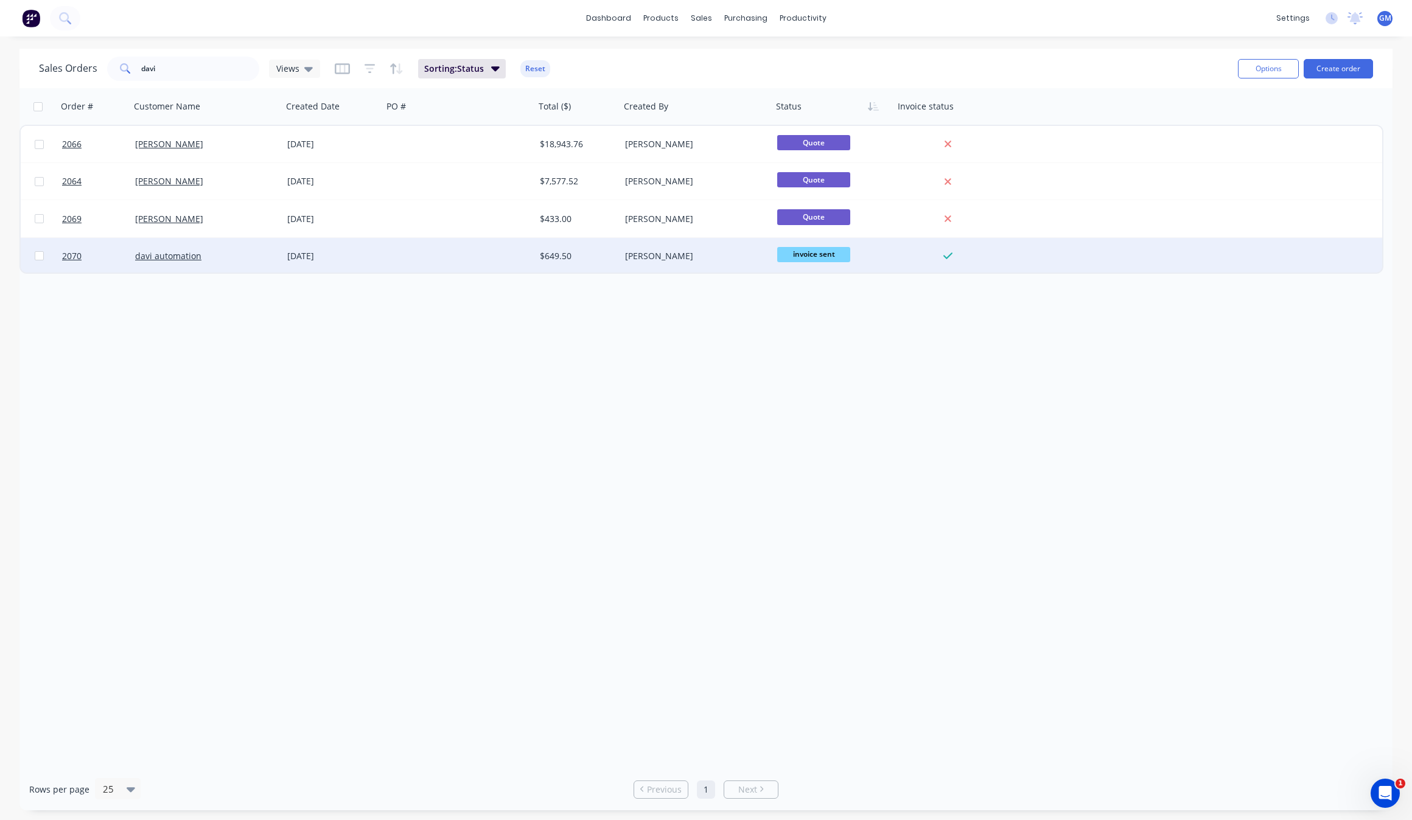
click at [568, 243] on div "$649.50" at bounding box center [577, 256] width 85 height 37
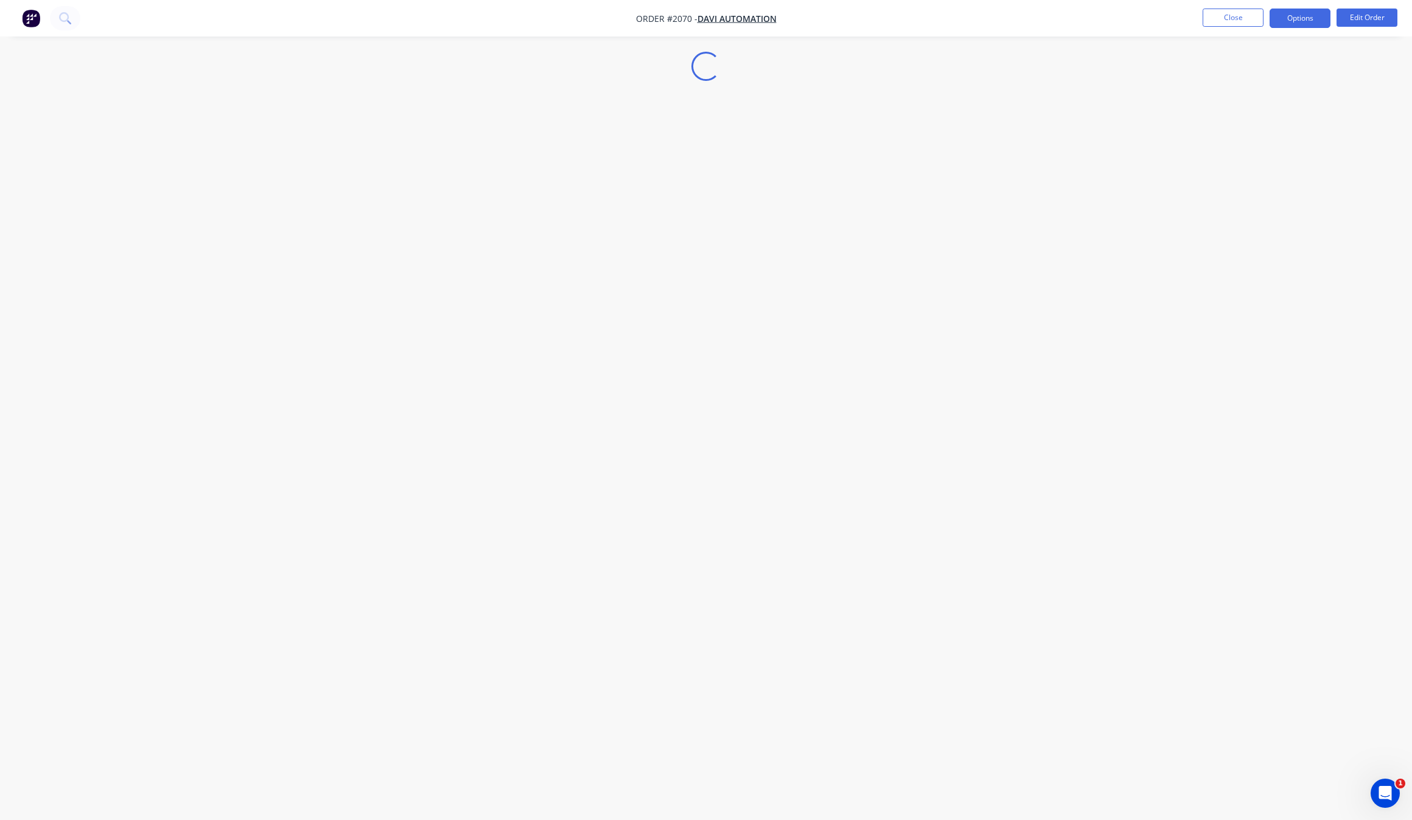
click at [1304, 19] on button "Options" at bounding box center [1299, 18] width 61 height 19
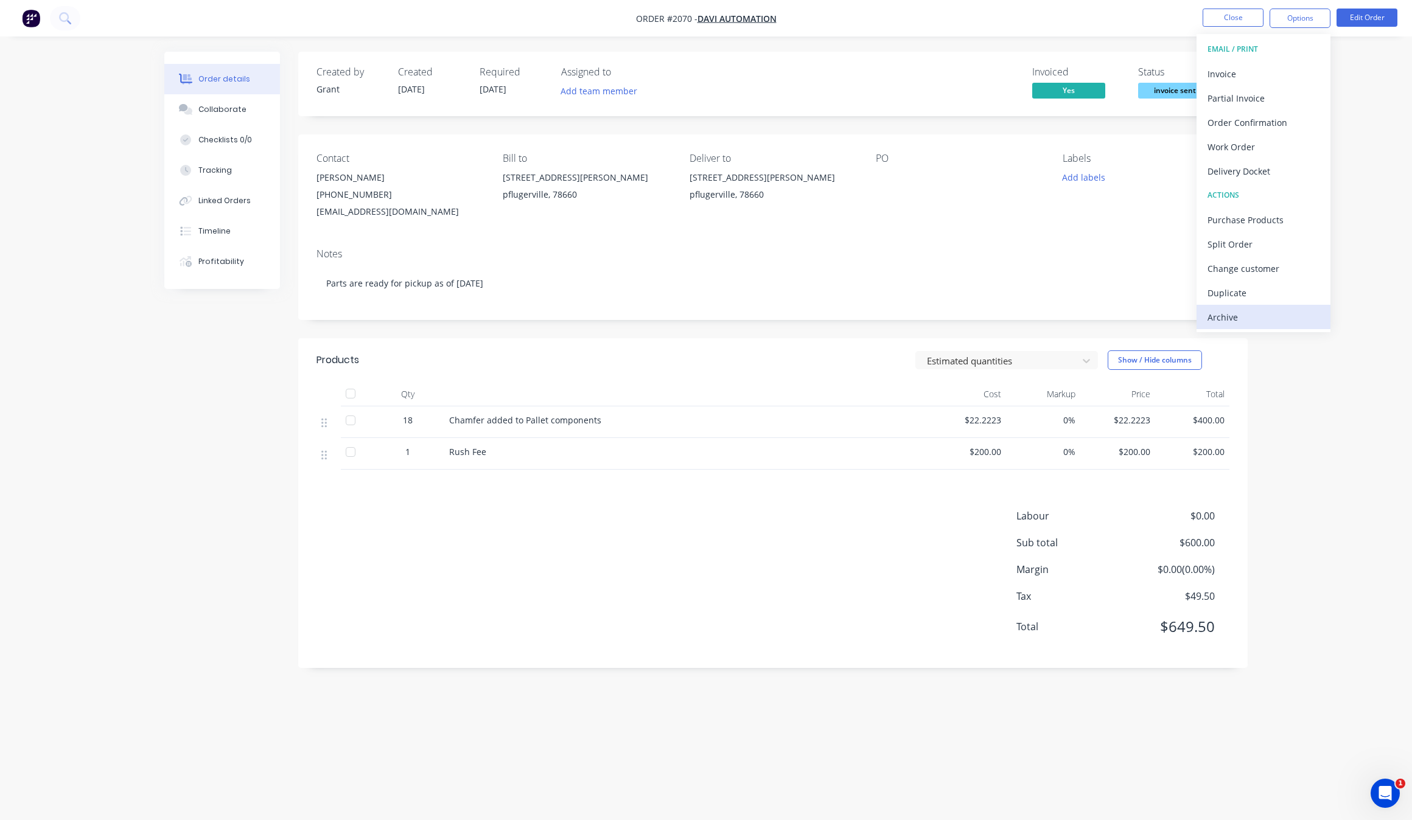
click at [1254, 319] on div "Archive" at bounding box center [1263, 318] width 112 height 18
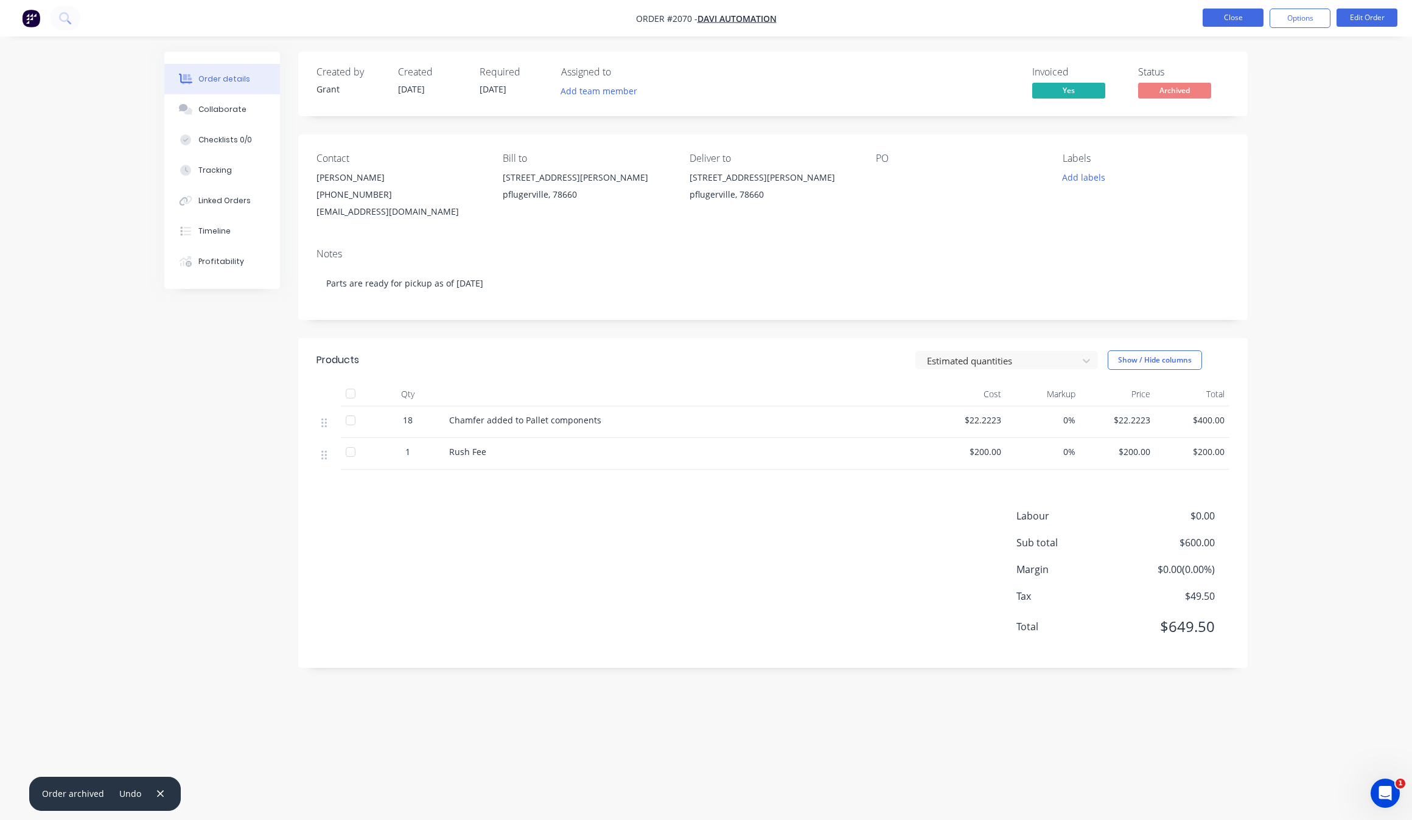
click at [1223, 15] on button "Close" at bounding box center [1232, 18] width 61 height 18
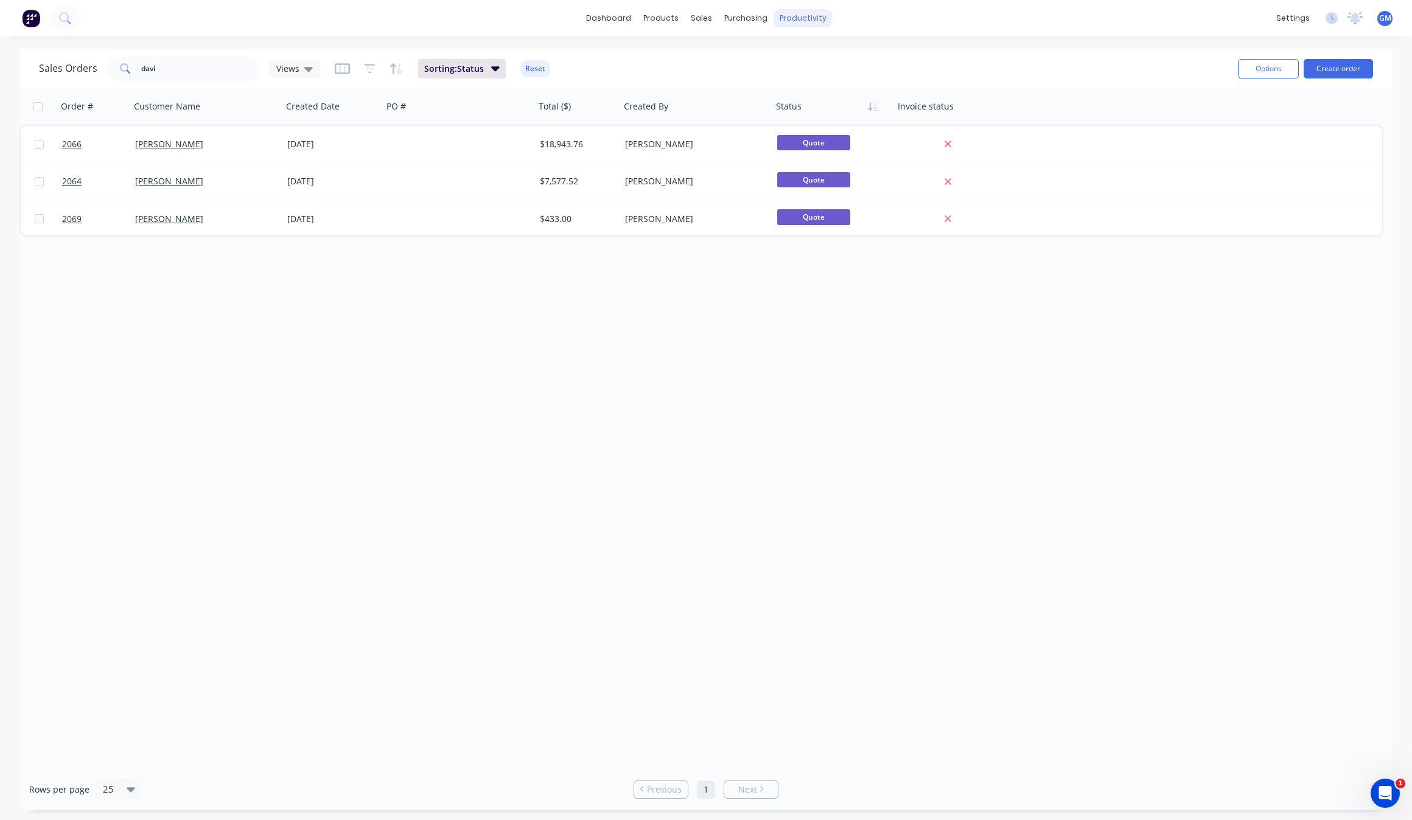
click at [774, 17] on div "productivity" at bounding box center [802, 18] width 59 height 18
click at [817, 61] on div "Workflow" at bounding box center [824, 58] width 37 height 11
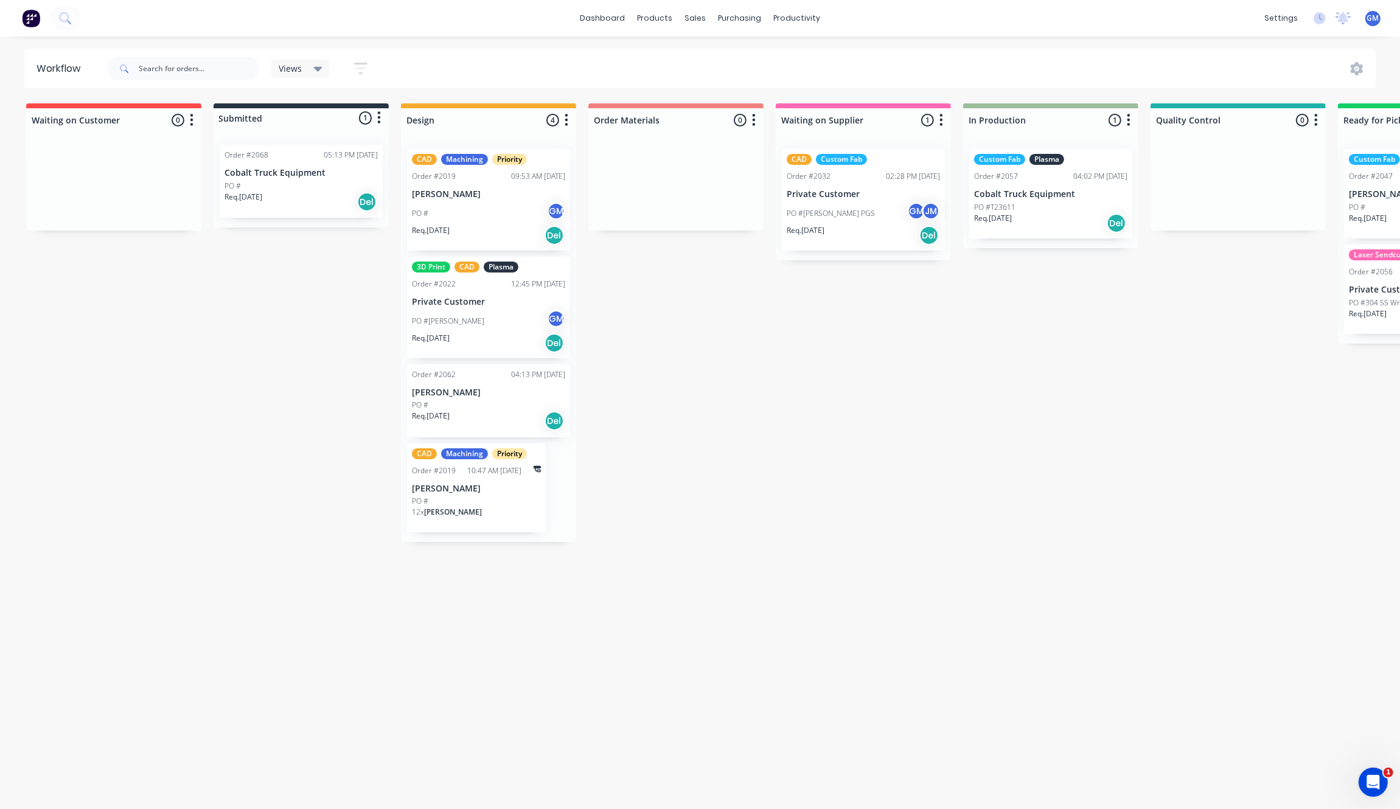
click at [312, 192] on div "Req. [DATE] Del" at bounding box center [301, 202] width 153 height 21
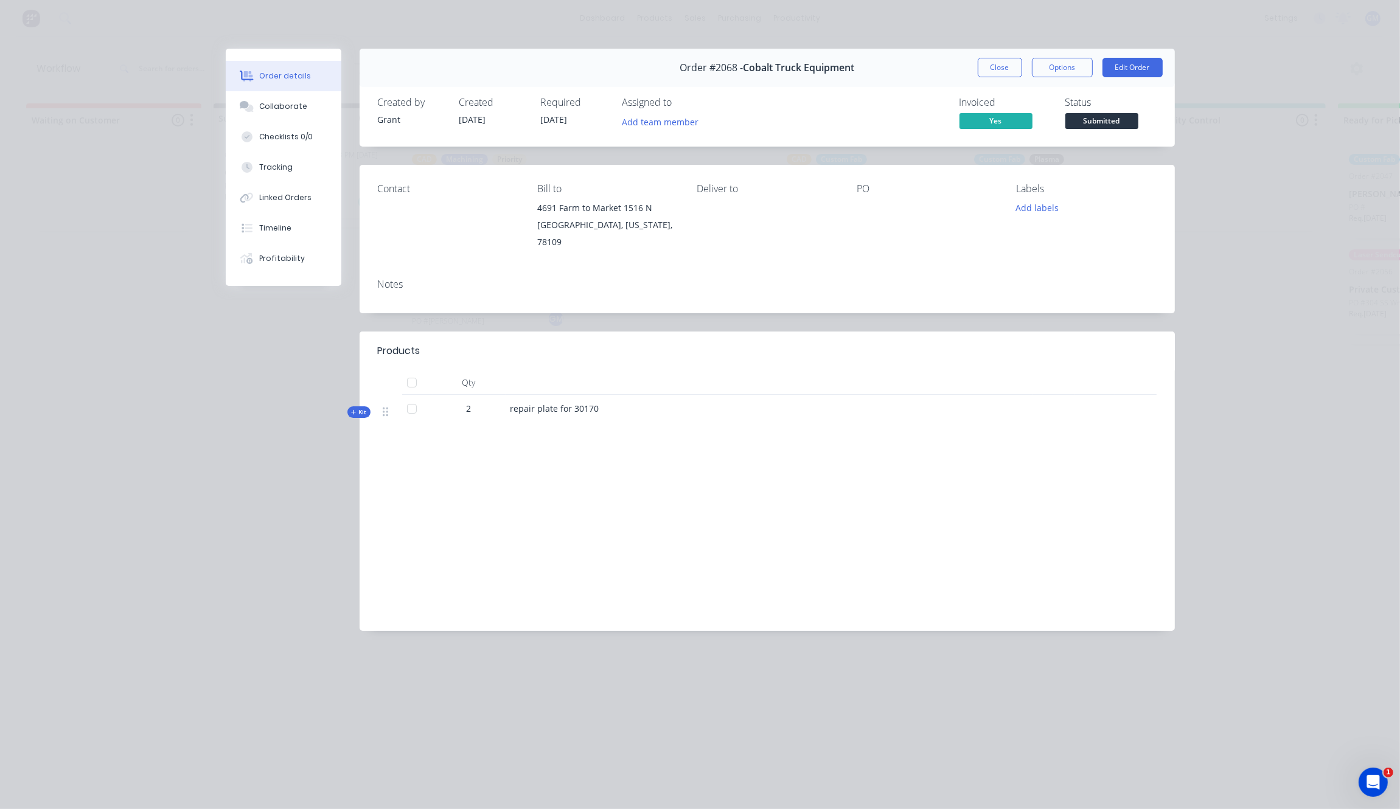
click at [239, 442] on div "Order #2068 - Cobalt Truck Equipment Close Options Edit Order Created by Grant …" at bounding box center [700, 349] width 949 height 601
click at [1001, 75] on button "Close" at bounding box center [1000, 67] width 44 height 19
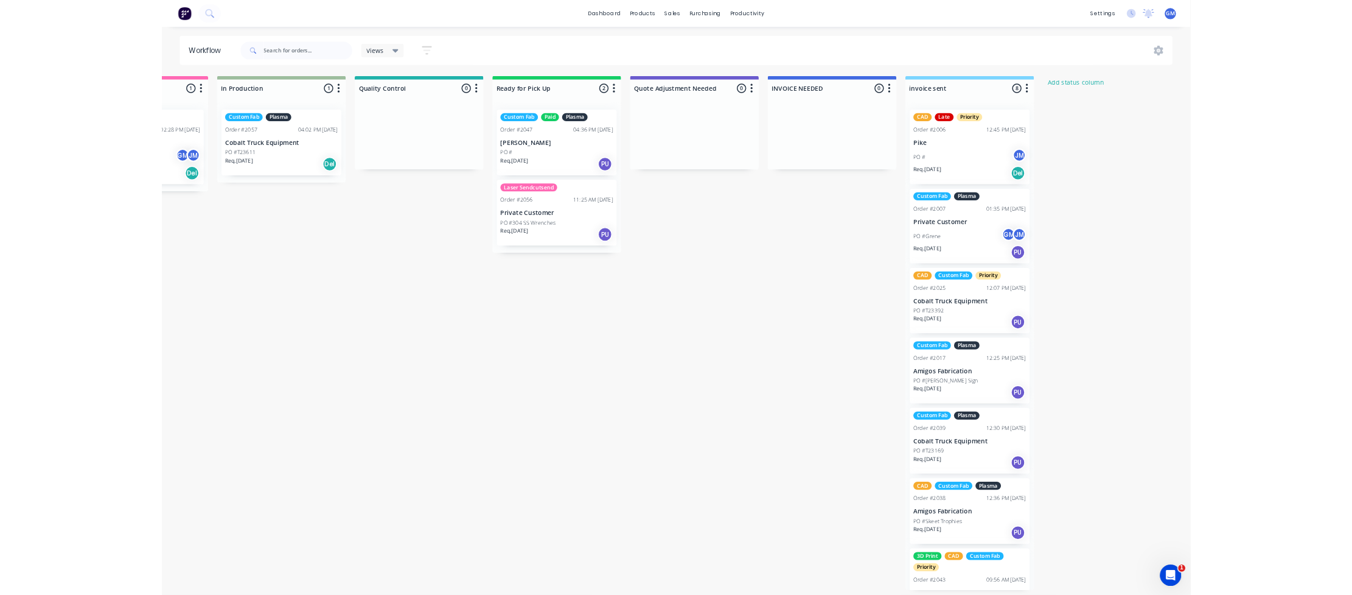
scroll to position [0, 982]
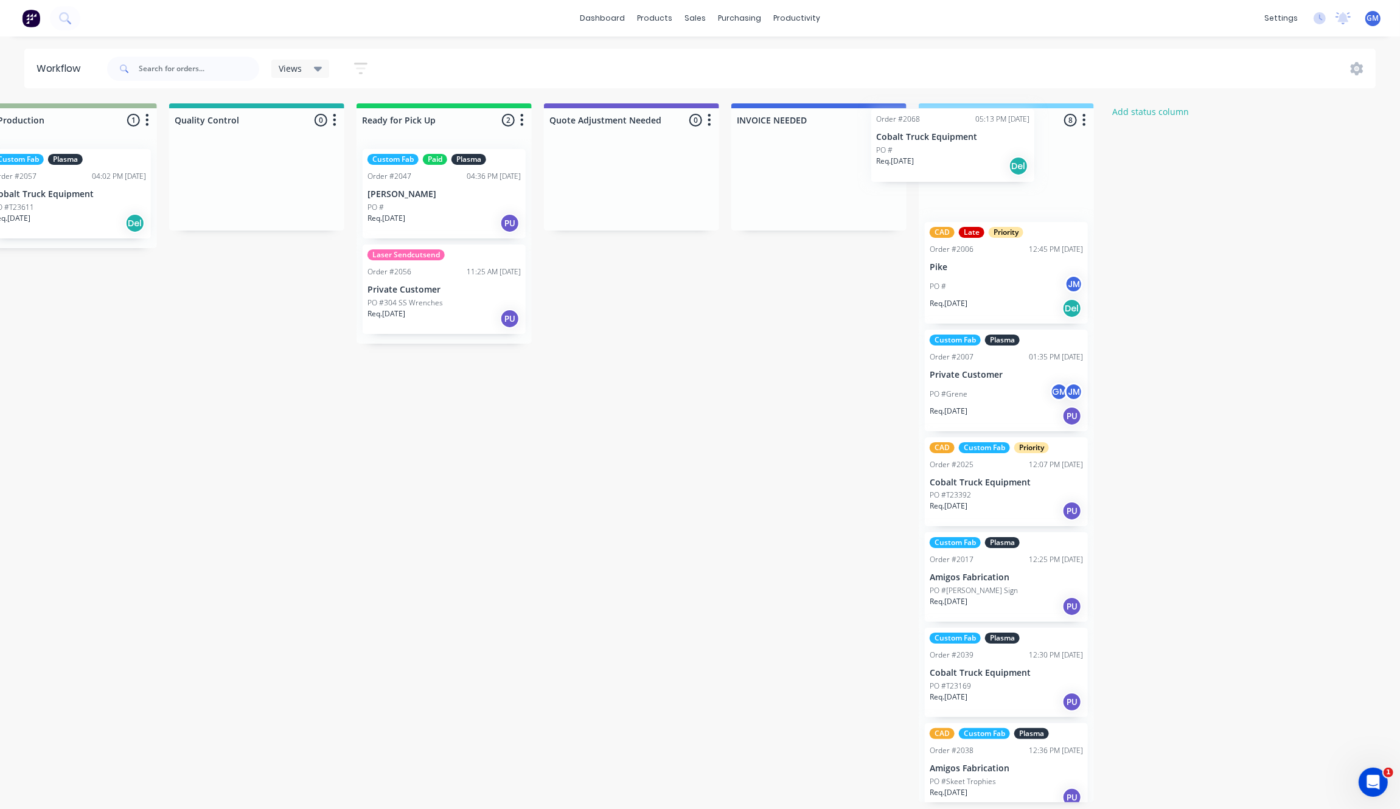
drag, startPoint x: 299, startPoint y: 181, endPoint x: 985, endPoint y: 175, distance: 685.8
click at [985, 175] on div "Waiting on Customer 0 Status colour #FF4949 hex #FF4949 Save Cancel Notificatio…" at bounding box center [200, 452] width 2382 height 699
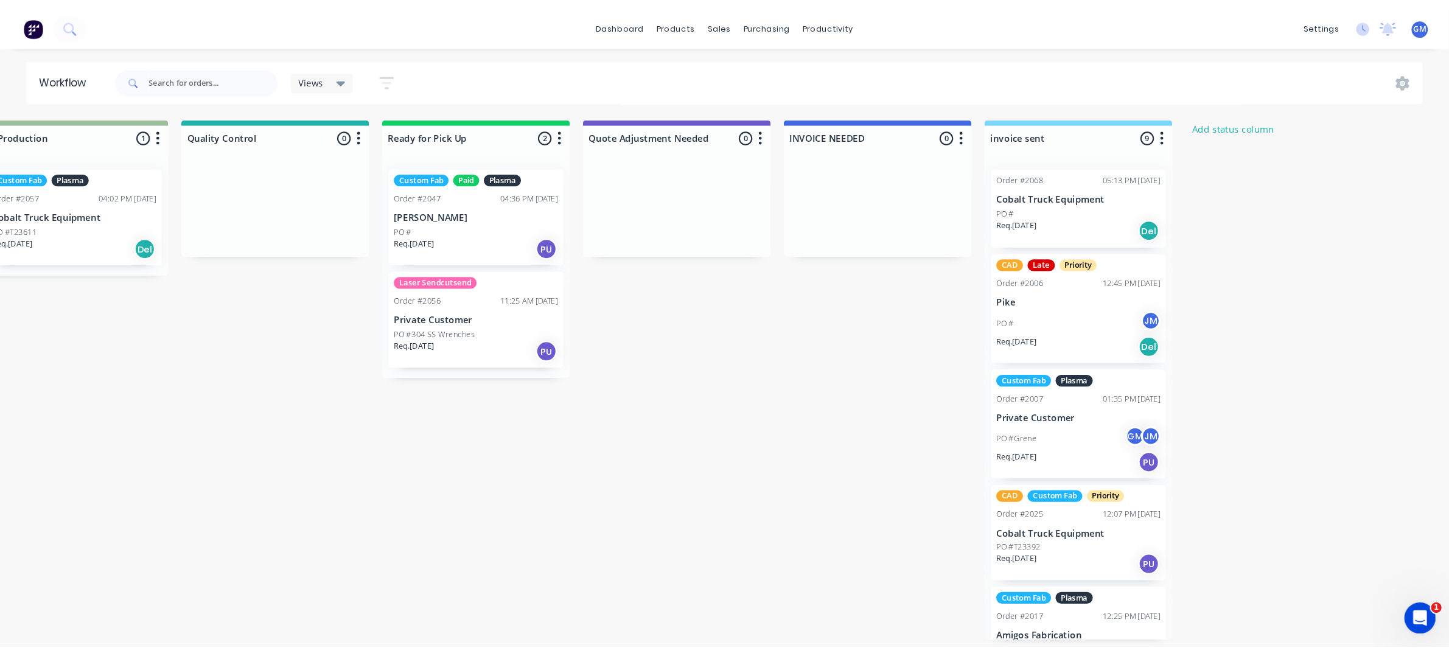
scroll to position [0, 933]
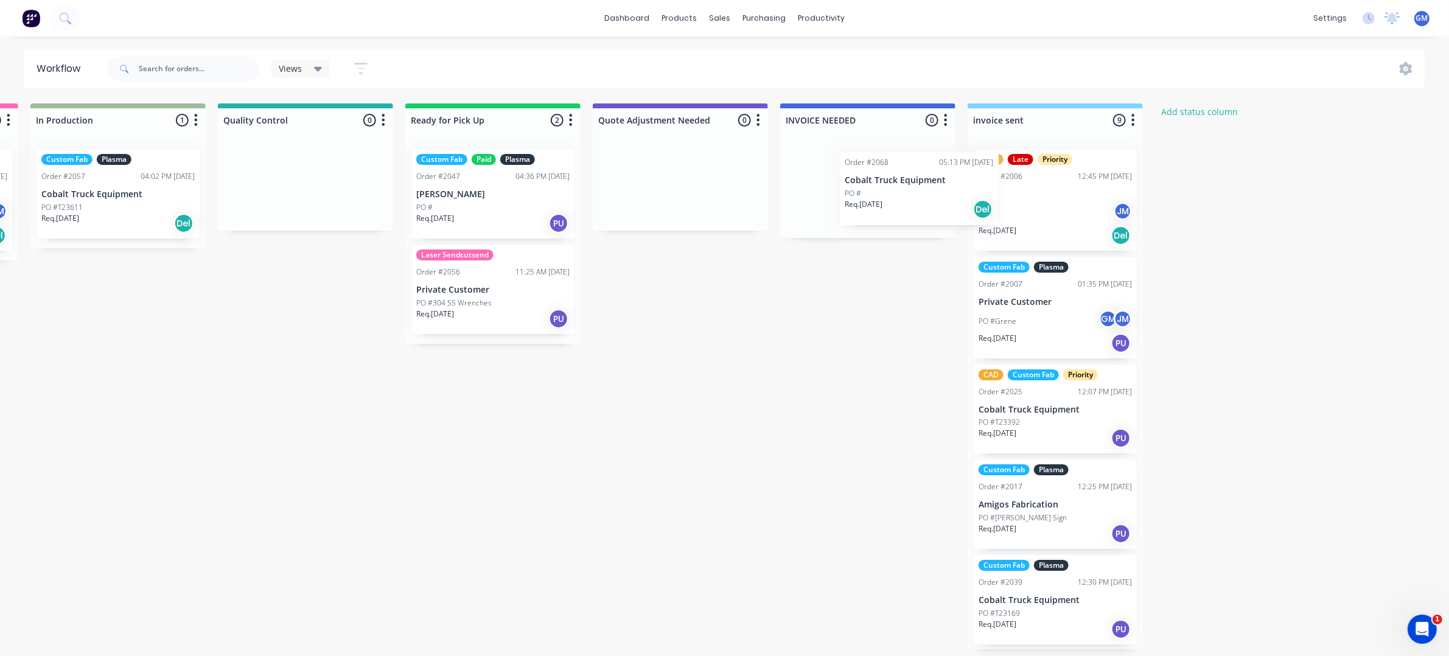
drag, startPoint x: 999, startPoint y: 193, endPoint x: 854, endPoint y: 196, distance: 145.5
click at [854, 196] on div "Waiting on Customer 0 Status colour #FF4949 hex #FF4949 Save Cancel Notificatio…" at bounding box center [249, 376] width 2382 height 546
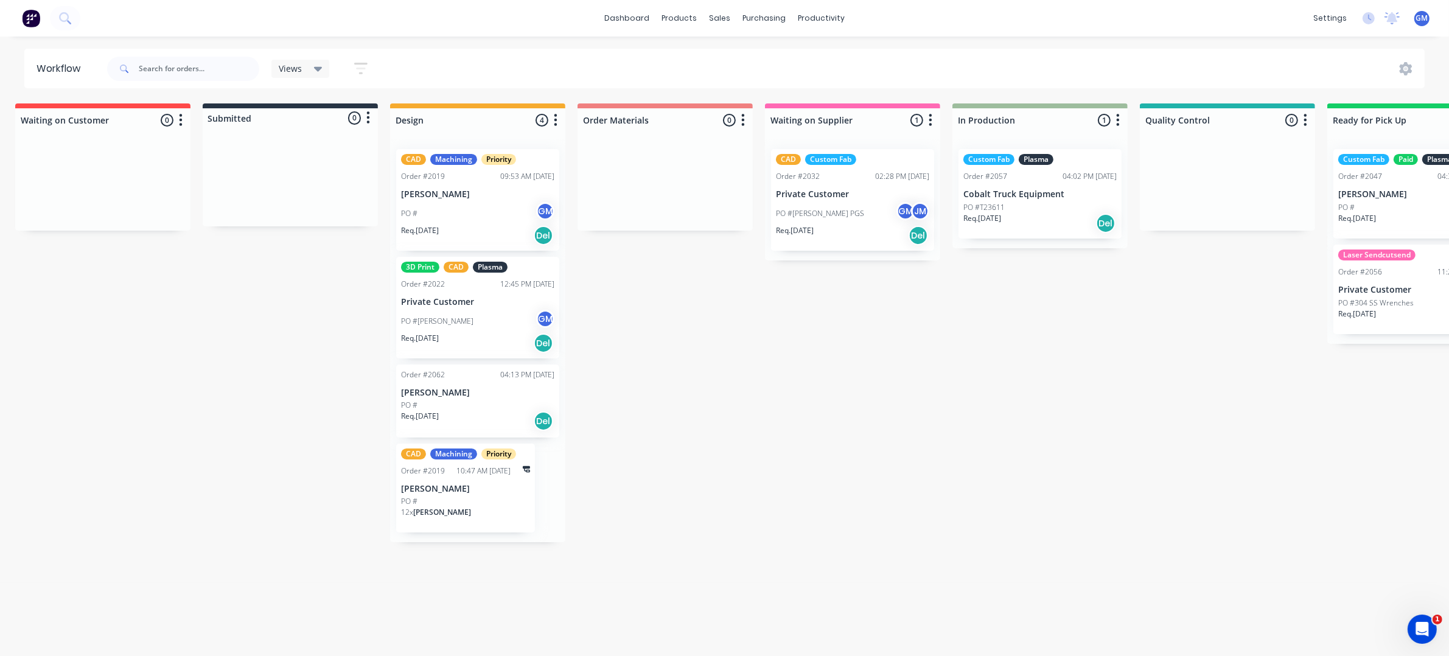
scroll to position [0, 0]
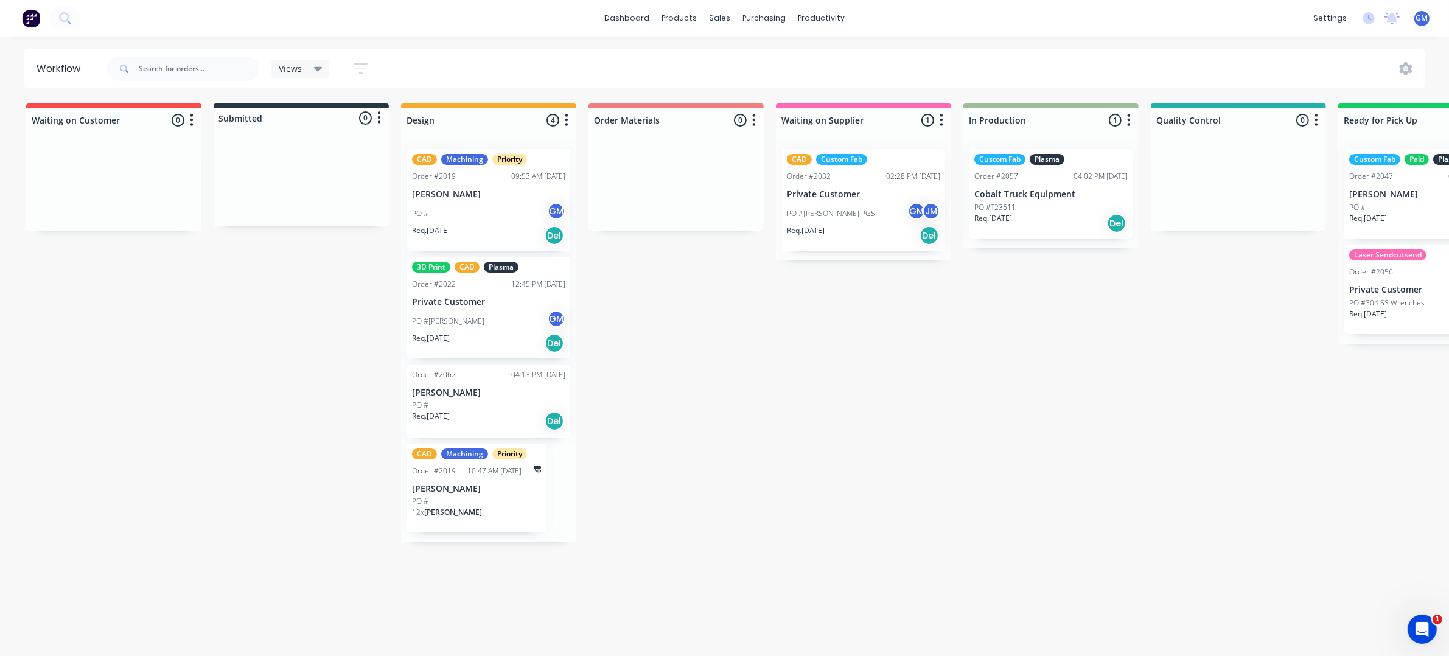
click at [314, 484] on div "Waiting on Customer 0 Status colour #FF4949 hex #FF4949 Save Cancel Notificatio…" at bounding box center [1182, 376] width 2382 height 546
click at [483, 383] on div "Order #2062 04:13 PM [DATE] [PERSON_NAME] PO # Req. [DATE] Del" at bounding box center [488, 401] width 163 height 73
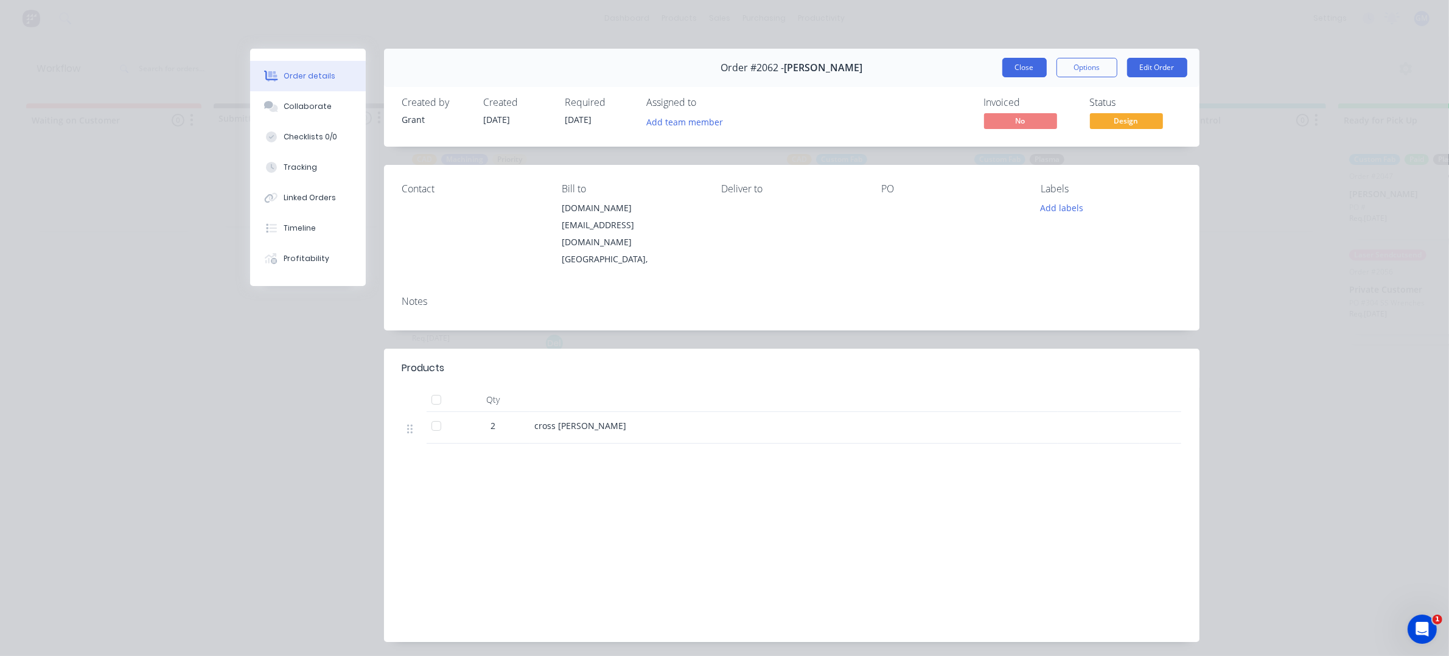
click at [1023, 74] on button "Close" at bounding box center [1024, 67] width 44 height 19
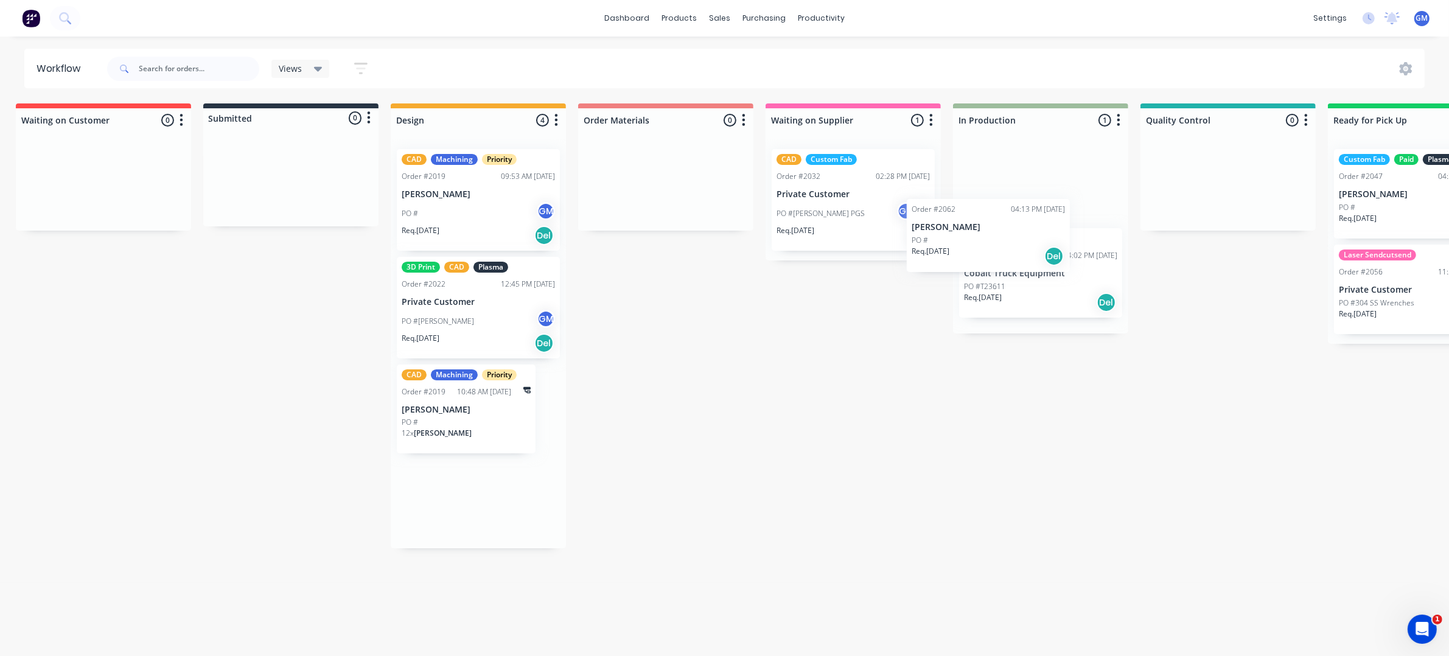
scroll to position [0, 11]
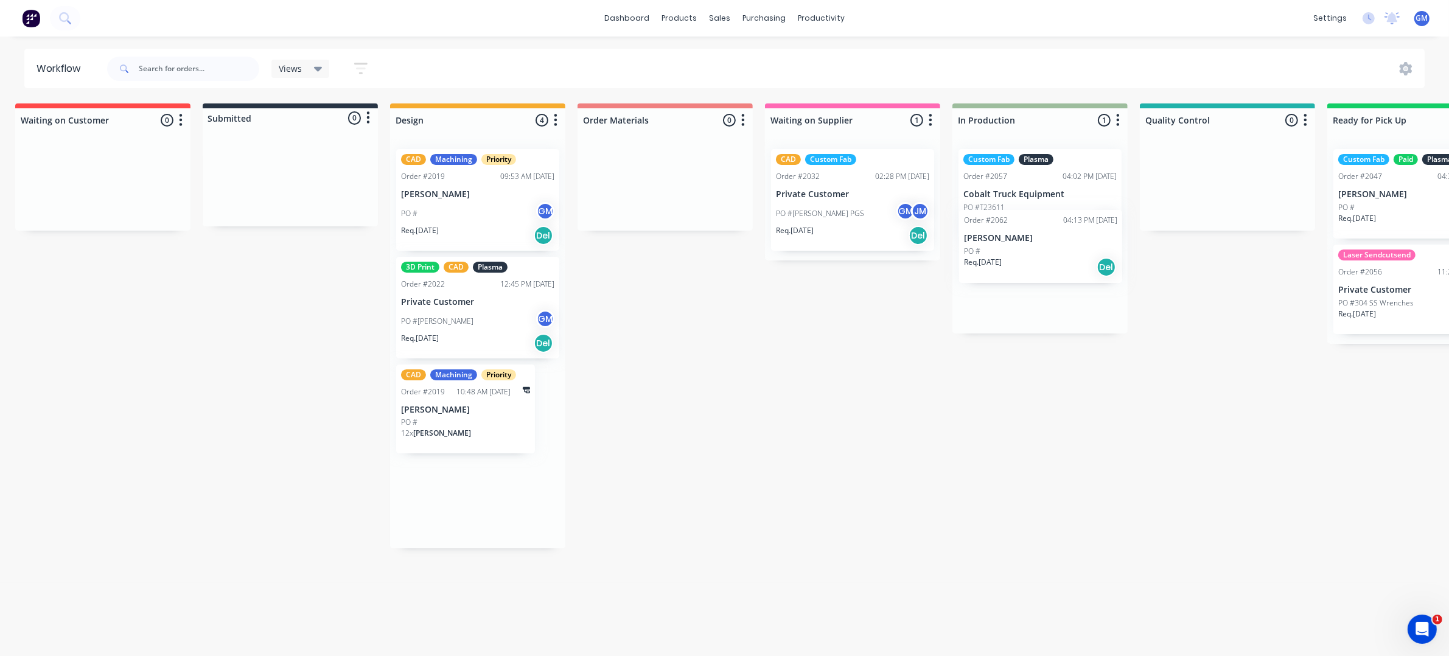
drag, startPoint x: 455, startPoint y: 413, endPoint x: 1012, endPoint y: 260, distance: 577.2
click at [1012, 260] on div "Waiting on Customer 0 Status colour #FF4949 hex #FF4949 Save Cancel Notificatio…" at bounding box center [1171, 376] width 2382 height 546
click at [1012, 201] on div "Custom Fab Plasma Order #2057 04:02 PM [DATE] Cobalt Truck Equipment PO #T23611…" at bounding box center [1039, 193] width 163 height 89
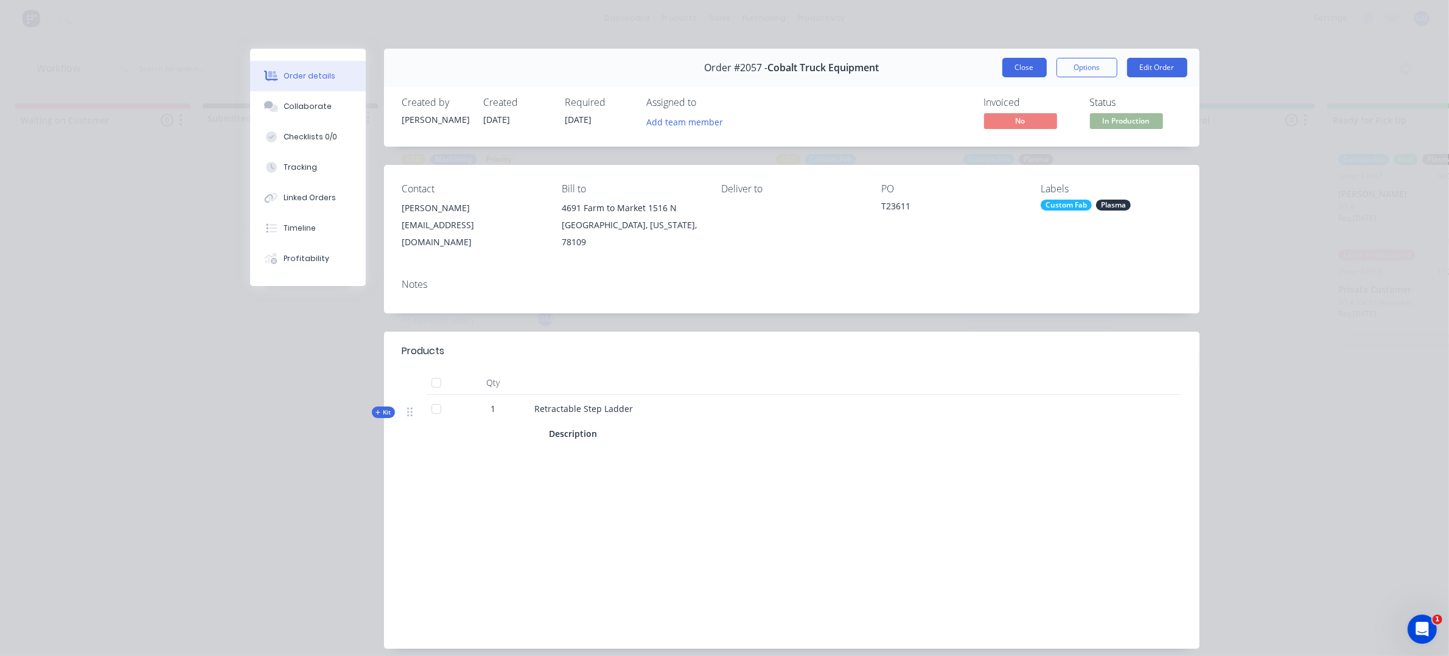
click at [1014, 64] on button "Close" at bounding box center [1024, 67] width 44 height 19
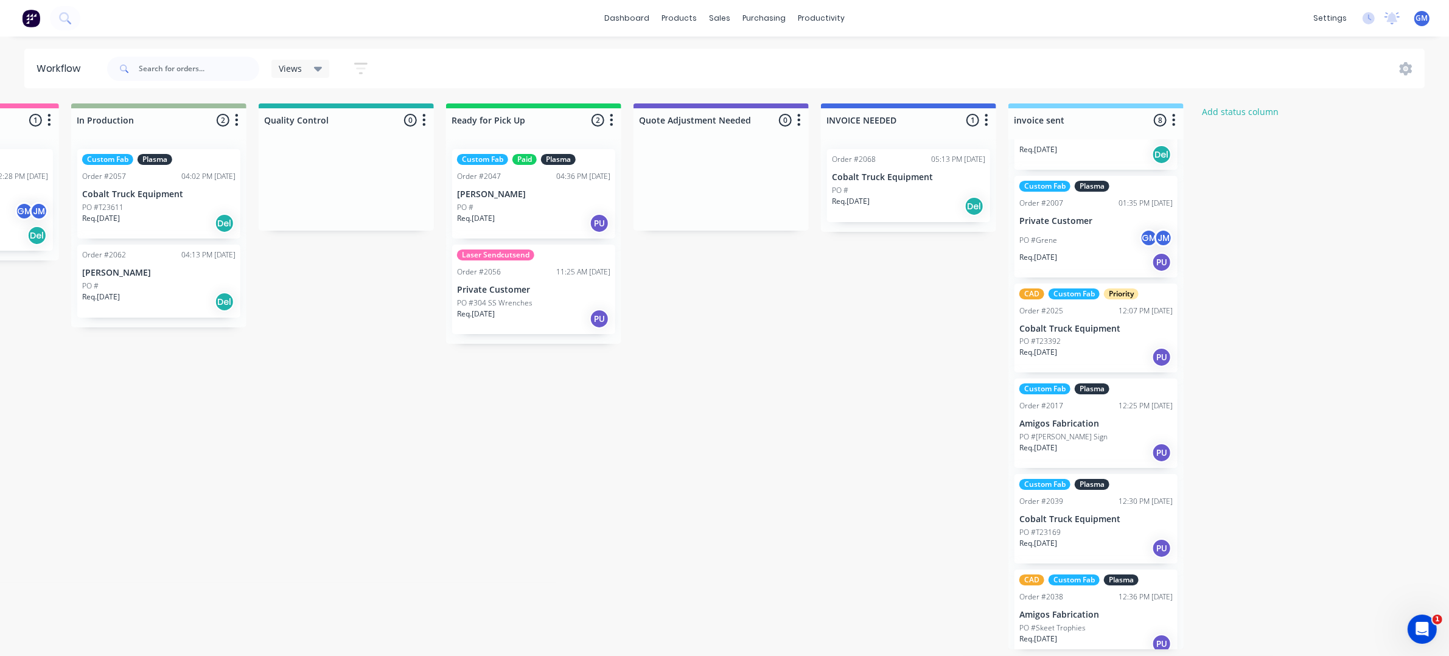
scroll to position [0, 0]
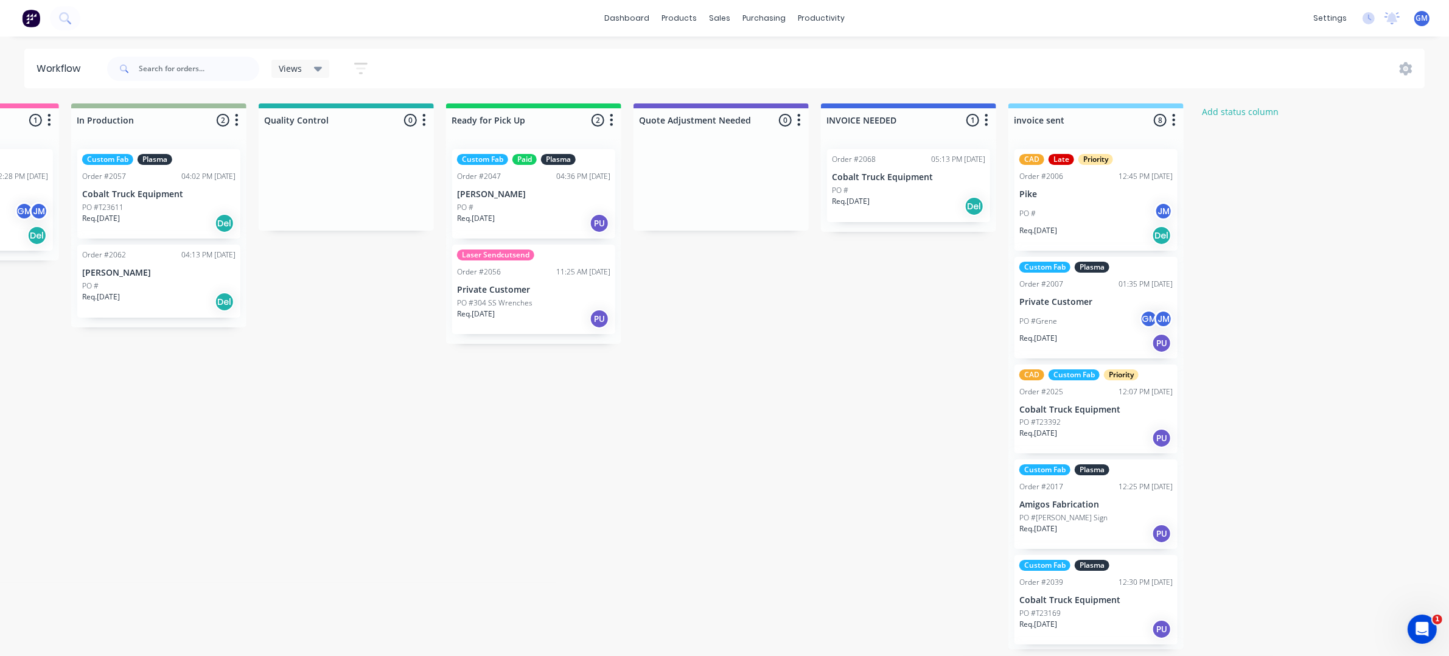
click at [499, 430] on div "Waiting on Customer 0 Status colour #FF4949 hex #FF4949 Save Cancel Notificatio…" at bounding box center [290, 376] width 2382 height 546
click at [510, 436] on div "Waiting on Customer 0 Status colour #FF4949 hex #FF4949 Save Cancel Notificatio…" at bounding box center [290, 376] width 2382 height 546
click at [565, 402] on div "Waiting on Customer 0 Status colour #FF4949 hex #FF4949 Save Cancel Notificatio…" at bounding box center [290, 376] width 2382 height 546
click at [890, 196] on div "Req. [DATE] Del" at bounding box center [908, 206] width 153 height 21
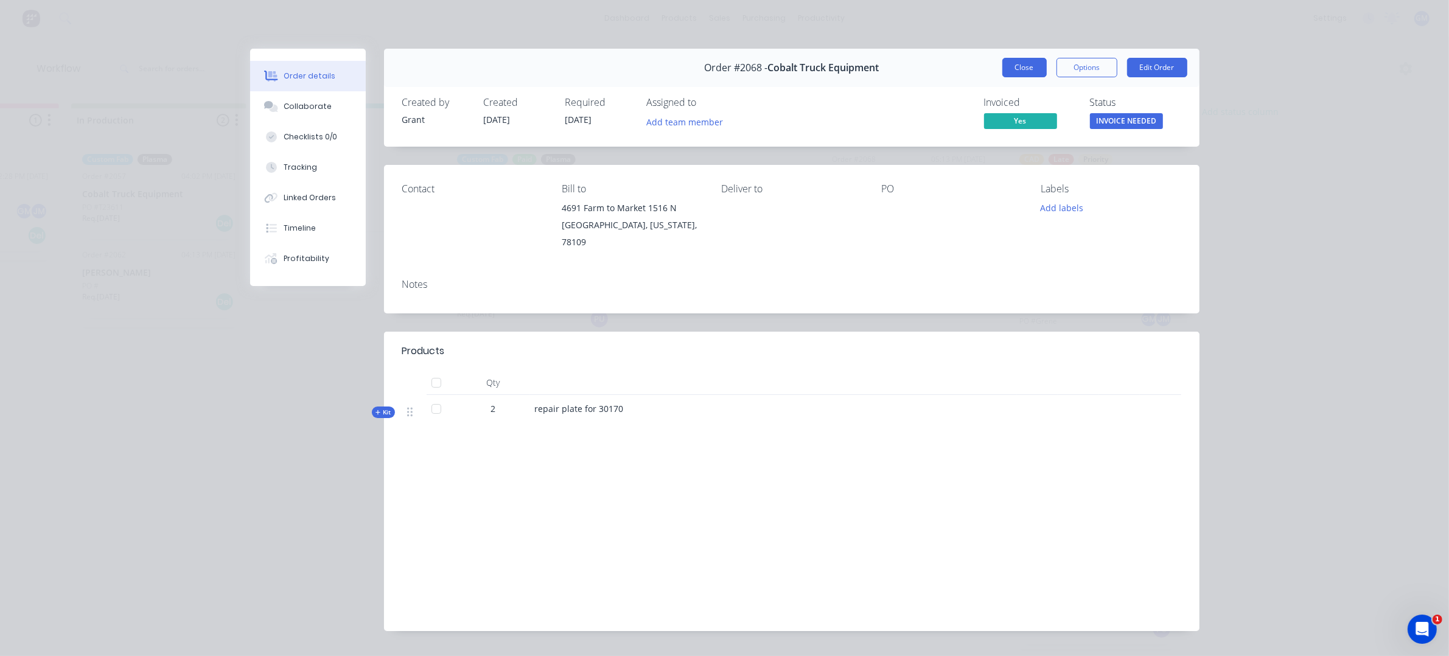
click at [1013, 71] on button "Close" at bounding box center [1024, 67] width 44 height 19
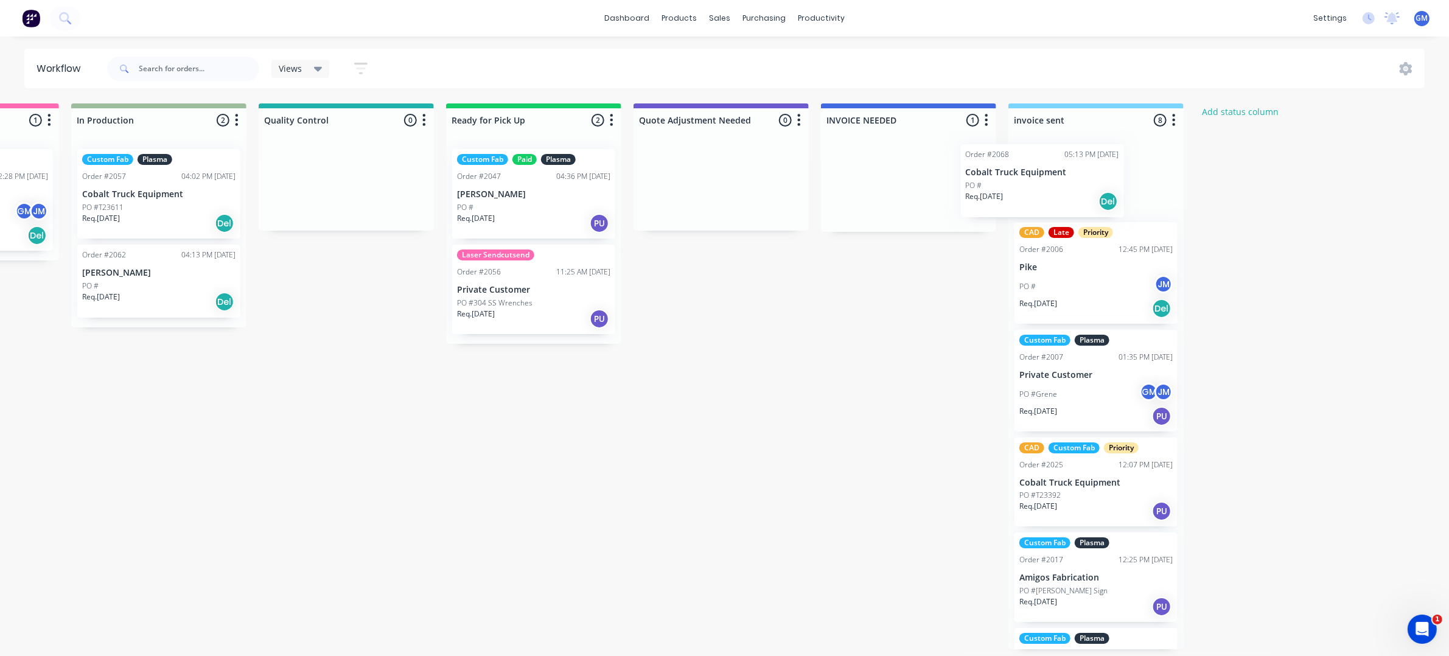
drag, startPoint x: 880, startPoint y: 175, endPoint x: 1017, endPoint y: 174, distance: 136.9
click at [1017, 174] on div "Waiting on Customer 0 Status colour #FF4949 hex #FF4949 Save Cancel Notificatio…" at bounding box center [290, 376] width 2382 height 546
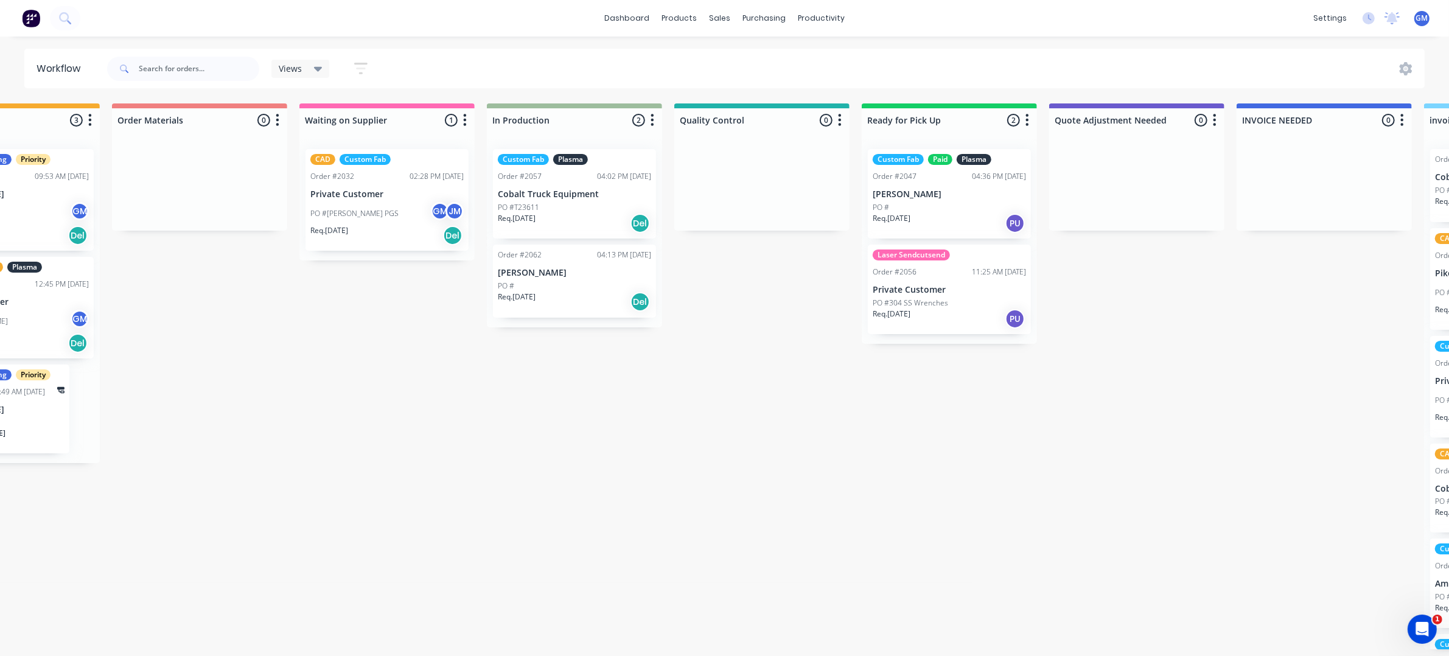
scroll to position [4, 0]
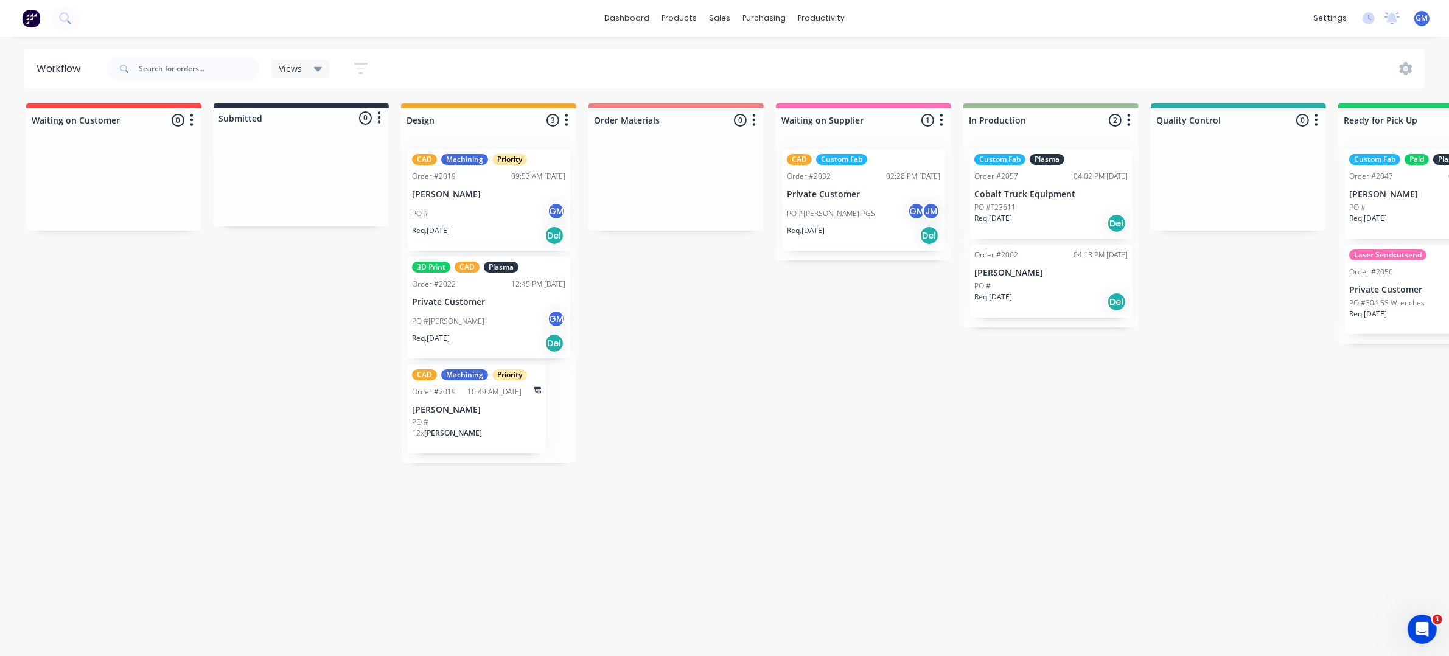
click at [209, 481] on div "Waiting on Customer 0 Status colour #FF4949 hex #FF4949 Save Cancel Notificatio…" at bounding box center [1182, 376] width 2382 height 546
drag, startPoint x: 789, startPoint y: 447, endPoint x: 779, endPoint y: 425, distance: 24.8
click at [796, 443] on div "Waiting on Customer 0 Status colour #FF4949 hex #FF4949 Save Cancel Notificatio…" at bounding box center [1182, 376] width 2382 height 546
